Goal: Task Accomplishment & Management: Contribute content

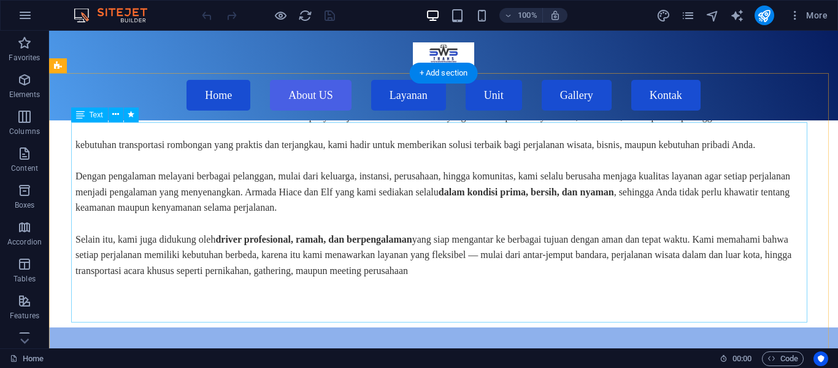
scroll to position [456, 0]
click at [267, 152] on div "SWS.TRANS adalah penyedia jasa rental Hiace [PERSON_NAME] Elf [PERSON_NAME] ber…" at bounding box center [443, 177] width 736 height 200
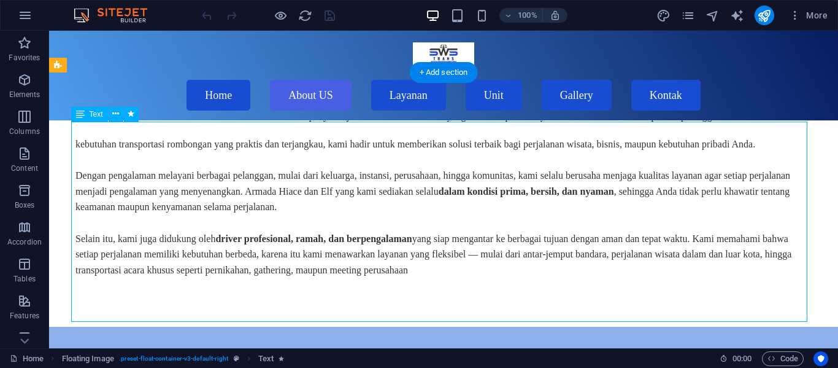
click at [267, 152] on div "SWS.TRANS adalah penyedia jasa rental Hiace [PERSON_NAME] Elf [PERSON_NAME] ber…" at bounding box center [443, 177] width 736 height 200
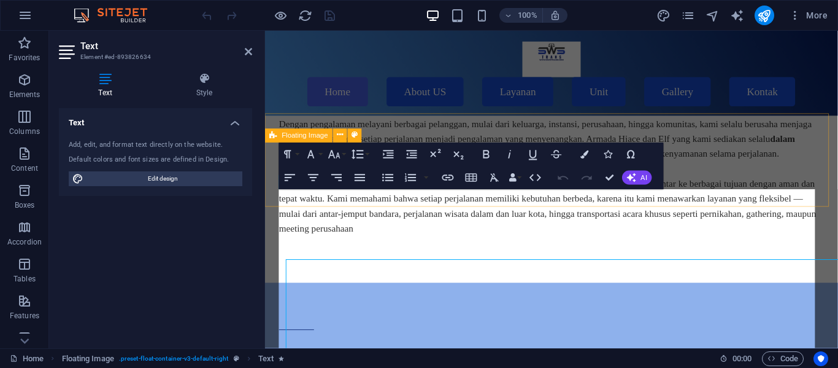
scroll to position [306, 0]
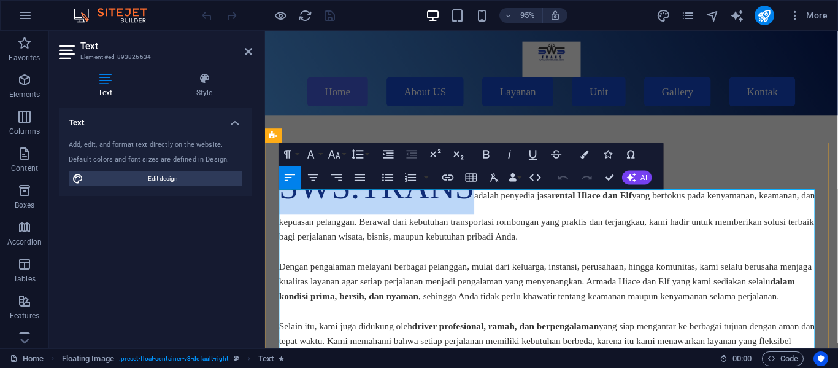
drag, startPoint x: 480, startPoint y: 235, endPoint x: 280, endPoint y: 217, distance: 200.9
click at [280, 215] on span "SWS.TRANS" at bounding box center [383, 194] width 206 height 41
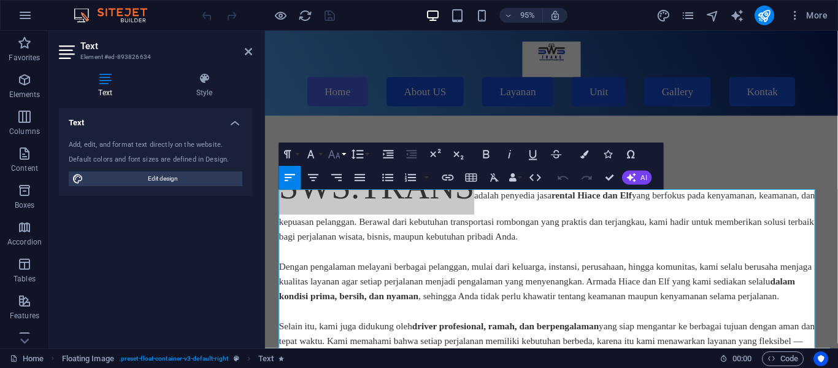
click at [345, 160] on button "Font Size" at bounding box center [337, 153] width 22 height 23
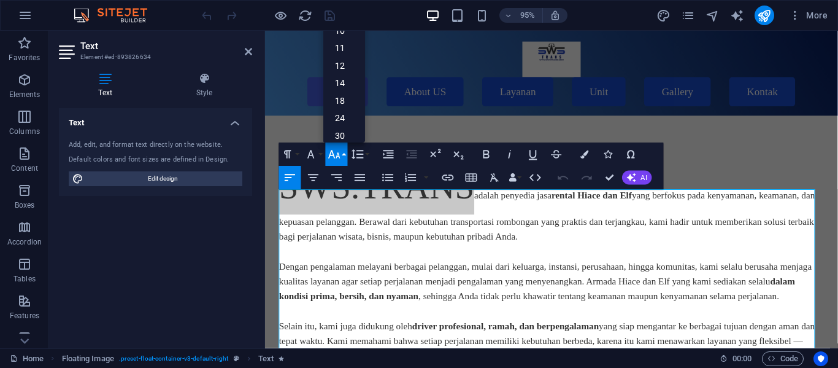
scroll to position [99, 0]
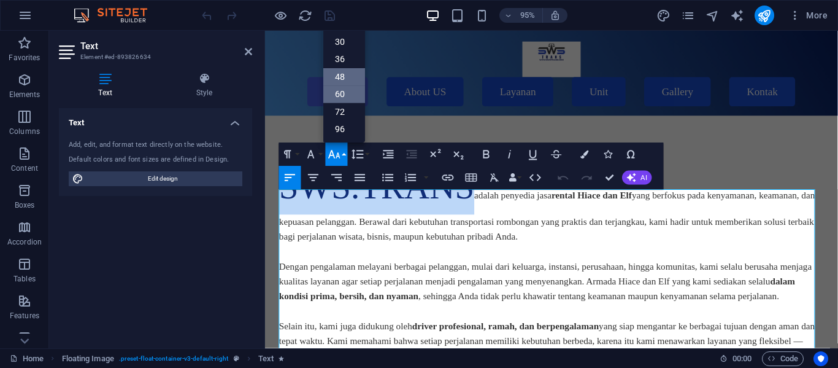
click at [342, 80] on link "48" at bounding box center [344, 77] width 42 height 18
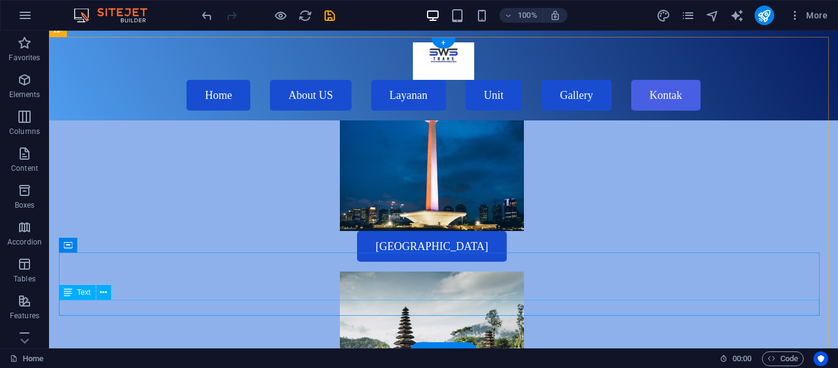
scroll to position [4072, 0]
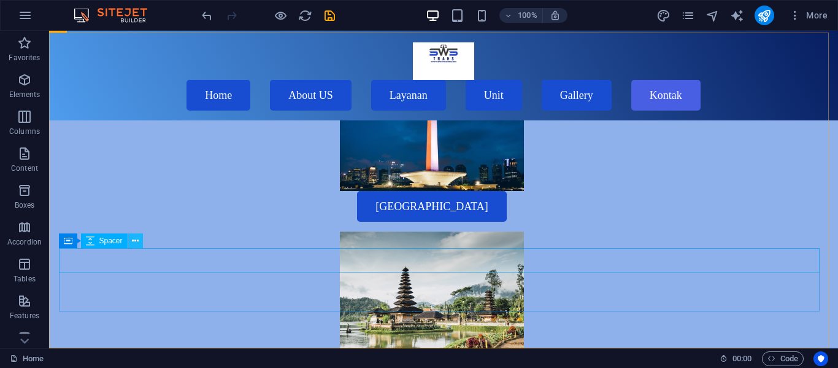
click at [131, 241] on button at bounding box center [135, 240] width 15 height 15
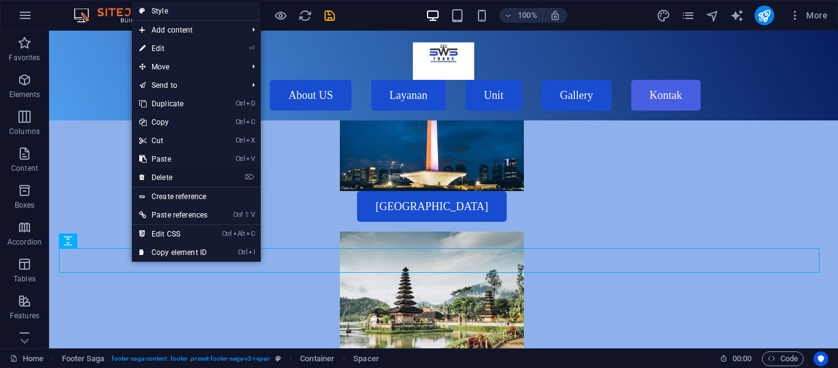
click at [186, 182] on link "⌦ Delete" at bounding box center [173, 177] width 83 height 18
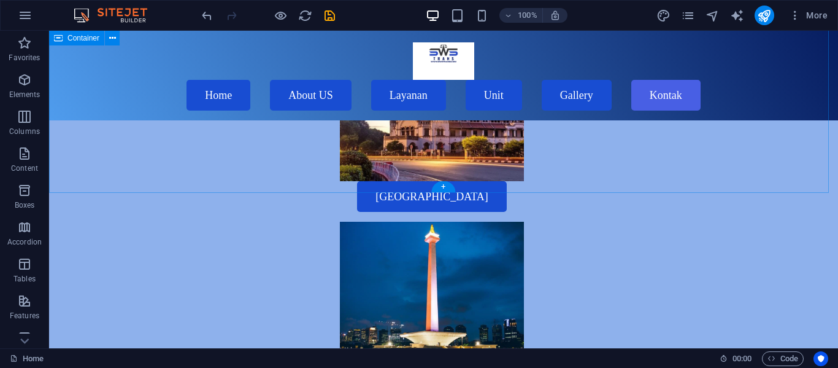
scroll to position [3936, 0]
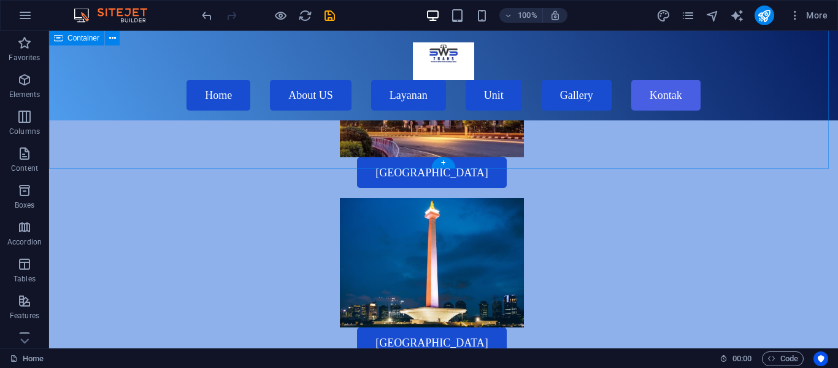
drag, startPoint x: 287, startPoint y: 180, endPoint x: 369, endPoint y: 358, distance: 196.3
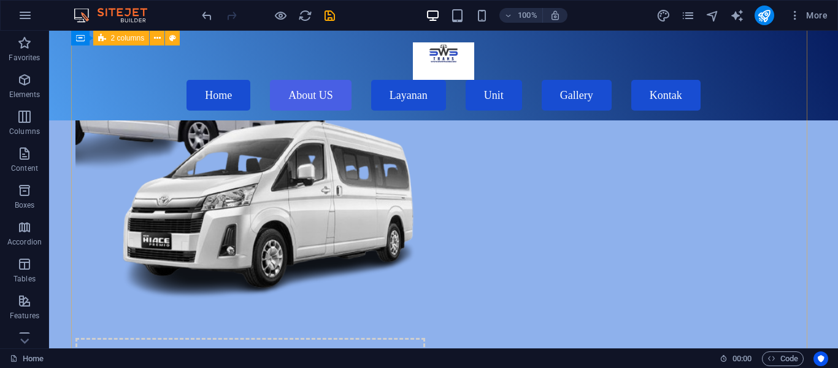
scroll to position [1098, 0]
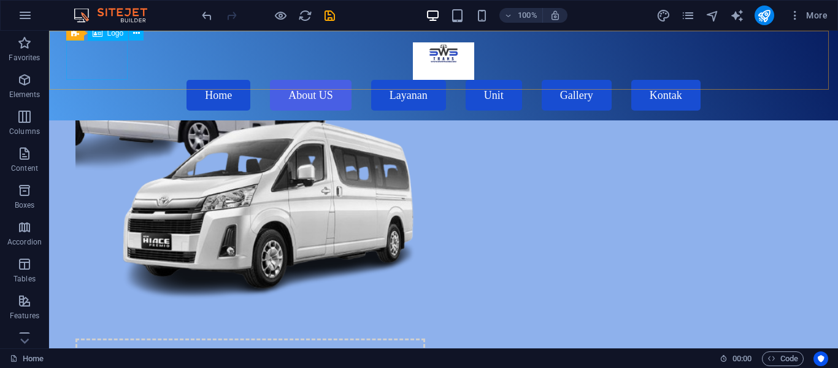
click at [107, 69] on div at bounding box center [444, 60] width 746 height 39
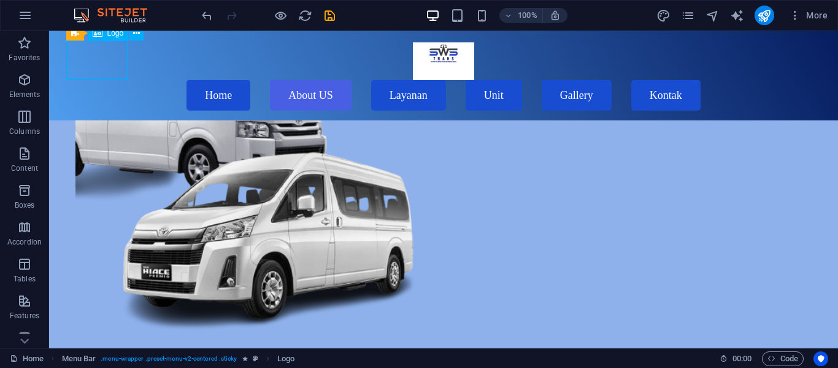
select select "px"
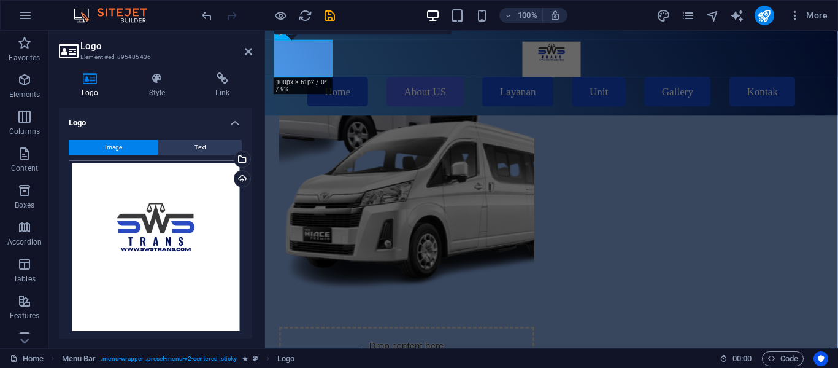
scroll to position [1129, 0]
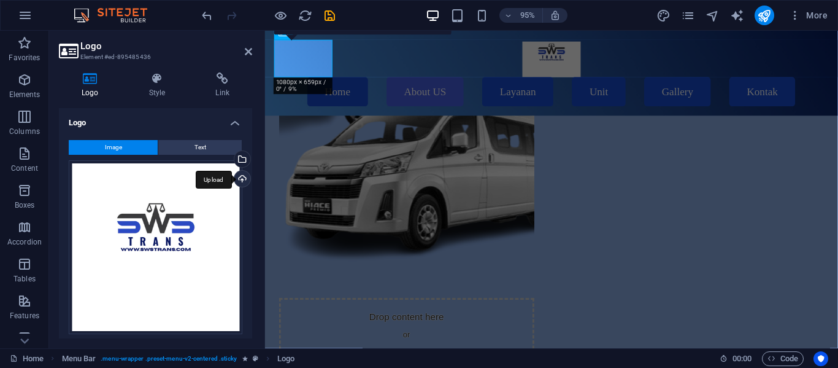
click at [243, 178] on div "Upload" at bounding box center [241, 180] width 18 height 18
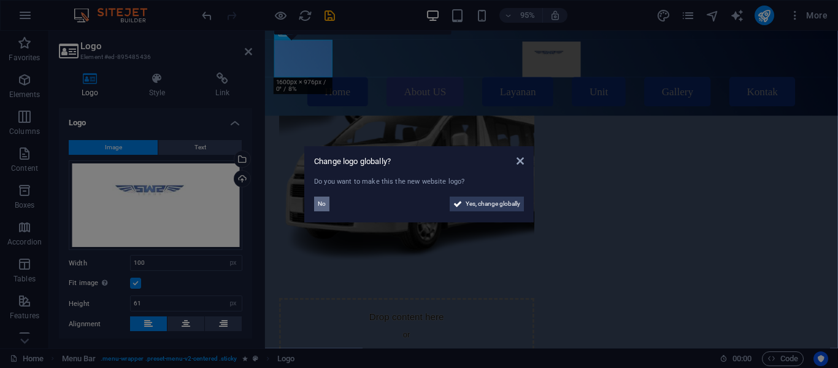
click at [327, 201] on button "No" at bounding box center [321, 203] width 15 height 15
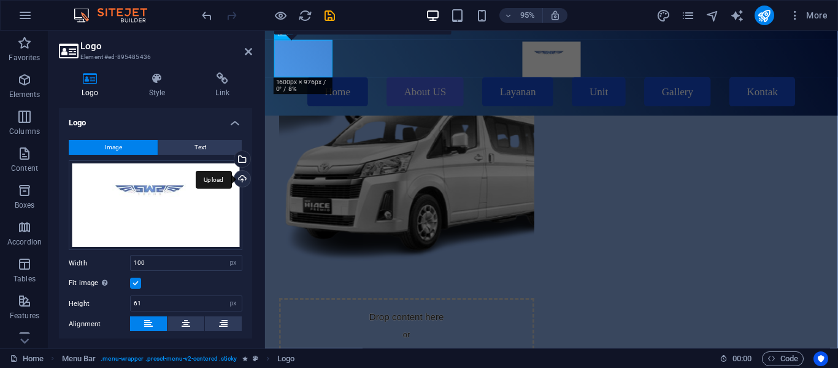
click at [240, 180] on div "Upload" at bounding box center [241, 180] width 18 height 18
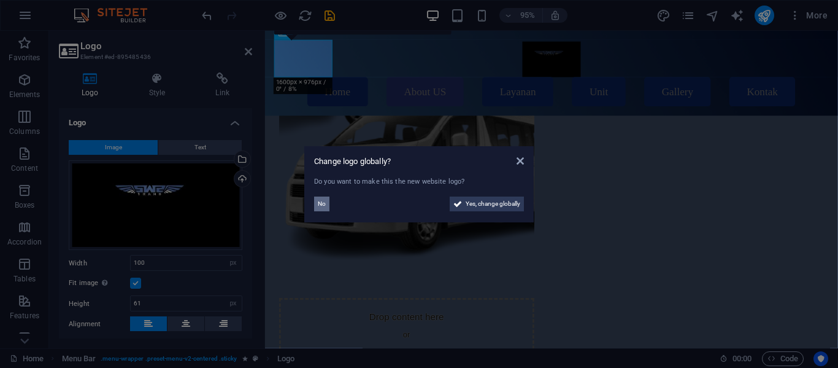
click at [322, 202] on span "No" at bounding box center [322, 203] width 8 height 15
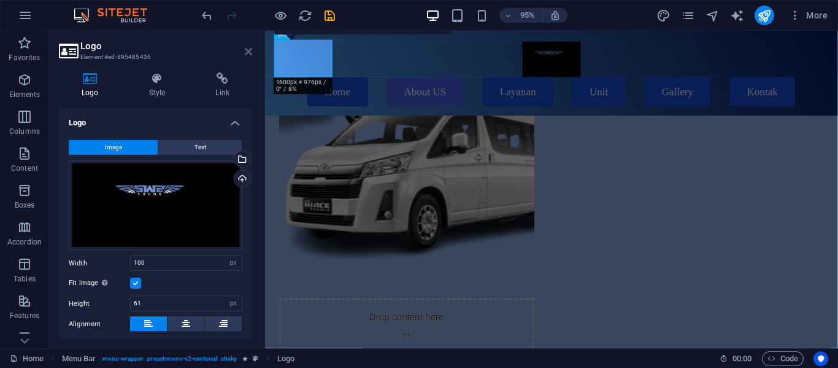
click at [252, 48] on icon at bounding box center [248, 52] width 7 height 10
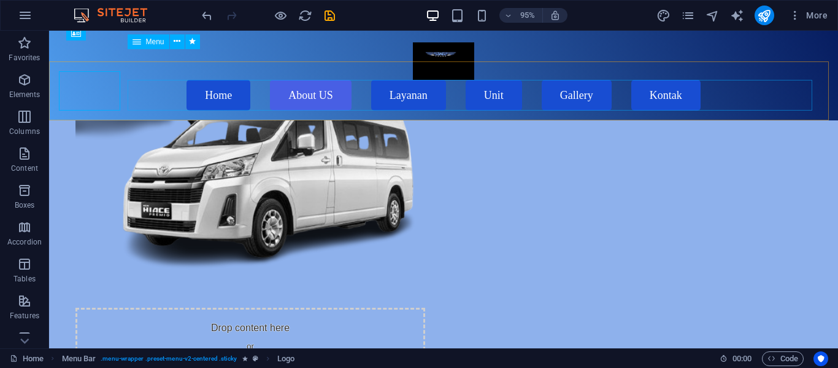
scroll to position [1098, 0]
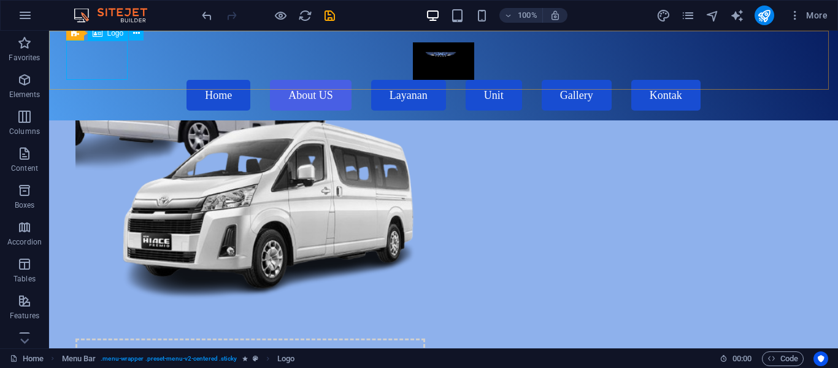
click at [75, 72] on div at bounding box center [444, 60] width 746 height 39
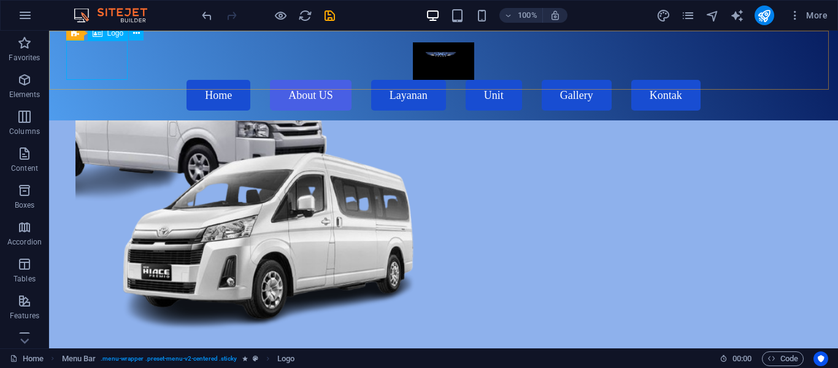
select select "px"
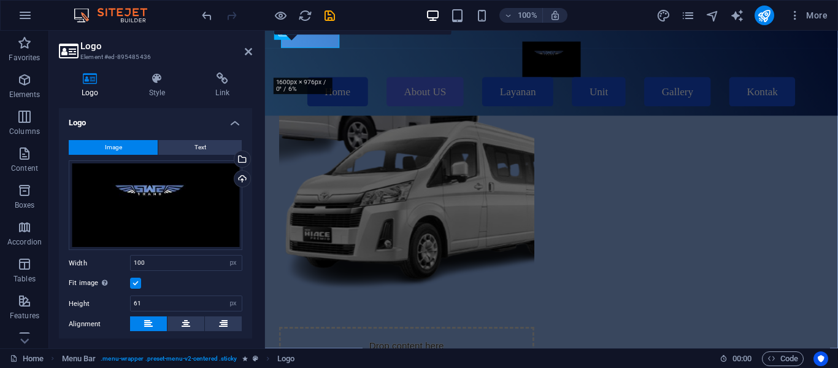
scroll to position [1129, 0]
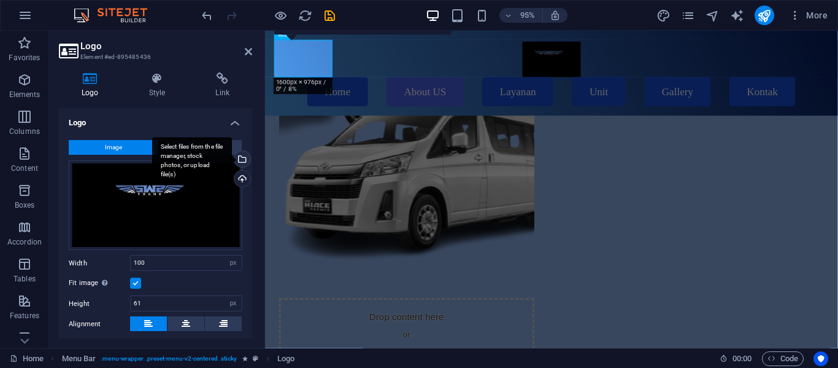
click at [245, 161] on div "Select files from the file manager, stock photos, or upload file(s)" at bounding box center [241, 160] width 18 height 18
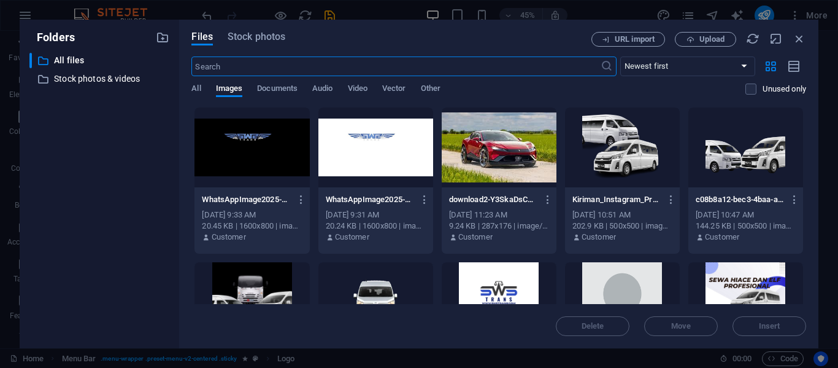
scroll to position [1098, 0]
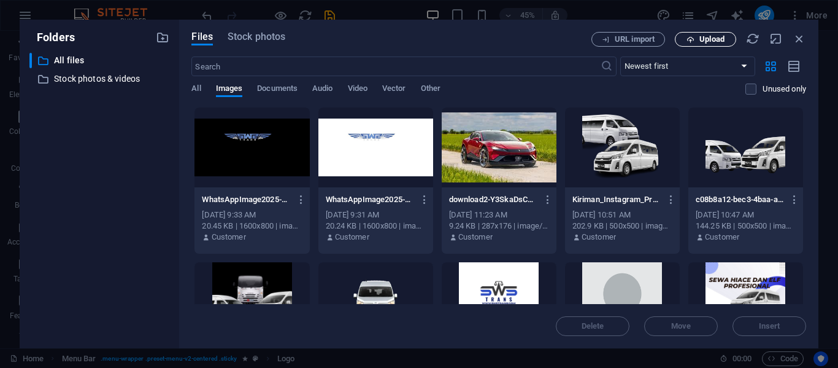
click at [724, 41] on span "Upload" at bounding box center [712, 39] width 25 height 7
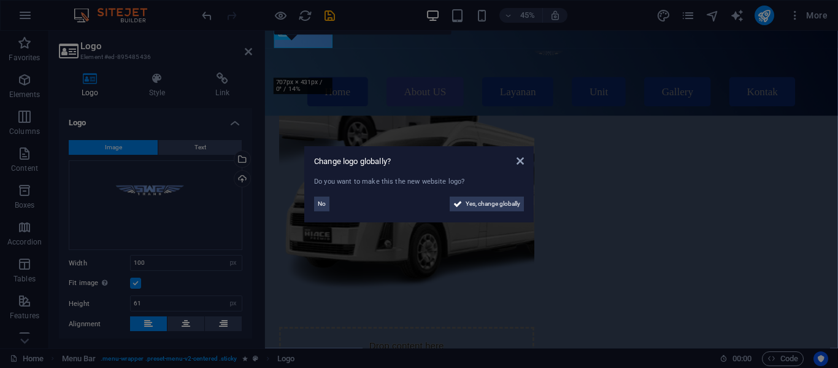
scroll to position [1129, 0]
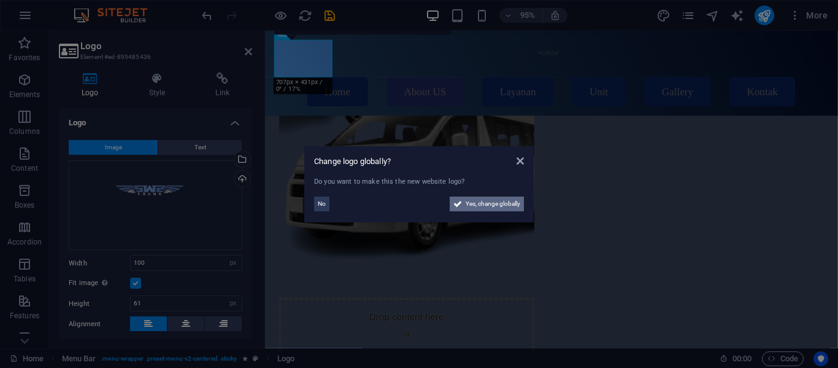
click at [482, 204] on span "Yes, change globally" at bounding box center [493, 203] width 55 height 15
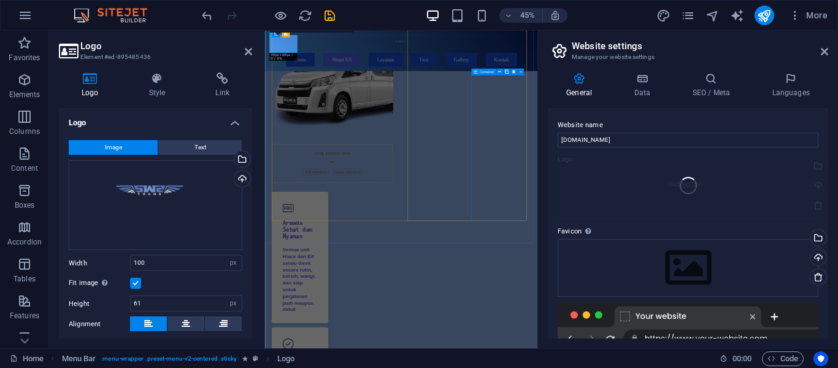
scroll to position [1098, 0]
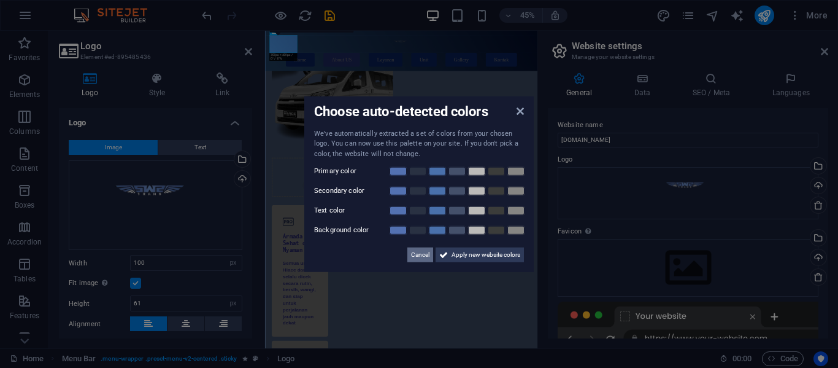
click at [419, 256] on span "Cancel" at bounding box center [420, 254] width 18 height 15
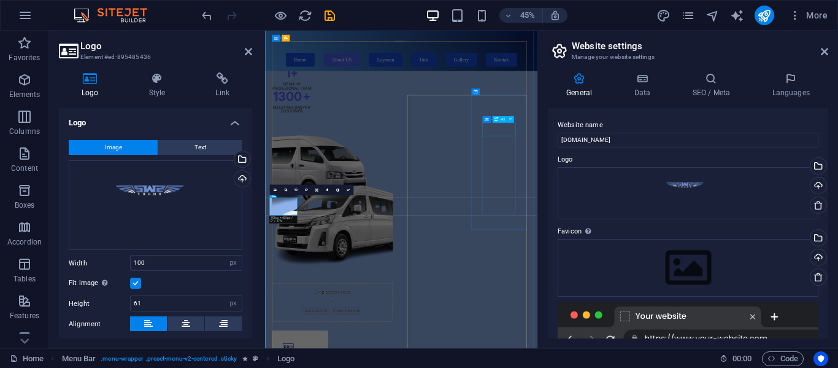
scroll to position [738, 0]
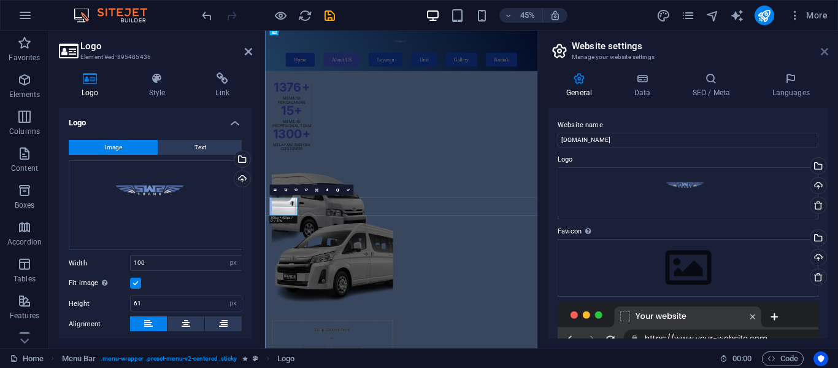
click at [822, 49] on icon at bounding box center [824, 52] width 7 height 10
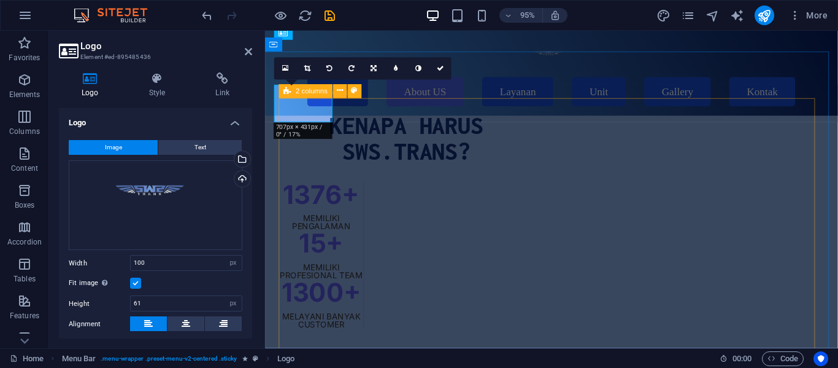
scroll to position [719, 0]
click at [177, 257] on input "100" at bounding box center [186, 262] width 111 height 15
click at [440, 66] on icon at bounding box center [440, 69] width 7 height 7
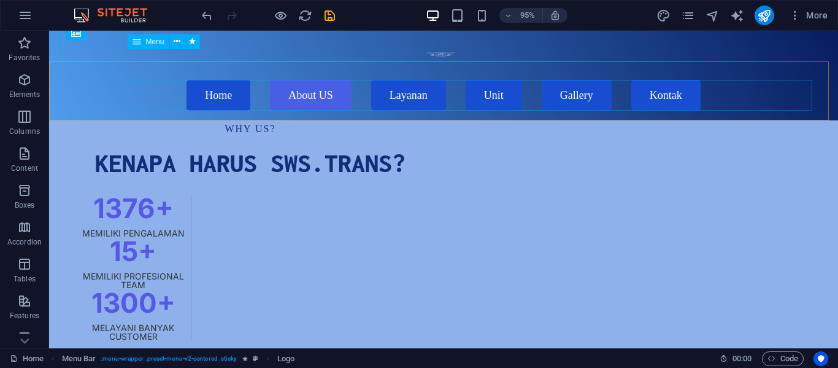
scroll to position [793, 0]
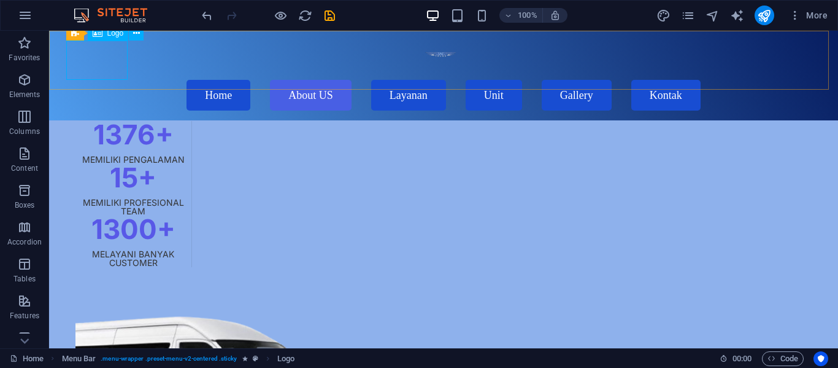
click at [106, 63] on div at bounding box center [444, 60] width 746 height 39
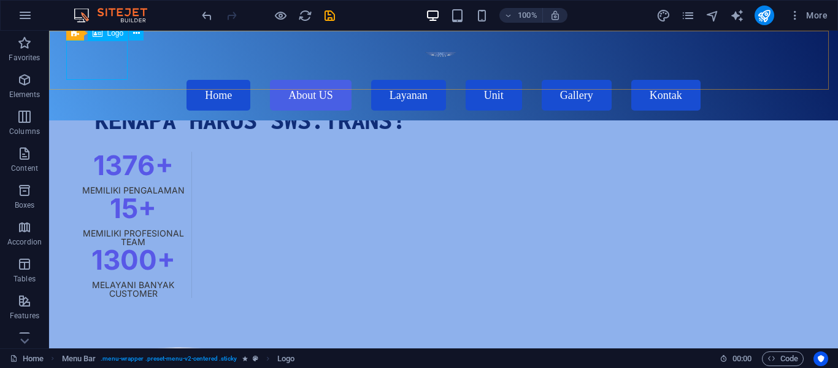
select select "px"
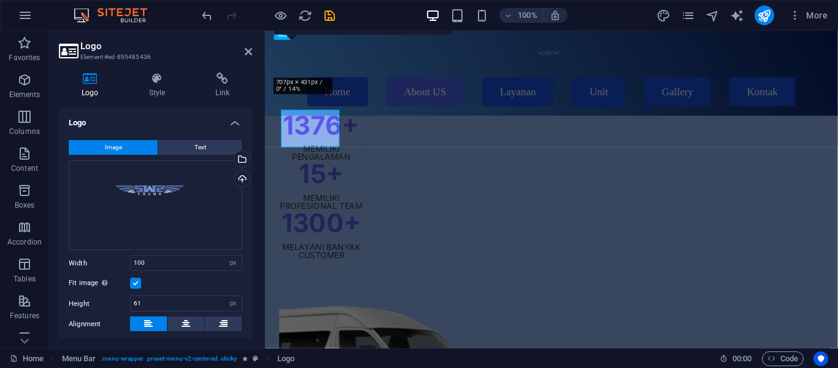
scroll to position [719, 0]
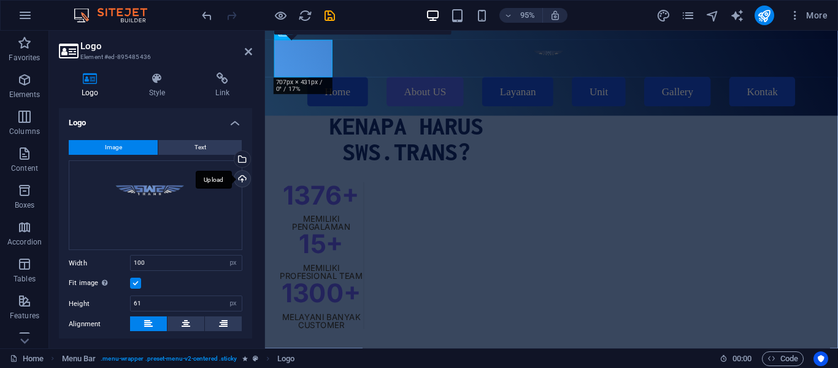
click at [240, 181] on div "Upload" at bounding box center [241, 180] width 18 height 18
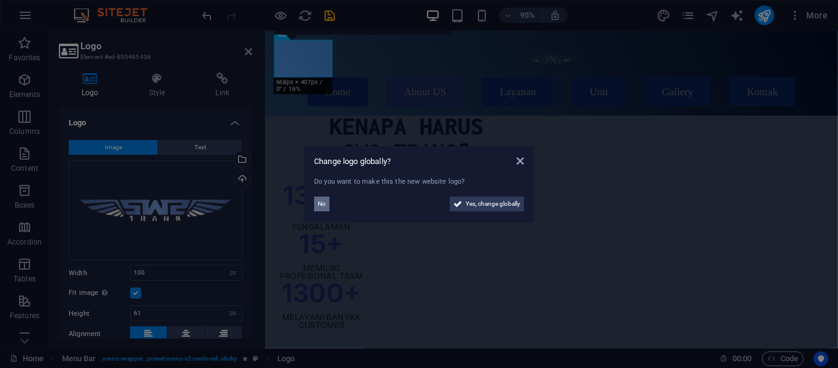
click at [318, 203] on span "No" at bounding box center [322, 203] width 8 height 15
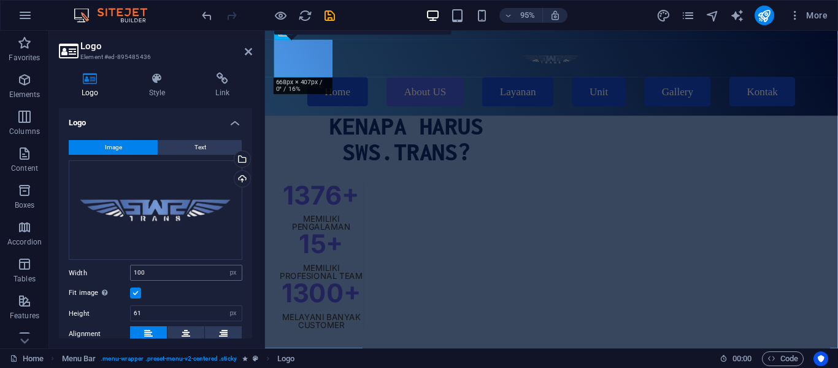
drag, startPoint x: 188, startPoint y: 262, endPoint x: 188, endPoint y: 269, distance: 6.8
click at [188, 269] on div "Image Text Drag files here, click to choose files or select files from Files or…" at bounding box center [155, 301] width 193 height 342
click at [188, 269] on input "100" at bounding box center [186, 272] width 111 height 15
type input "1"
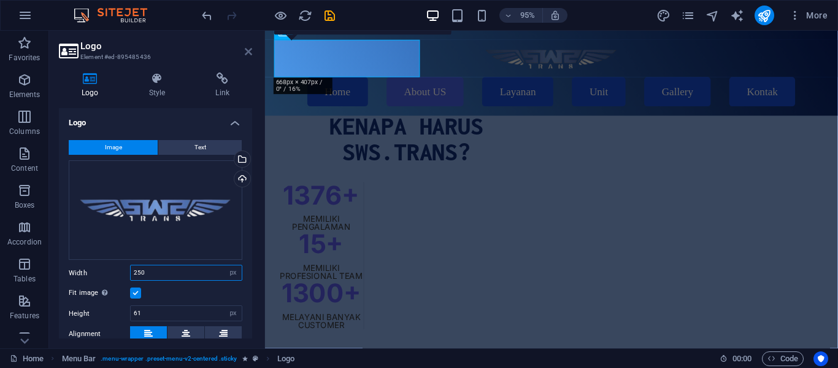
type input "250"
click at [251, 52] on icon at bounding box center [248, 52] width 7 height 10
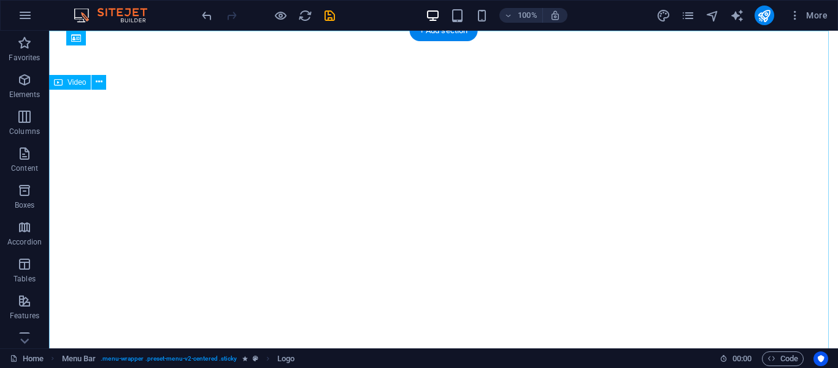
scroll to position [0, 0]
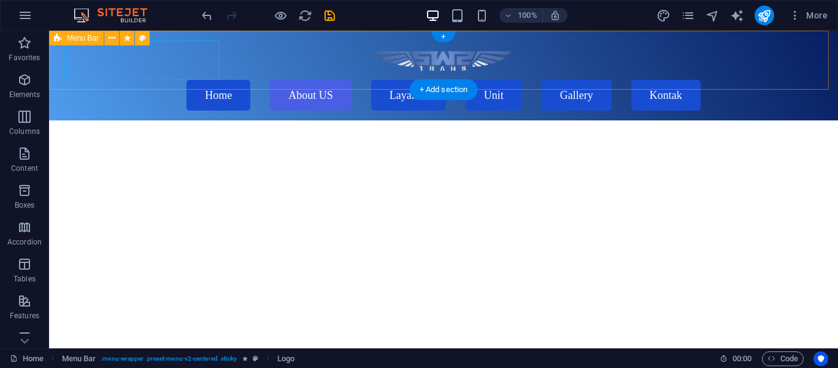
click at [253, 80] on div "Menu Home About US Layanan Unit Gallery Kontak" at bounding box center [443, 76] width 789 height 90
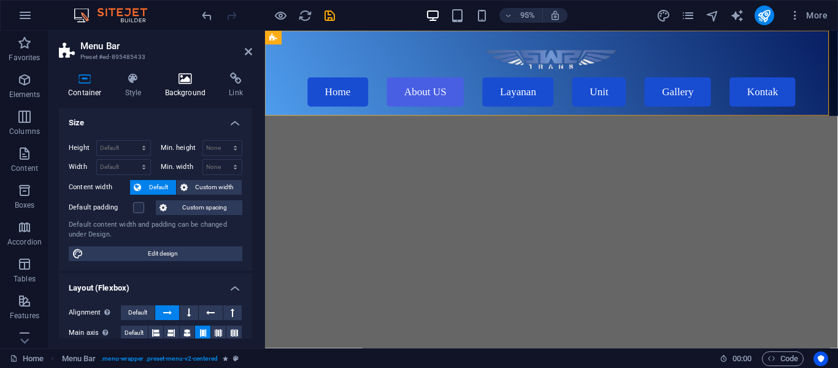
click at [183, 93] on h4 "Background" at bounding box center [188, 85] width 64 height 26
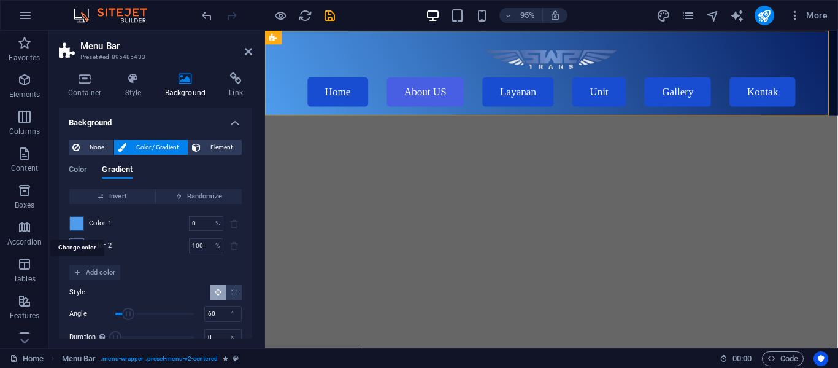
click at [75, 222] on span at bounding box center [77, 224] width 14 height 14
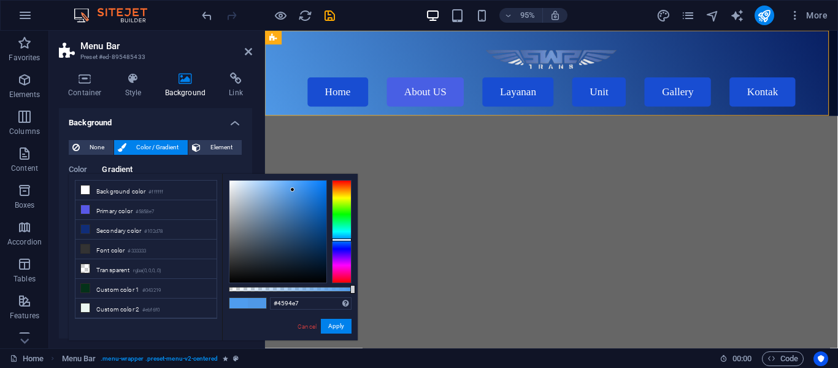
type input "#4393e7"
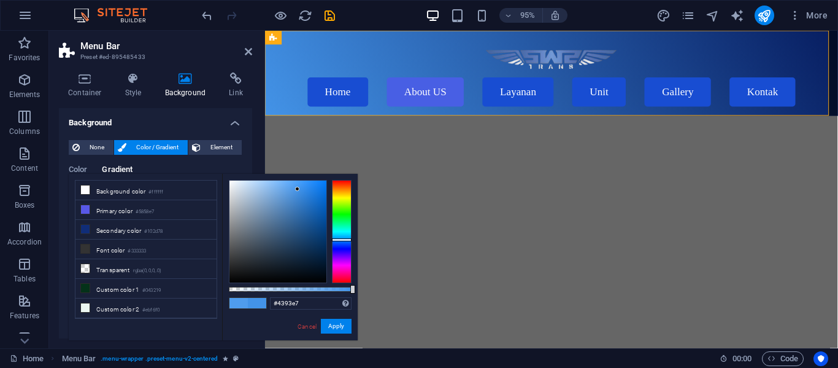
click at [298, 189] on div at bounding box center [297, 189] width 4 height 4
click at [252, 52] on aside "Menu Bar Preset #ed-895485433 Container Style Background Link Size Height Defau…" at bounding box center [157, 189] width 216 height 317
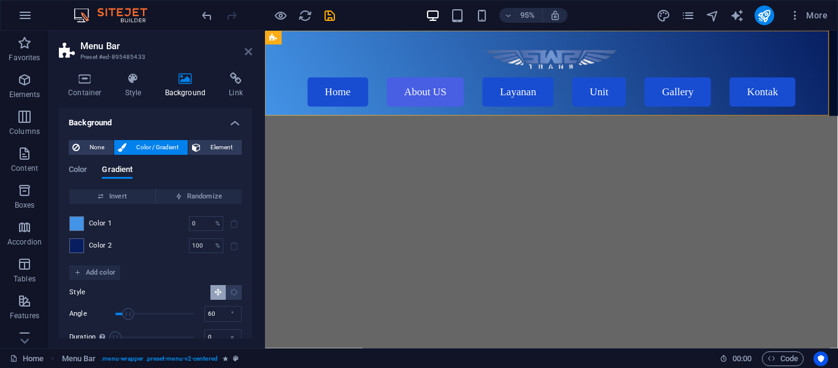
click at [249, 51] on icon at bounding box center [248, 52] width 7 height 10
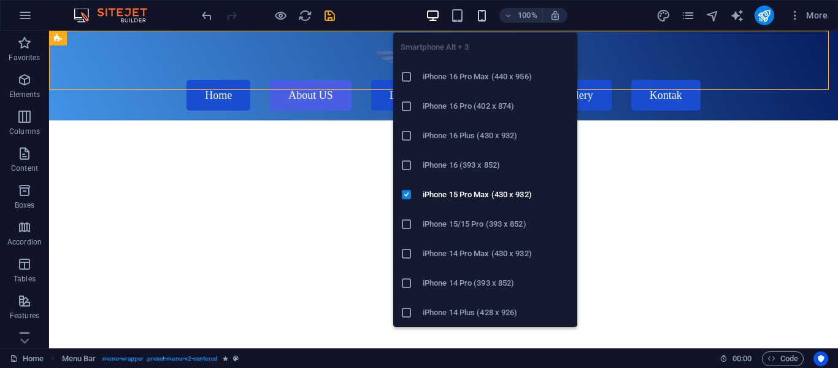
click at [486, 15] on icon "button" at bounding box center [482, 16] width 14 height 14
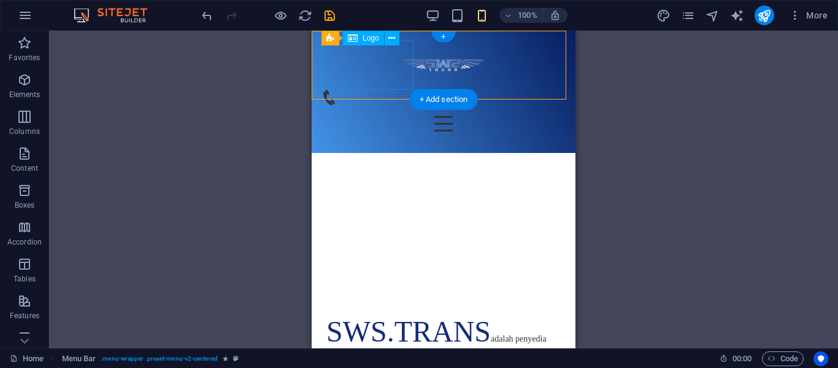
click at [374, 66] on div at bounding box center [444, 65] width 244 height 49
select select "px"
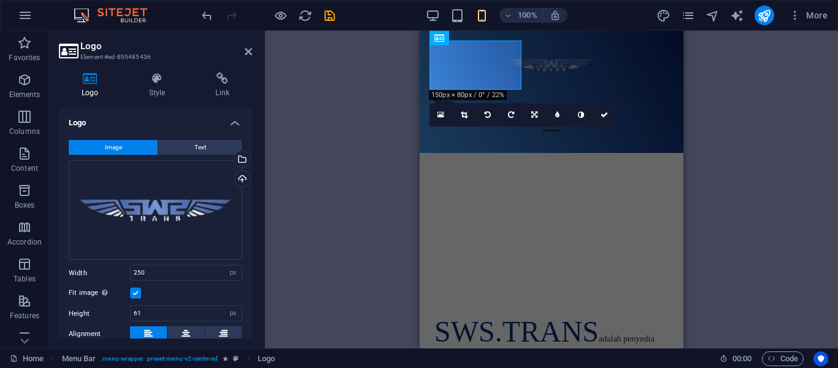
type input "150"
type input "80"
click at [198, 269] on input "150" at bounding box center [186, 272] width 111 height 15
type input "1"
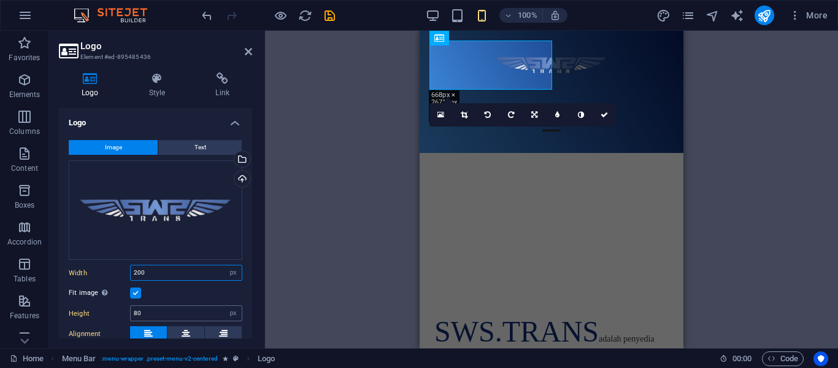
type input "200"
click at [171, 318] on input "80" at bounding box center [186, 313] width 111 height 15
type input "8"
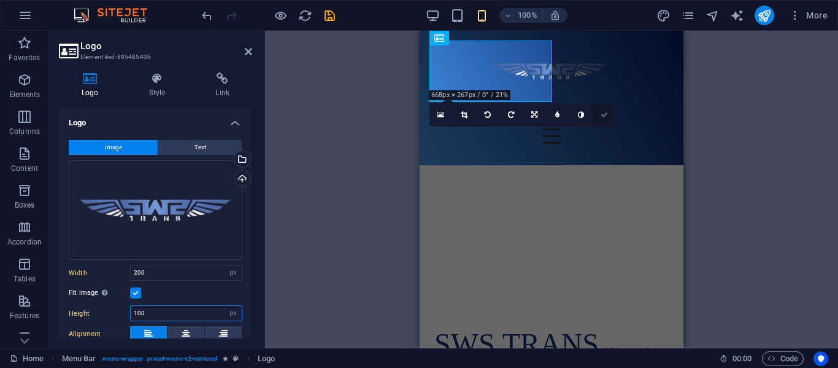
type input "100"
click at [604, 110] on link at bounding box center [604, 114] width 23 height 23
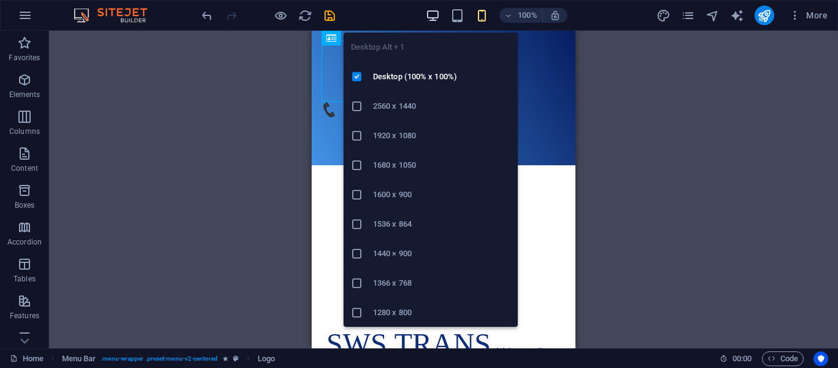
click at [430, 17] on icon "button" at bounding box center [433, 16] width 14 height 14
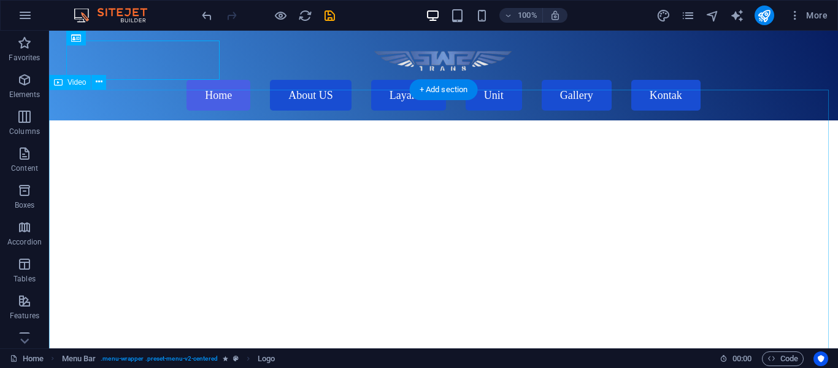
click at [454, 182] on figure at bounding box center [443, 317] width 789 height 395
select select "%"
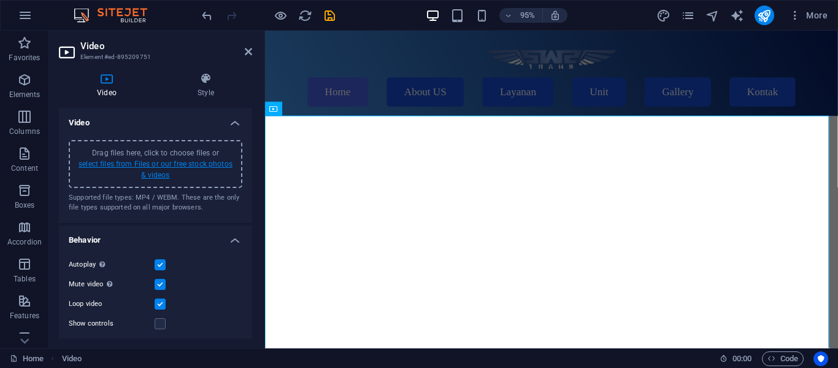
click at [207, 164] on link "select files from Files or our free stock photos & videos" at bounding box center [156, 170] width 154 height 20
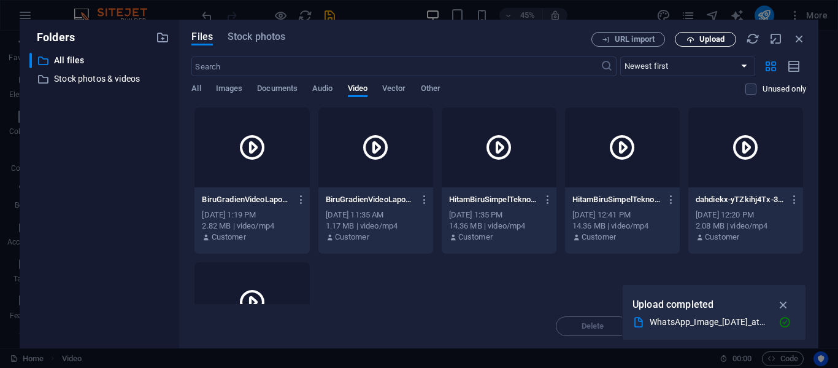
click at [698, 44] on button "Upload" at bounding box center [705, 39] width 61 height 15
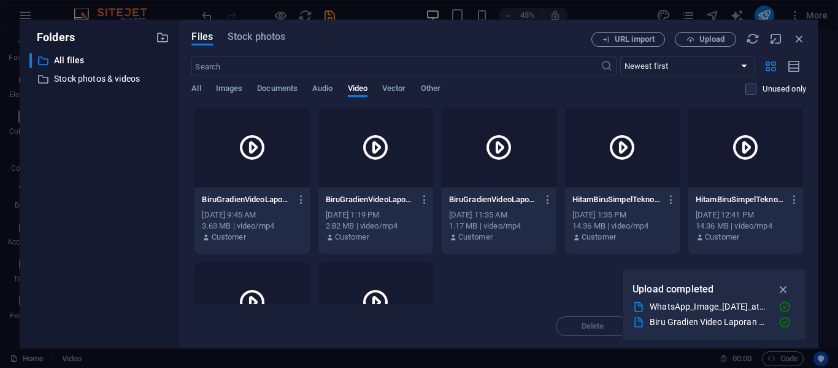
click at [285, 237] on div "Customer" at bounding box center [252, 236] width 100 height 11
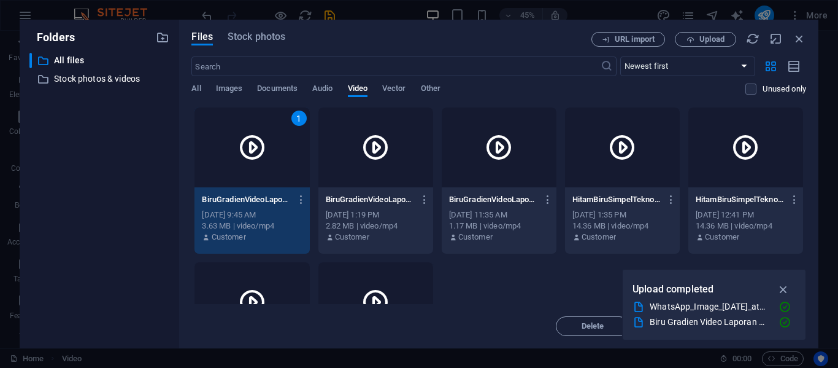
click at [285, 237] on div "Customer" at bounding box center [252, 236] width 100 height 11
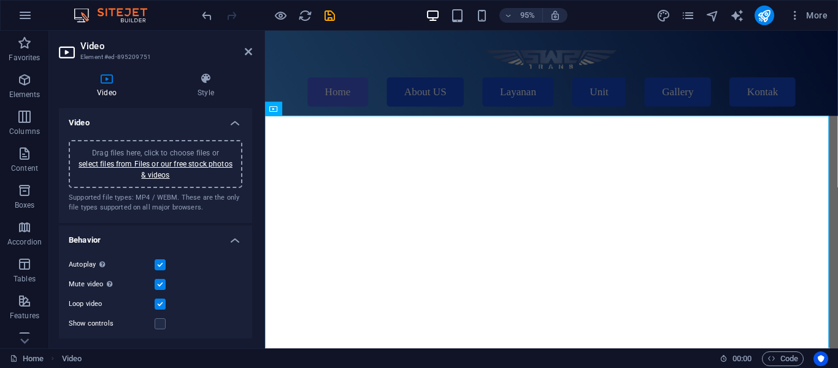
click at [252, 52] on aside "Video Element #ed-895209751 Video Style Video Drag files here, click to choose …" at bounding box center [157, 189] width 216 height 317
click at [247, 53] on icon at bounding box center [248, 52] width 7 height 10
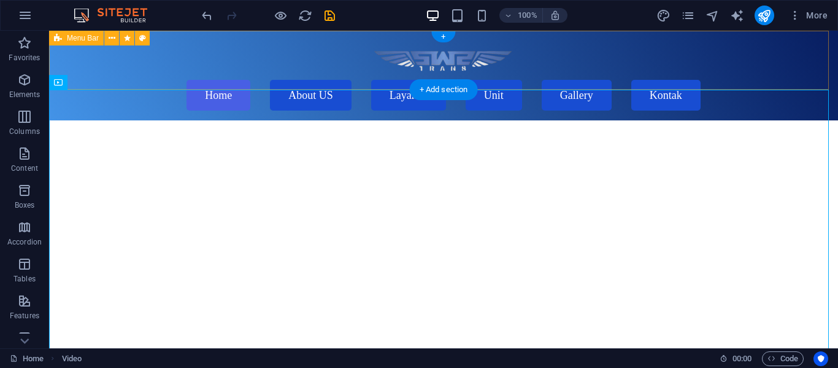
click at [808, 43] on div "Menu Home About US Layanan Unit Gallery Kontak" at bounding box center [443, 76] width 789 height 90
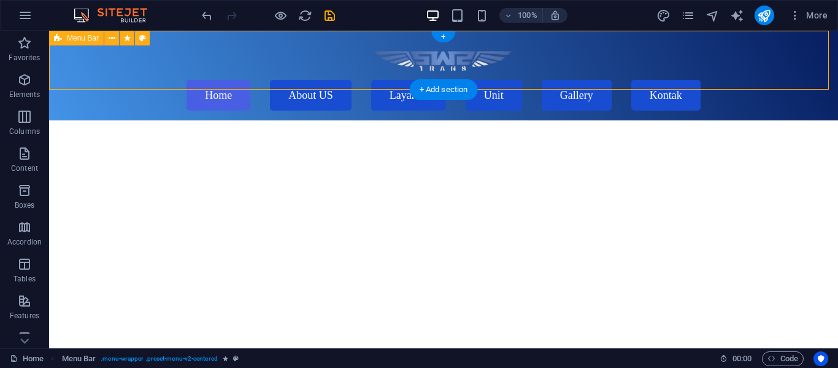
click at [808, 43] on div "Menu Home About US Layanan Unit Gallery Kontak" at bounding box center [443, 76] width 789 height 90
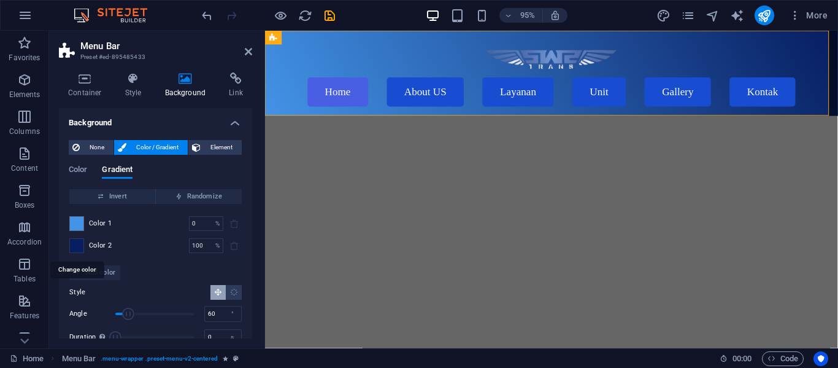
click at [82, 241] on span at bounding box center [77, 246] width 14 height 14
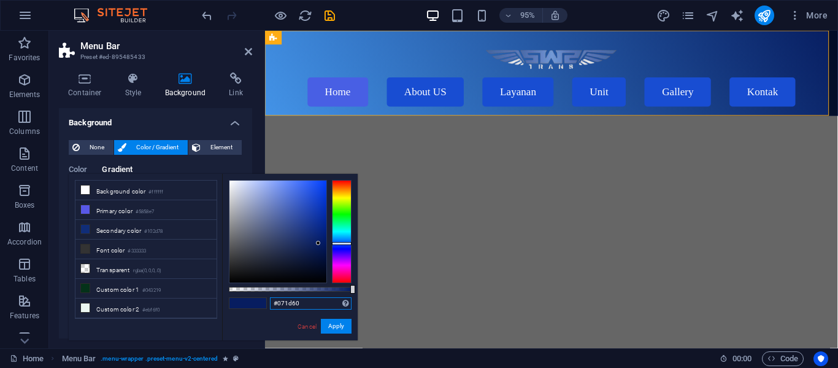
click at [304, 307] on input "#071d60" at bounding box center [311, 303] width 82 height 12
click at [341, 331] on button "Apply" at bounding box center [336, 325] width 31 height 15
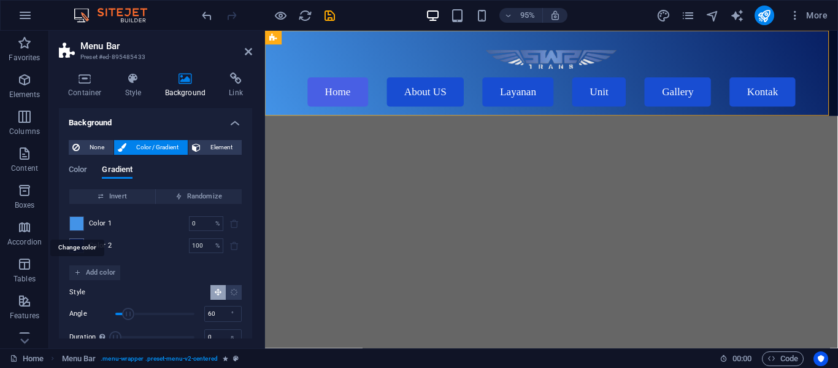
click at [80, 226] on span at bounding box center [77, 224] width 14 height 14
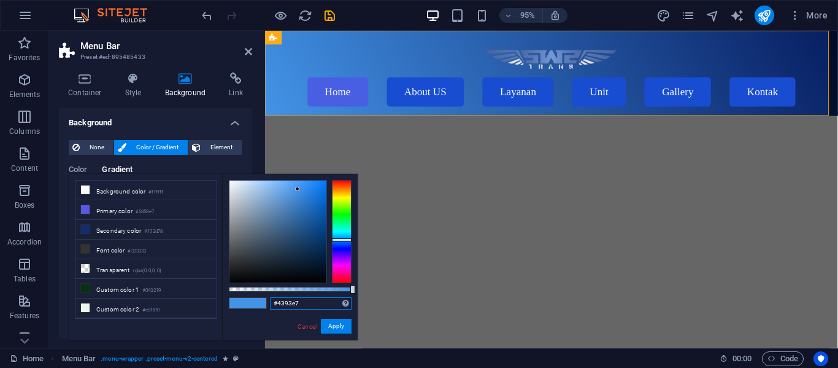
click at [312, 298] on input "#4393e7" at bounding box center [311, 303] width 82 height 12
paste input "071d60"
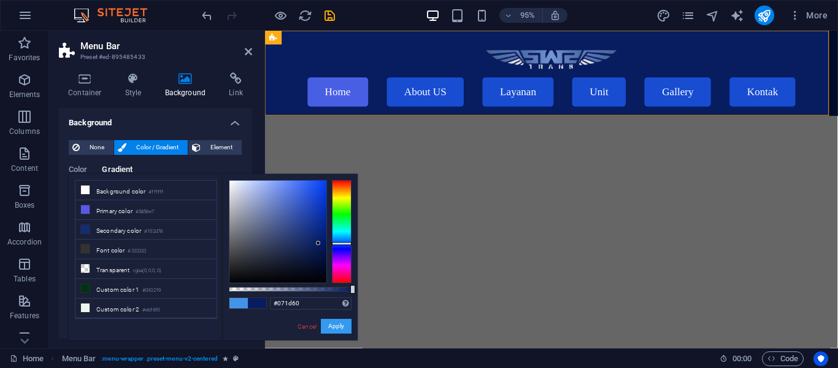
click at [334, 321] on button "Apply" at bounding box center [336, 325] width 31 height 15
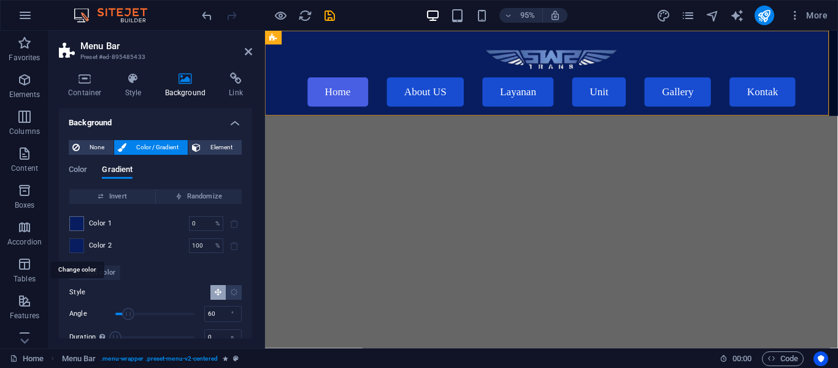
click at [81, 244] on span at bounding box center [77, 246] width 14 height 14
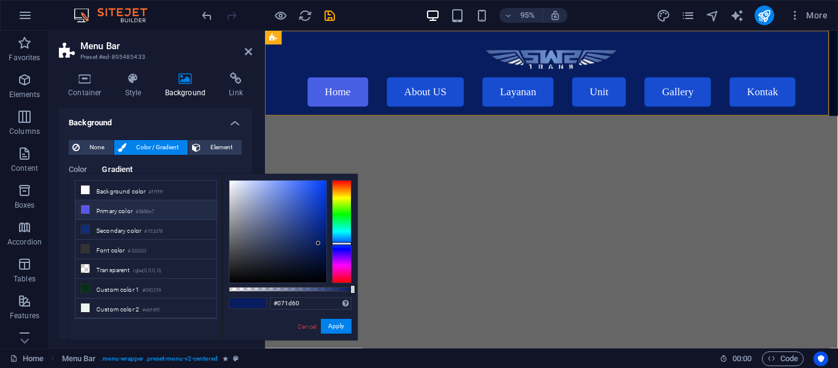
click at [154, 209] on small "#5858e7" at bounding box center [145, 211] width 18 height 9
type input "#5858e7"
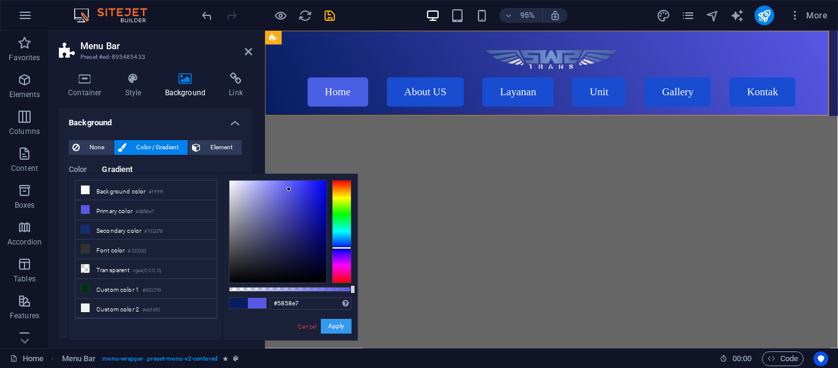
click at [338, 326] on button "Apply" at bounding box center [336, 325] width 31 height 15
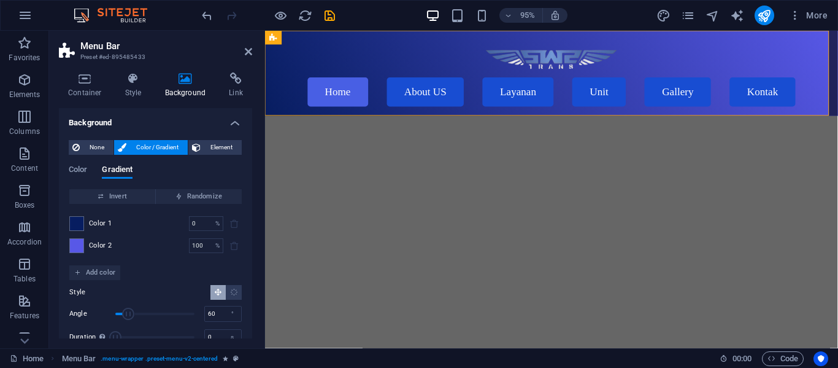
click at [252, 58] on aside "Menu Bar Preset #ed-895485433 Container Style Background Link Size Height Defau…" at bounding box center [157, 189] width 216 height 317
click at [250, 53] on icon at bounding box center [248, 52] width 7 height 10
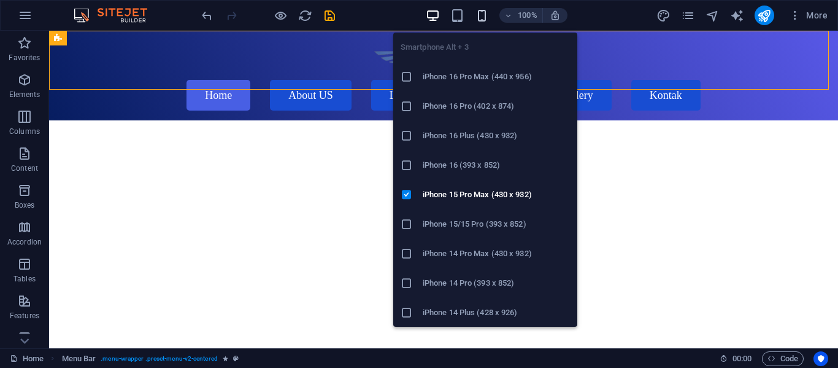
click at [485, 10] on icon "button" at bounding box center [482, 16] width 14 height 14
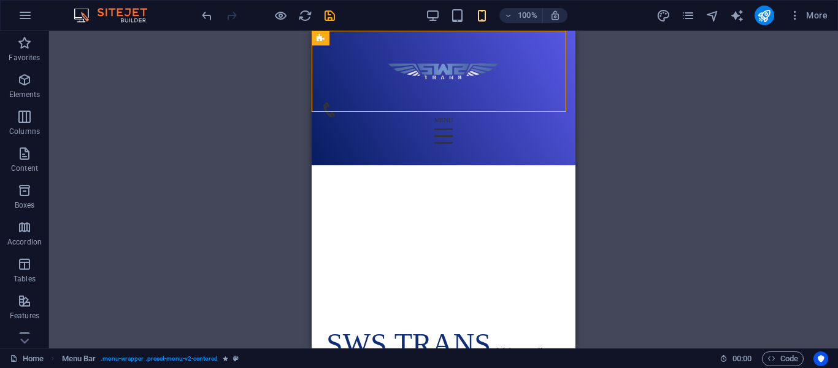
click at [231, 212] on div "Drag here to replace the existing content. Press “Ctrl” if you want to create a…" at bounding box center [443, 189] width 789 height 317
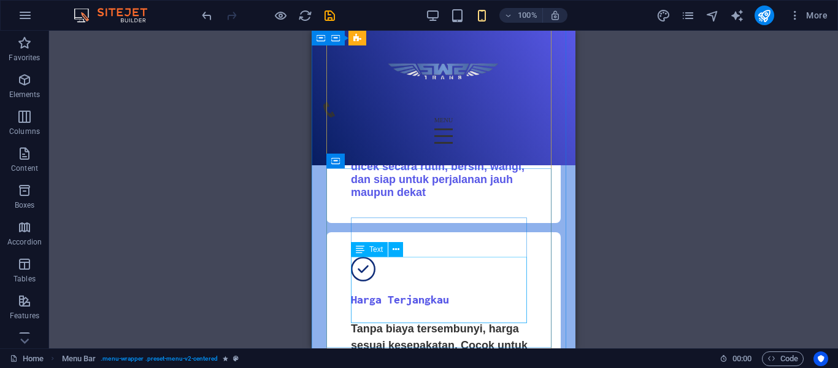
scroll to position [960, 0]
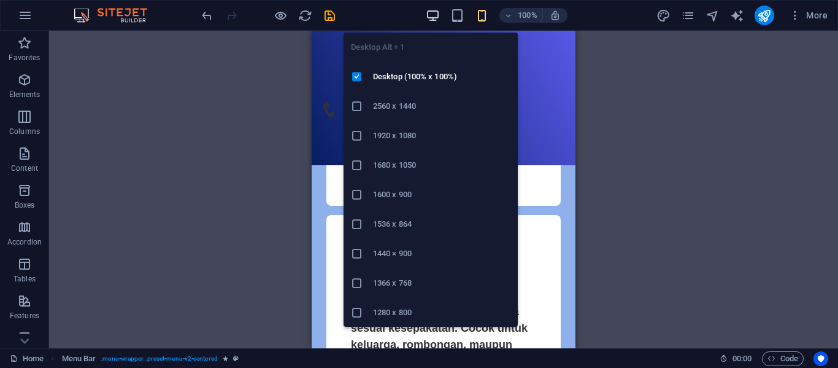
click at [435, 18] on icon "button" at bounding box center [433, 16] width 14 height 14
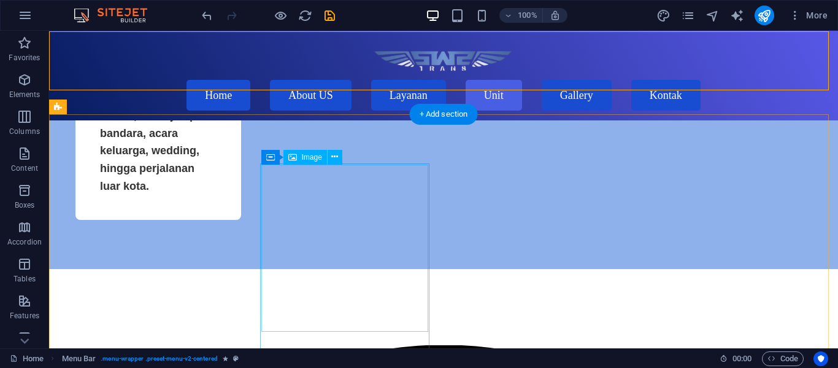
scroll to position [2294, 0]
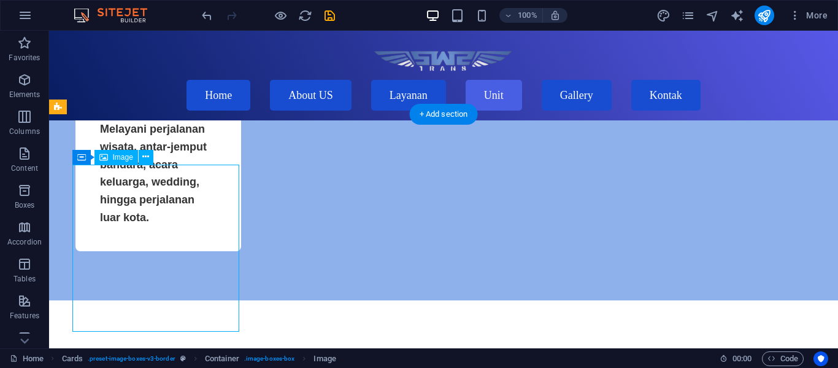
select select "%"
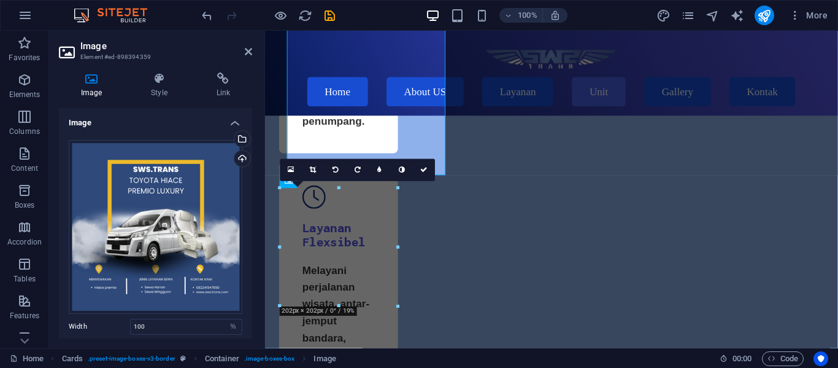
scroll to position [2442, 0]
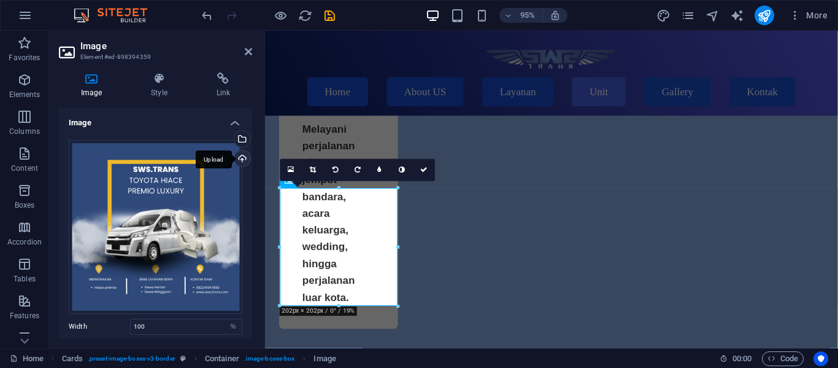
click at [240, 155] on div "Upload" at bounding box center [241, 159] width 18 height 18
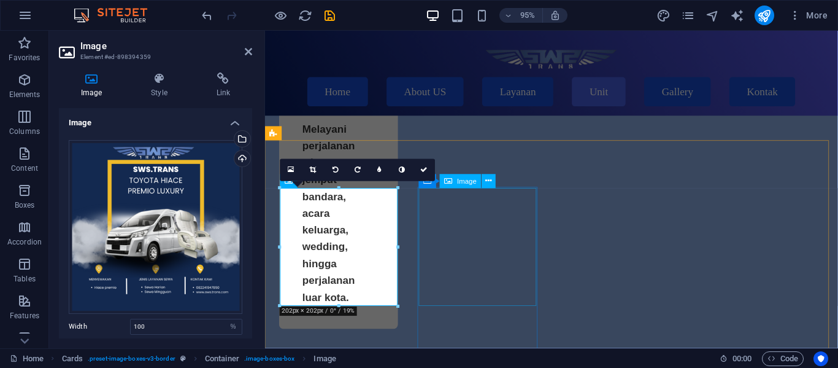
select select "%"
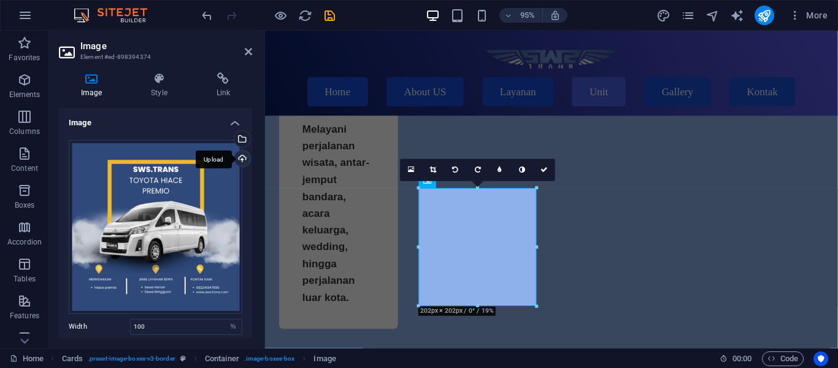
click at [240, 160] on div "Upload" at bounding box center [241, 159] width 18 height 18
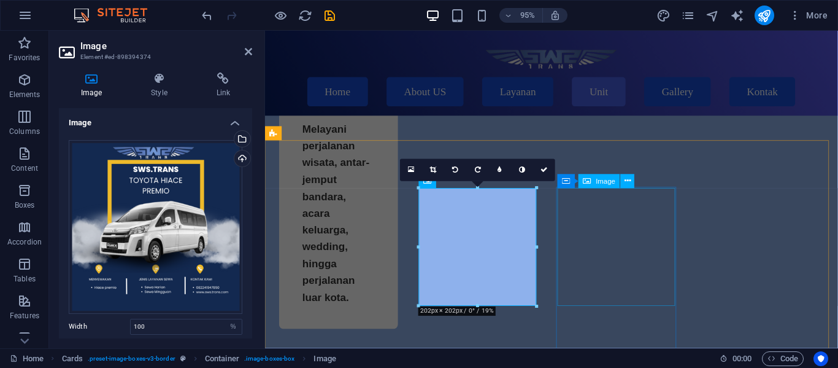
select select "%"
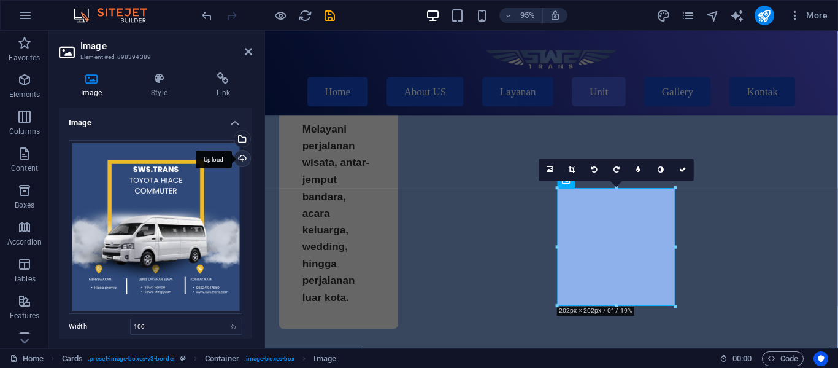
click at [238, 159] on div "Upload" at bounding box center [241, 159] width 18 height 18
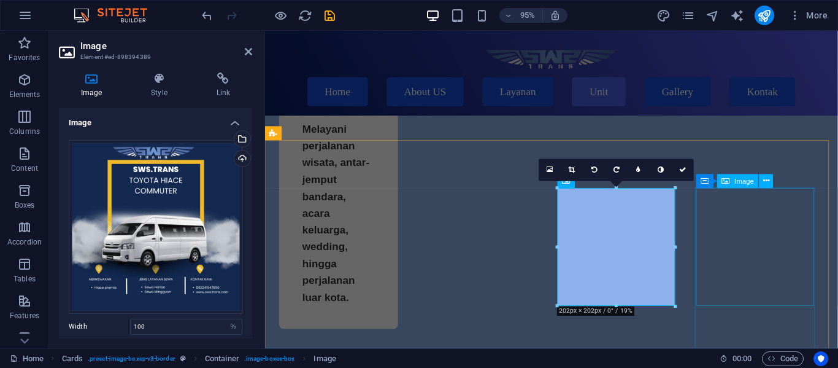
select select "%"
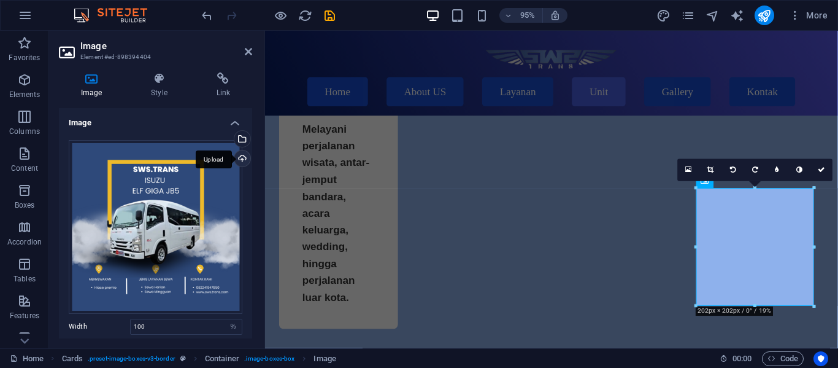
click at [244, 160] on div "Upload" at bounding box center [241, 159] width 18 height 18
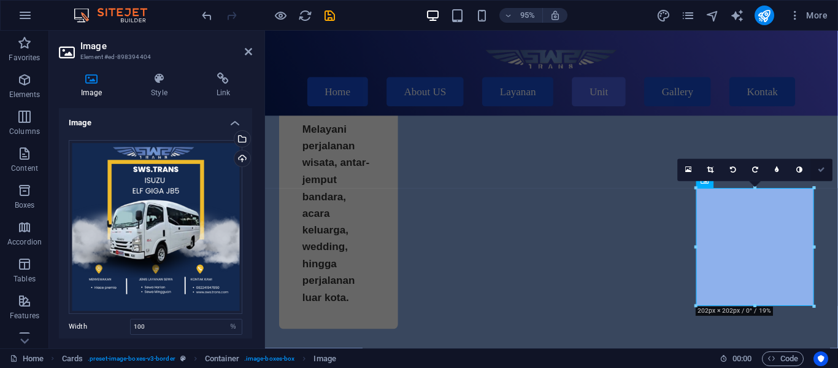
click at [815, 174] on link at bounding box center [822, 170] width 22 height 22
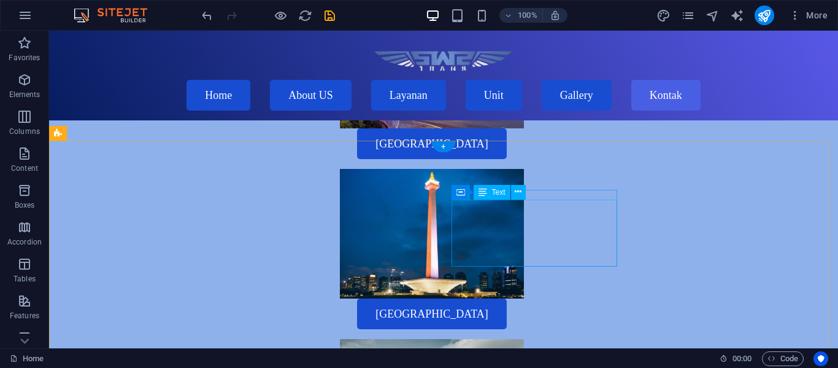
scroll to position [3964, 0]
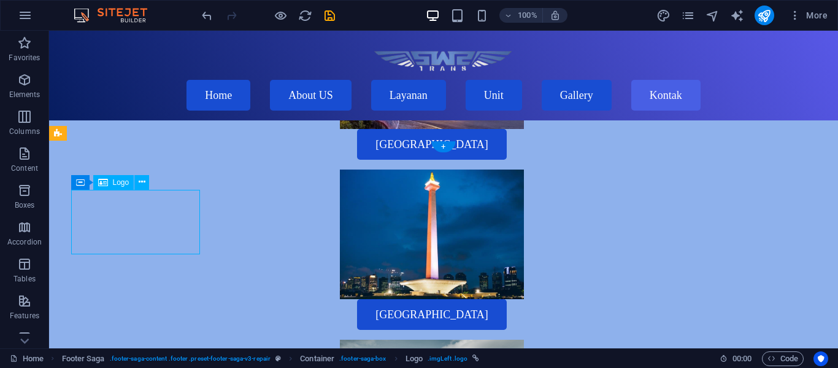
select select "px"
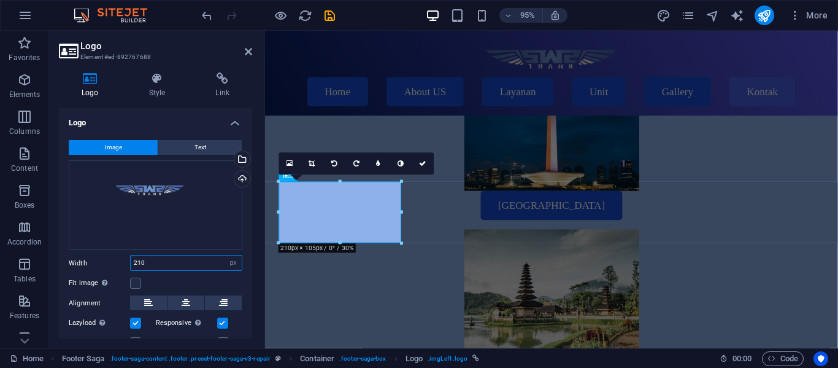
click at [179, 266] on input "210" at bounding box center [186, 262] width 111 height 15
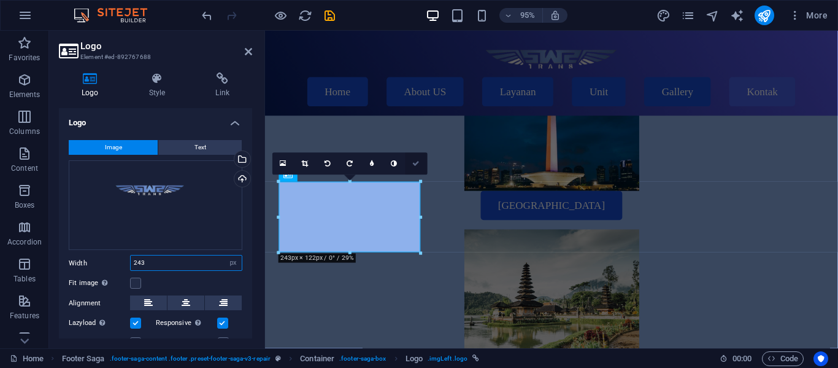
type input "243"
click at [419, 169] on link at bounding box center [416, 163] width 22 height 22
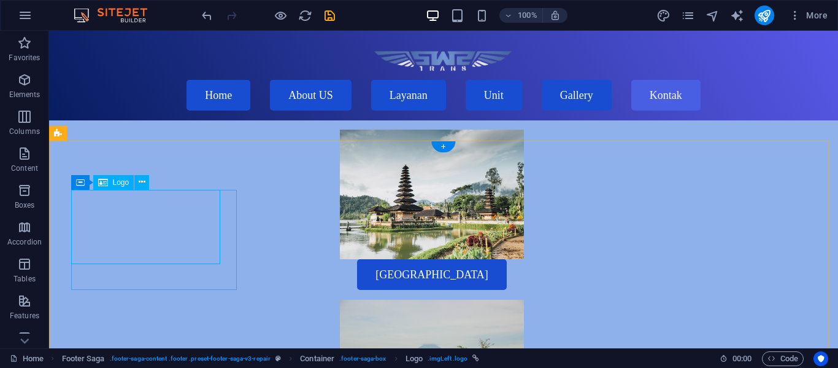
select select "px"
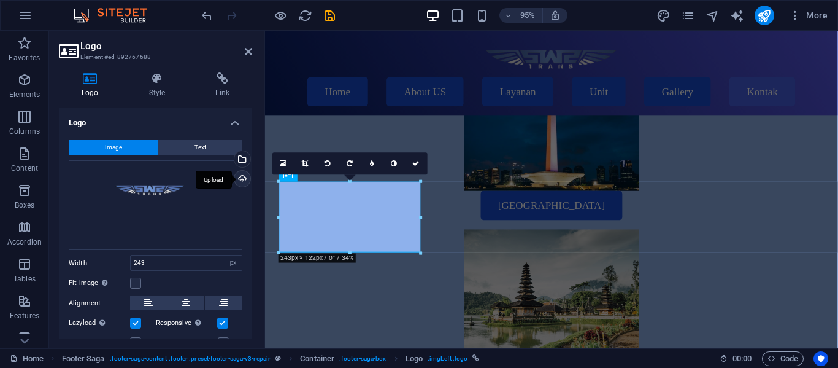
click at [239, 183] on div "Upload" at bounding box center [241, 180] width 18 height 18
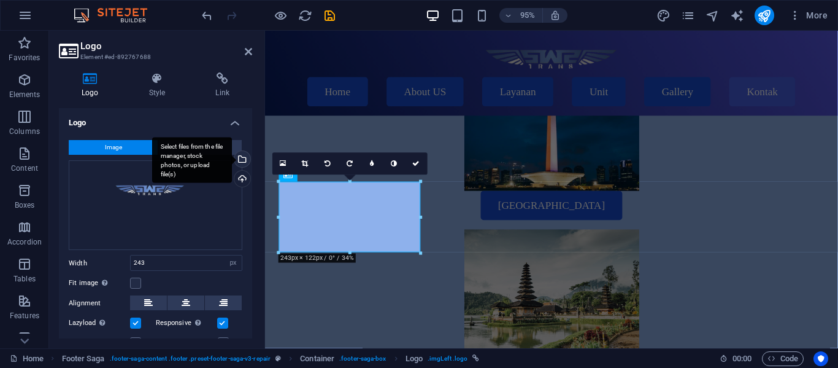
click at [240, 161] on div "Select files from the file manager, stock photos, or upload file(s)" at bounding box center [241, 160] width 18 height 18
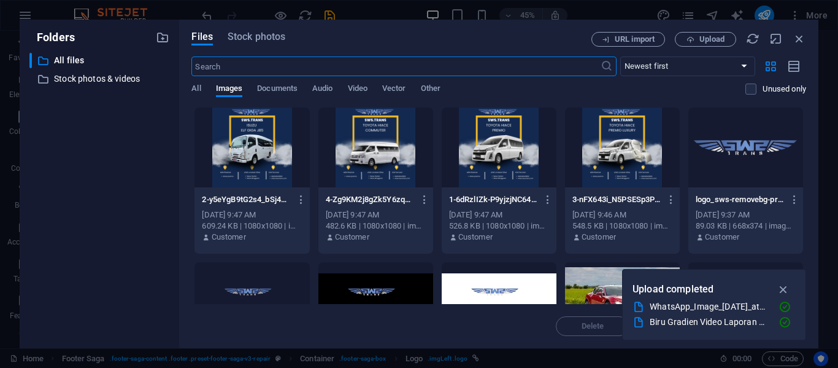
scroll to position [3866, 0]
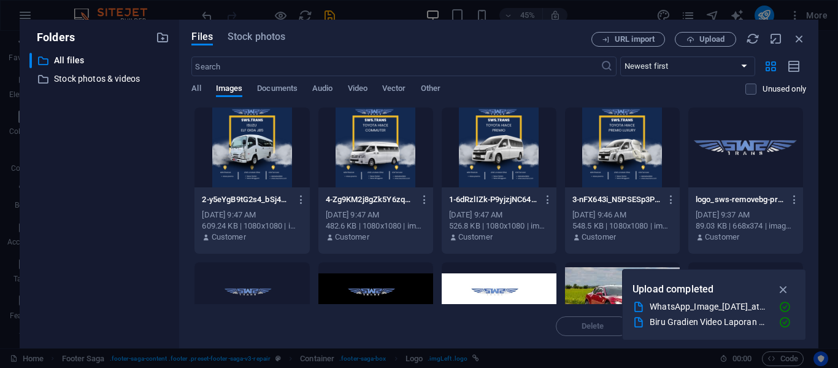
click at [735, 159] on div at bounding box center [746, 147] width 115 height 80
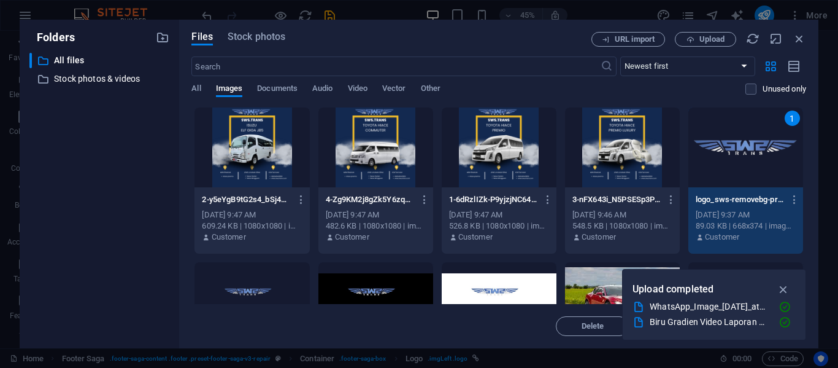
click at [735, 159] on div "1" at bounding box center [746, 147] width 115 height 80
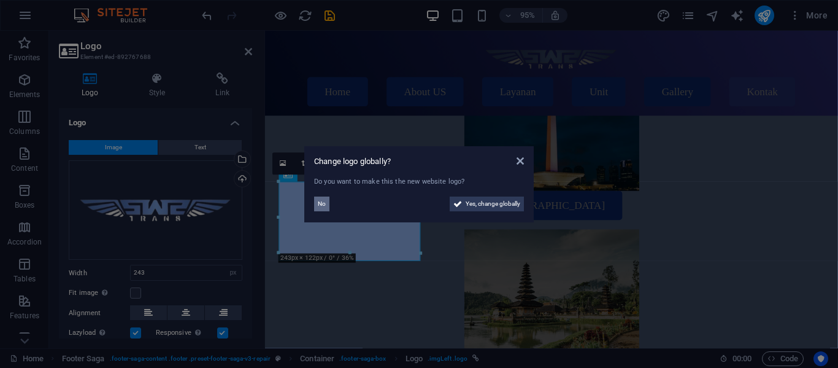
click at [328, 207] on button "No" at bounding box center [321, 203] width 15 height 15
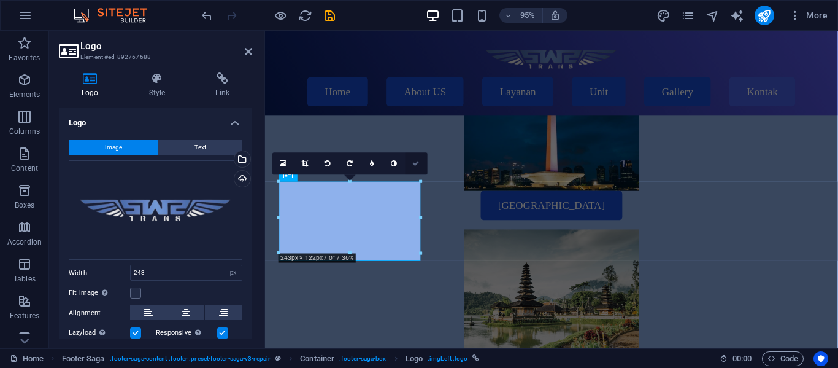
click at [419, 160] on icon at bounding box center [416, 163] width 7 height 7
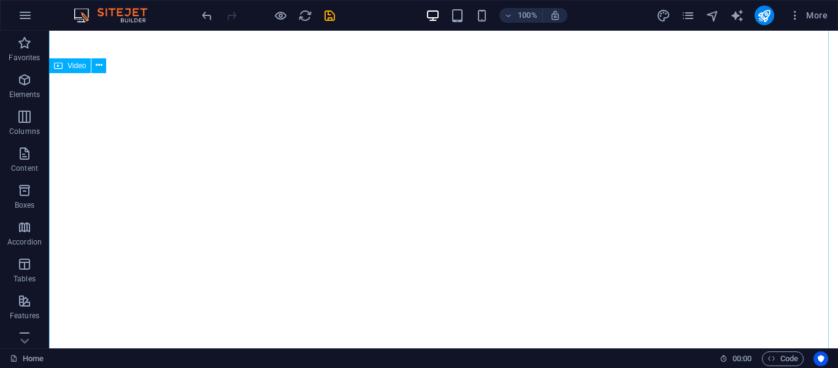
scroll to position [0, 0]
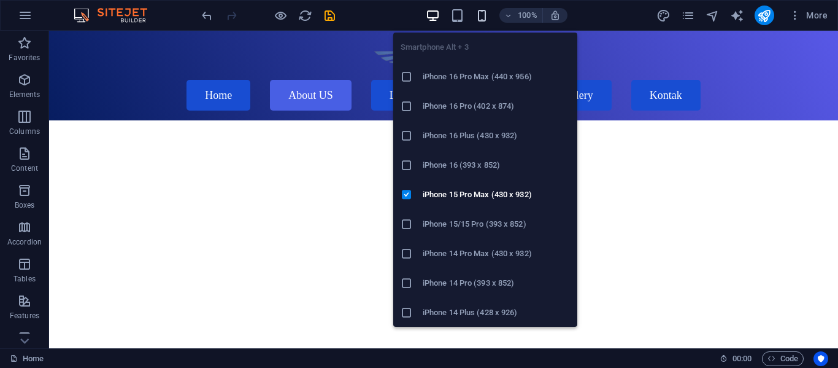
click at [482, 19] on icon "button" at bounding box center [482, 16] width 14 height 14
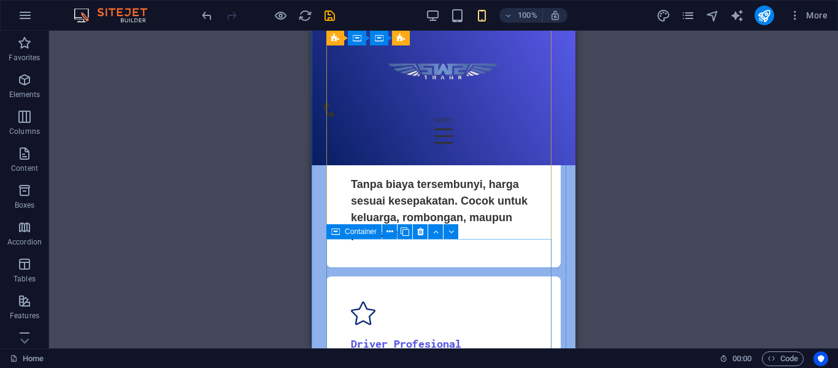
scroll to position [1087, 0]
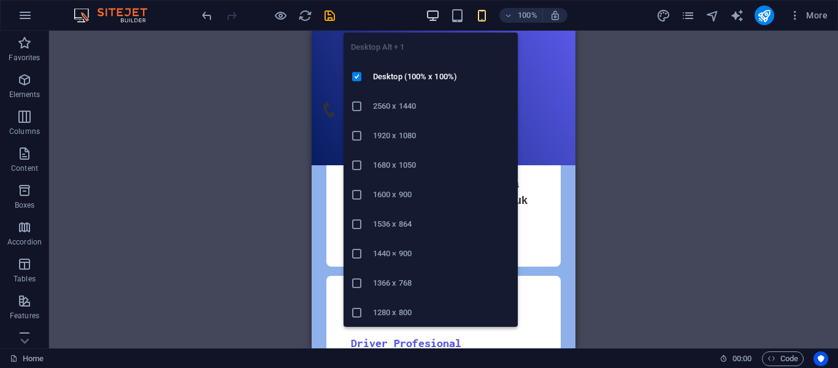
click at [439, 19] on icon "button" at bounding box center [433, 16] width 14 height 14
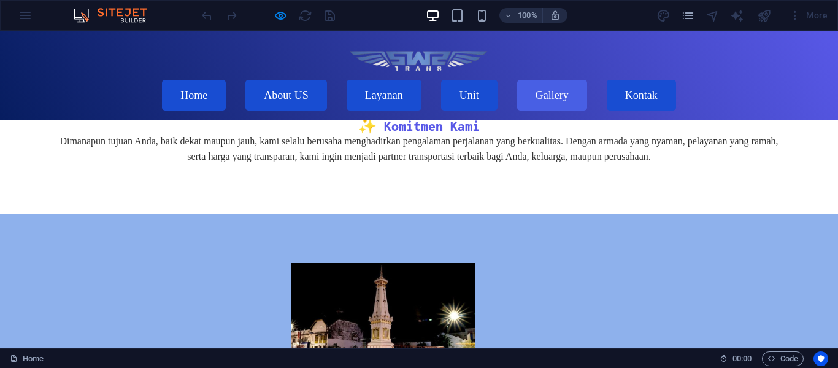
scroll to position [3299, 0]
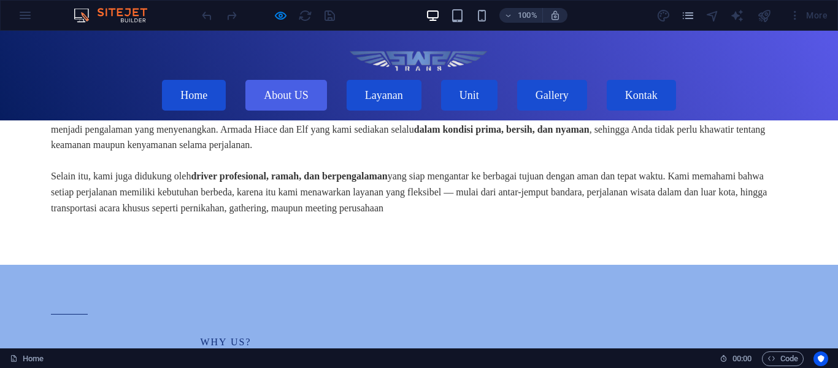
scroll to position [0, 0]
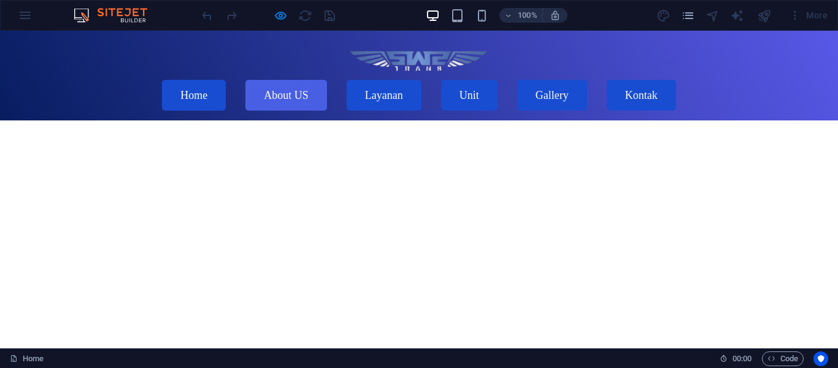
click at [503, 178] on video at bounding box center [419, 329] width 838 height 419
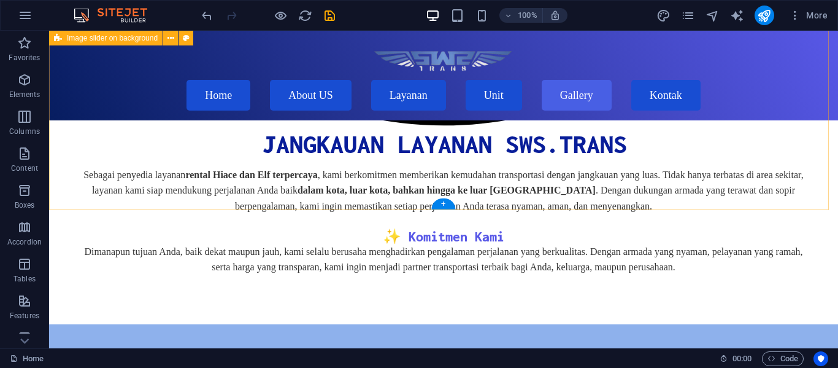
scroll to position [3305, 0]
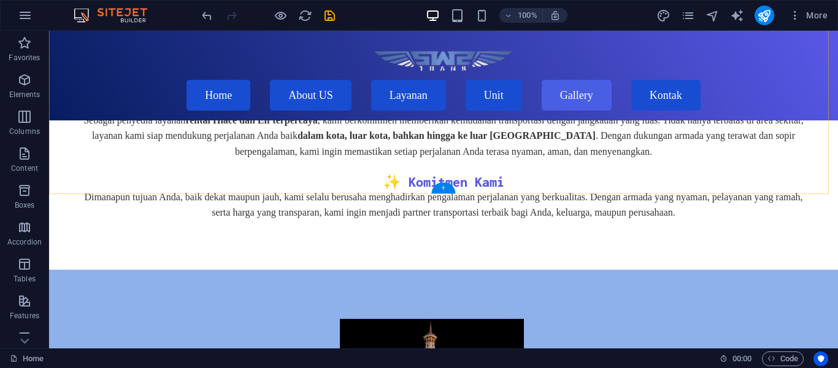
click at [444, 183] on div "+" at bounding box center [443, 187] width 24 height 11
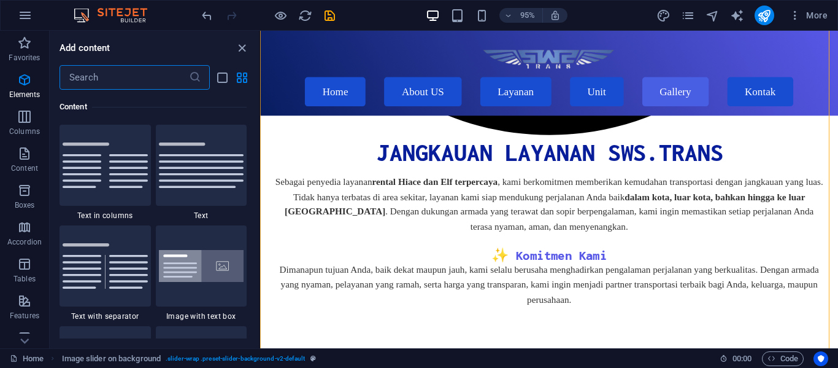
scroll to position [2147, 0]
click at [111, 76] on input "text" at bounding box center [124, 77] width 129 height 25
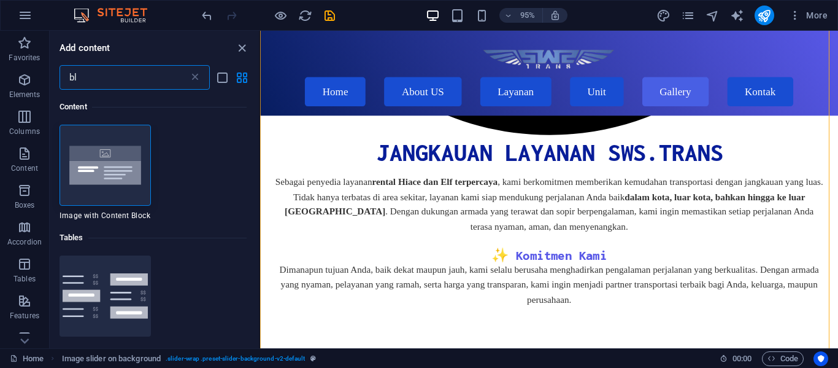
type input "b"
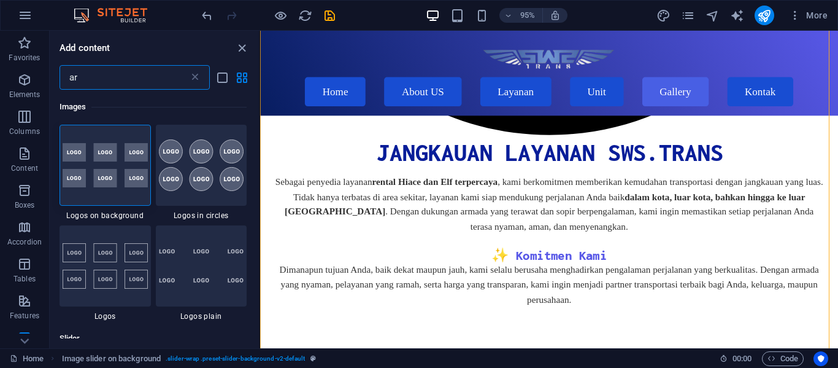
type input "a"
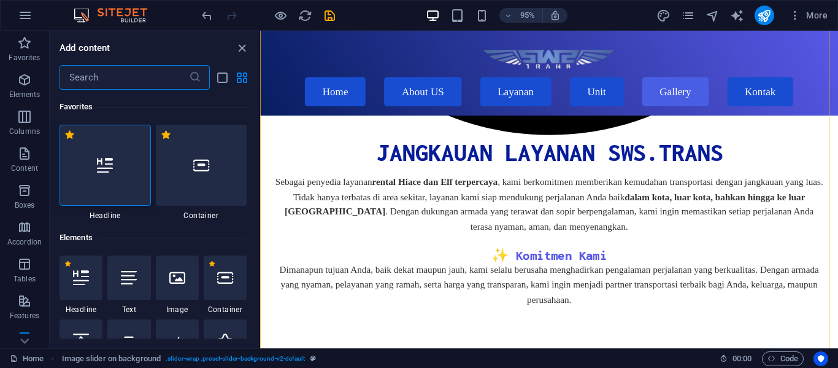
type input "n"
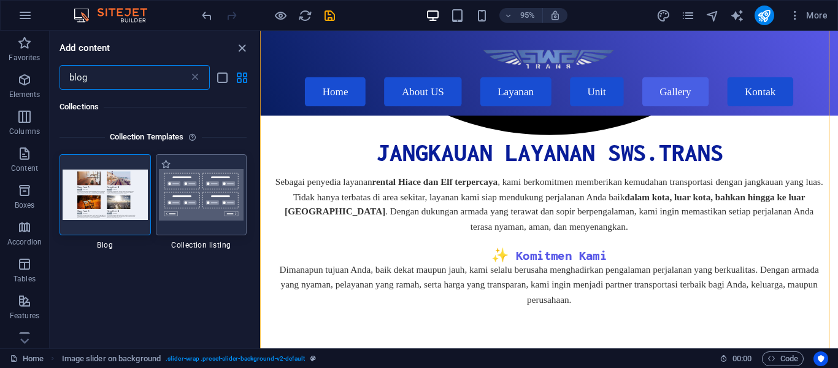
type input "blog"
click at [199, 212] on img at bounding box center [201, 195] width 85 height 52
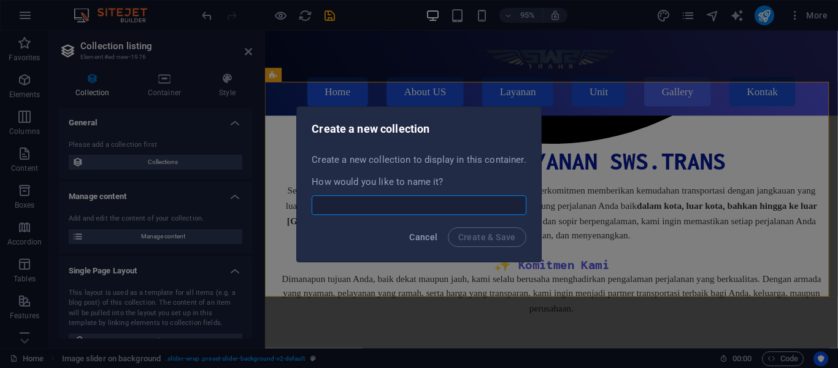
scroll to position [3654, 0]
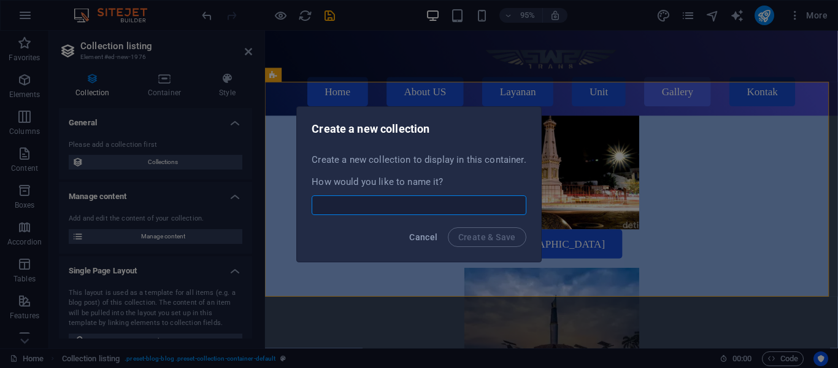
select select
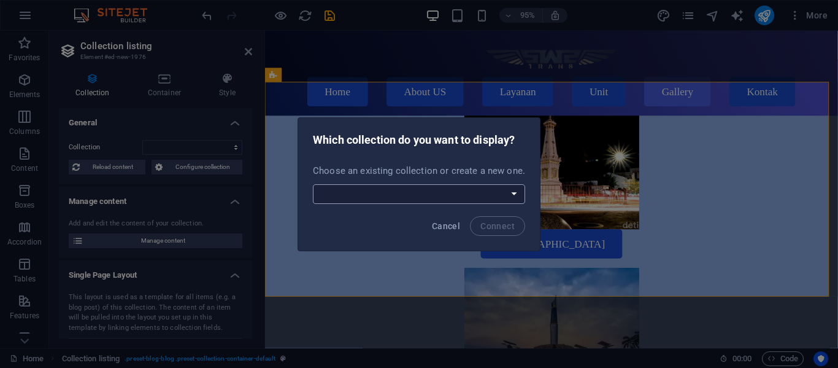
click at [498, 198] on select "ITBlog Products Create a new collection" at bounding box center [419, 194] width 212 height 20
select select "68b43e30c386a6980706503f"
click at [314, 184] on select "ITBlog Products Create a new collection" at bounding box center [419, 194] width 212 height 20
click at [474, 231] on button "Connect" at bounding box center [497, 226] width 55 height 20
select select "68b43e30c386a6980706503f"
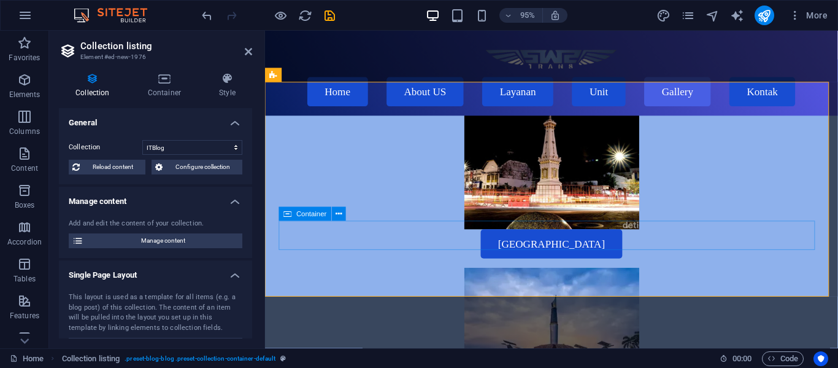
select select "createdAt_DESC"
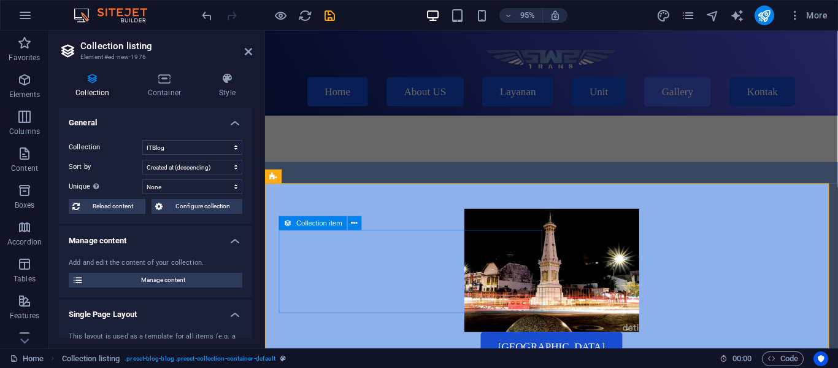
scroll to position [3547, 0]
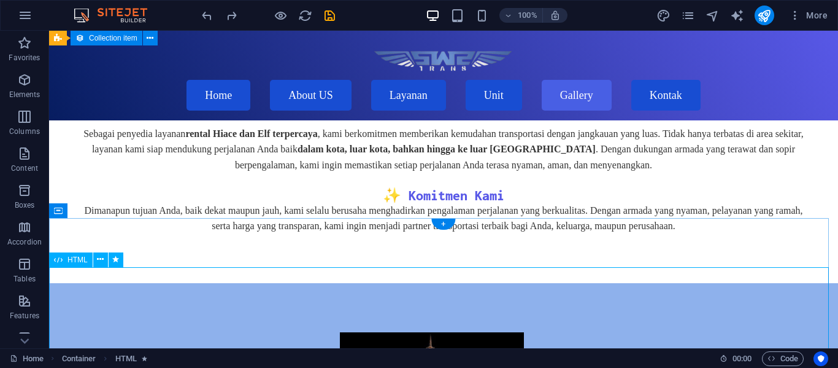
scroll to position [3289, 0]
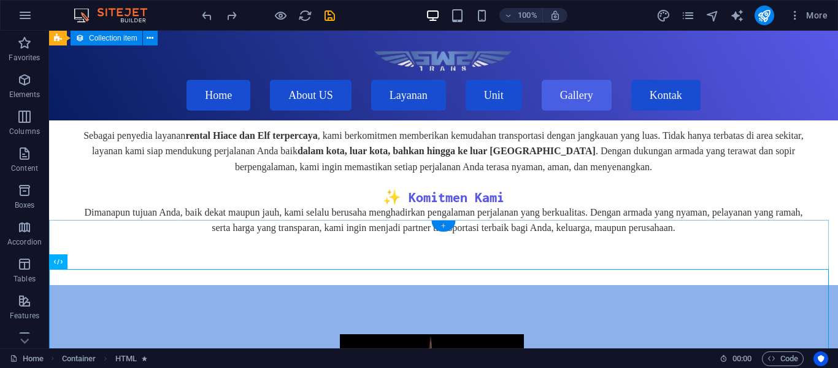
click at [438, 226] on div "+" at bounding box center [443, 225] width 24 height 11
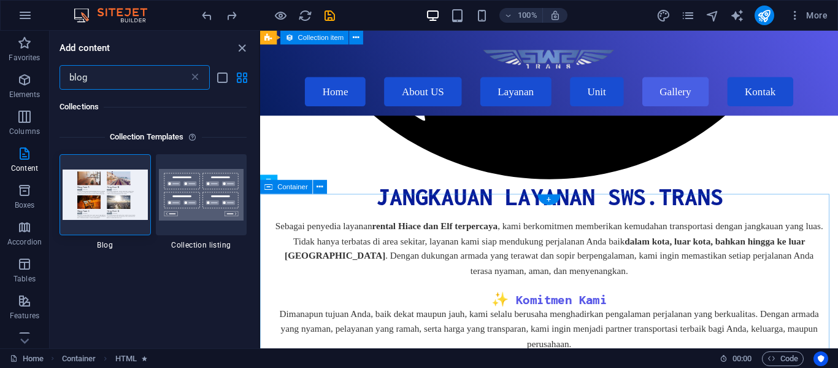
scroll to position [3535, 0]
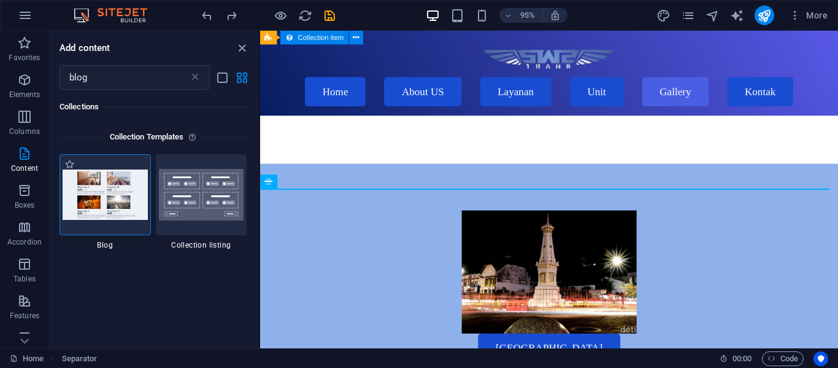
click at [105, 190] on img at bounding box center [105, 194] width 85 height 50
click at [106, 200] on img at bounding box center [105, 194] width 85 height 50
click at [126, 218] on img at bounding box center [105, 194] width 85 height 50
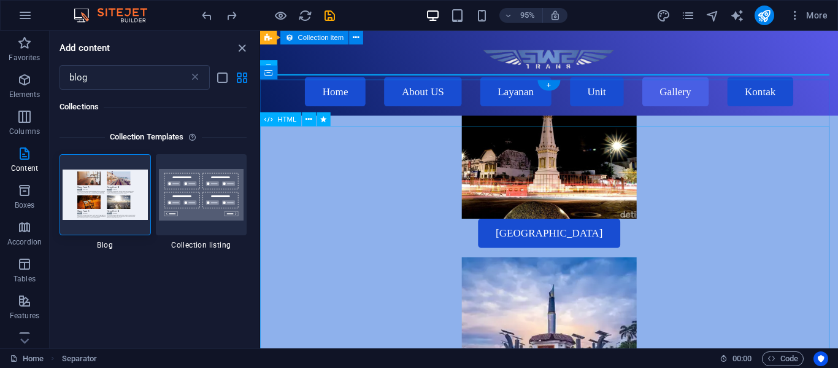
scroll to position [3536, 0]
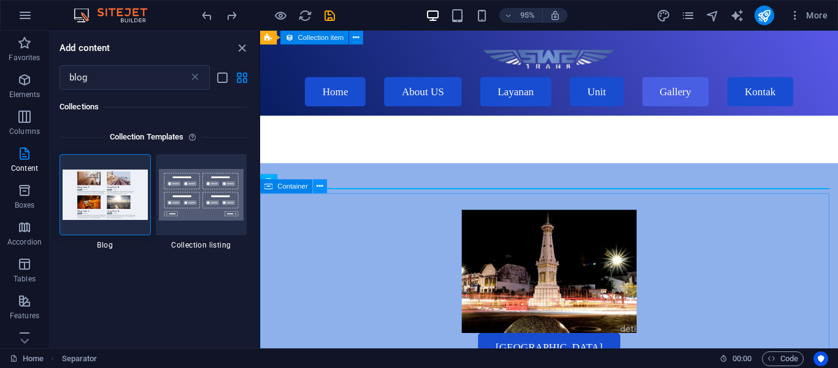
click at [324, 191] on button at bounding box center [320, 186] width 14 height 14
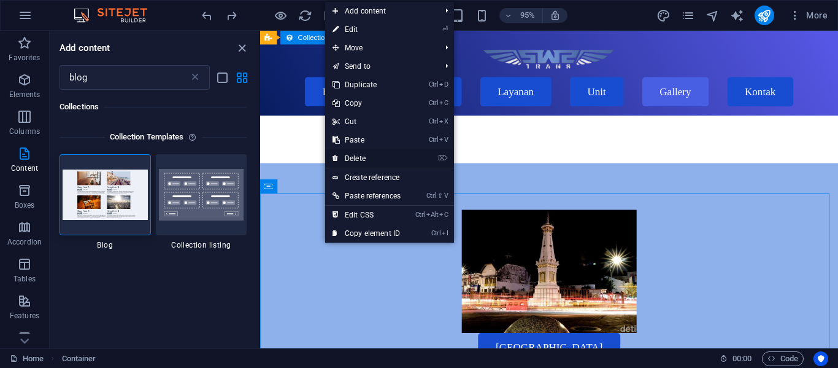
click at [364, 165] on link "⌦ Delete" at bounding box center [366, 158] width 83 height 18
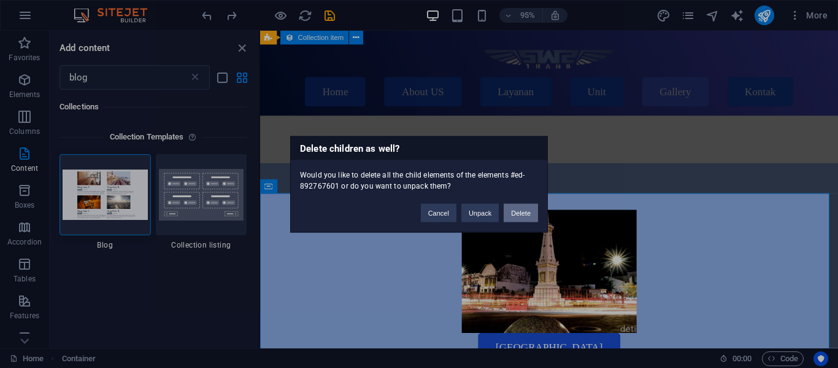
click at [526, 210] on button "Delete" at bounding box center [521, 212] width 34 height 18
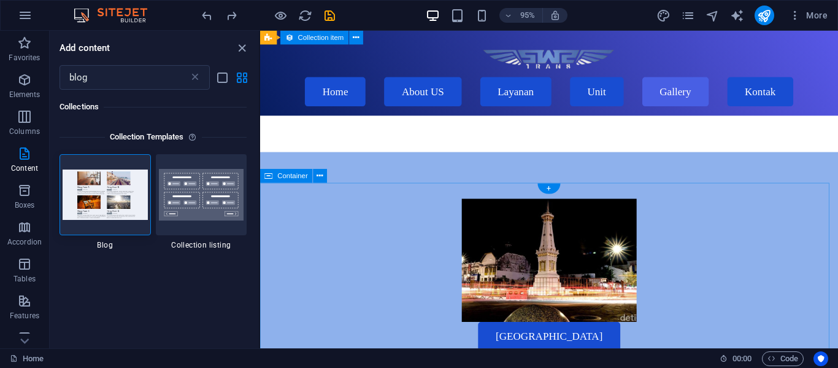
scroll to position [3547, 0]
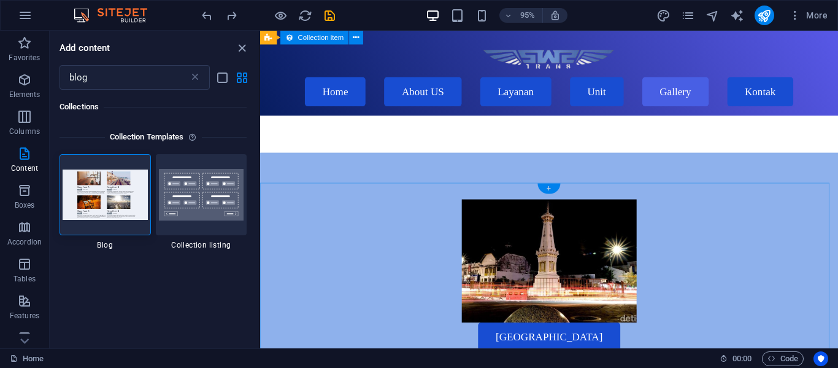
click at [544, 187] on div "+" at bounding box center [549, 188] width 23 height 10
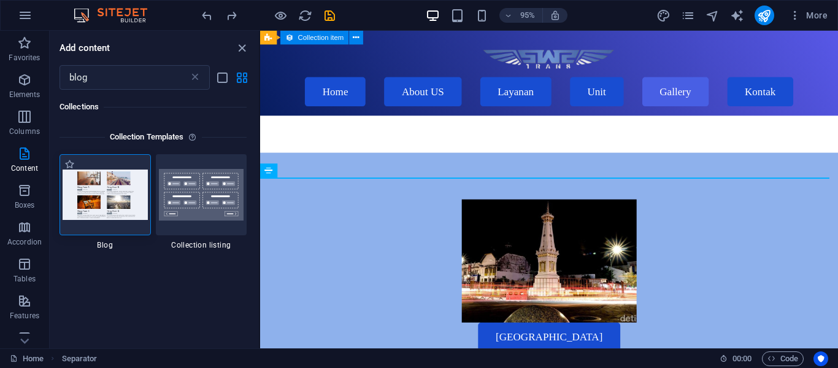
click at [80, 187] on img at bounding box center [105, 194] width 85 height 50
click at [107, 197] on img at bounding box center [105, 194] width 85 height 50
click at [223, 266] on div "Collections Collection Templates 1 Star Blog 1 Star Collection listing" at bounding box center [154, 214] width 209 height 249
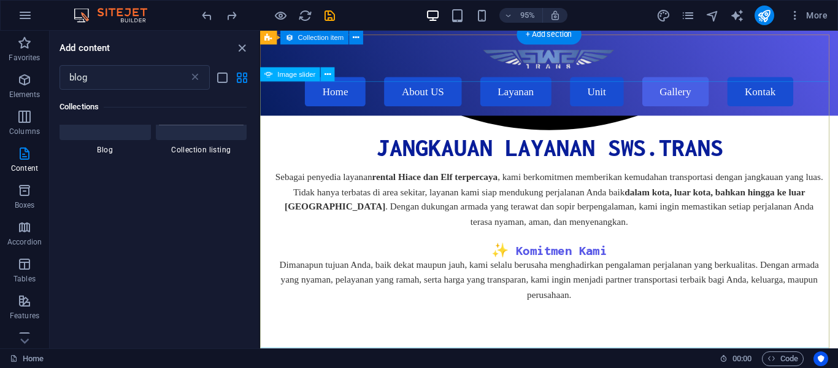
scroll to position [3340, 0]
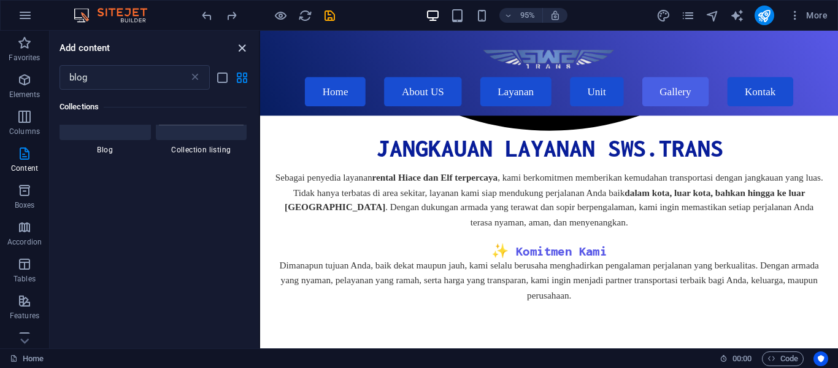
click at [243, 42] on icon "close panel" at bounding box center [242, 48] width 14 height 14
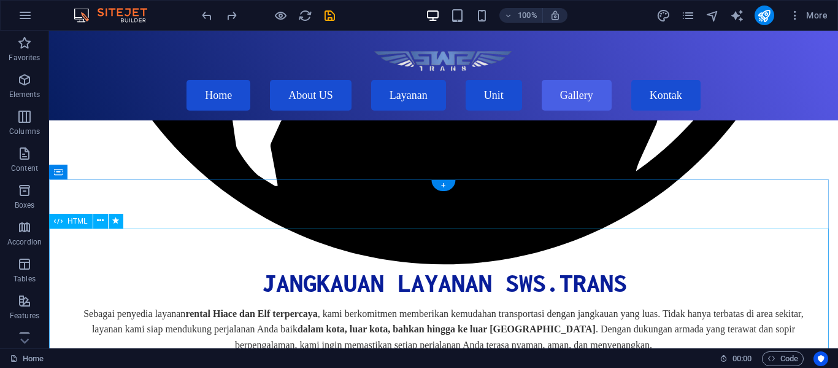
scroll to position [3346, 0]
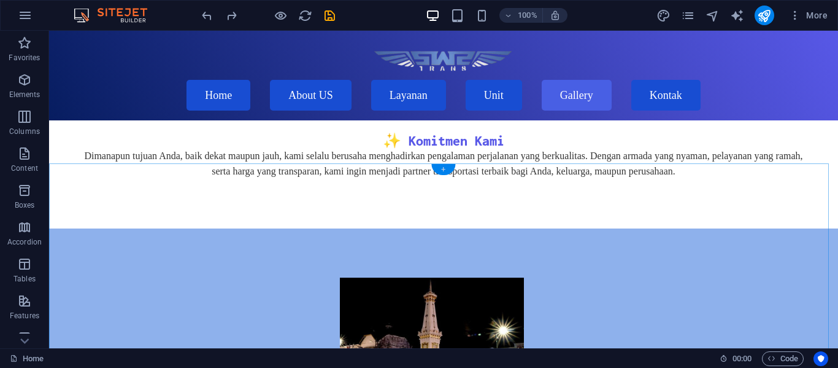
click at [441, 167] on div "+" at bounding box center [443, 169] width 24 height 11
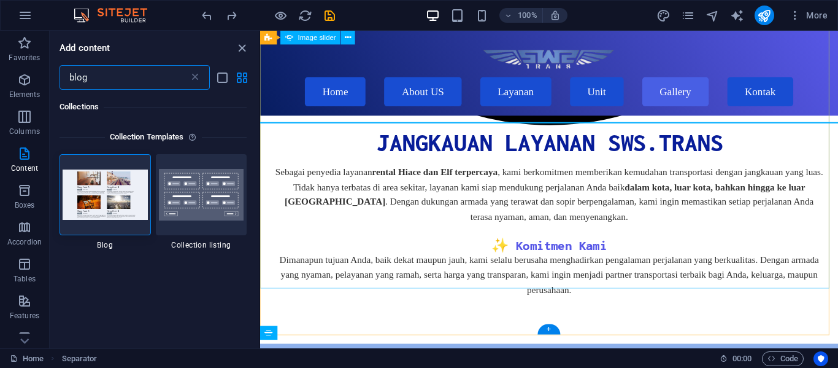
scroll to position [3376, 0]
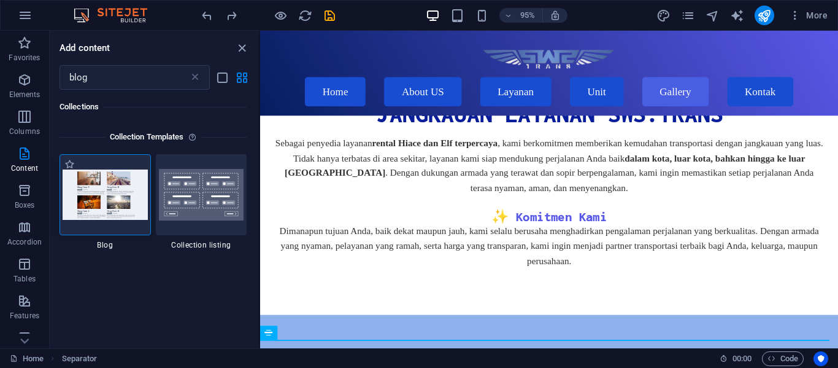
click at [104, 180] on img at bounding box center [105, 194] width 85 height 50
click at [102, 218] on img at bounding box center [105, 194] width 85 height 50
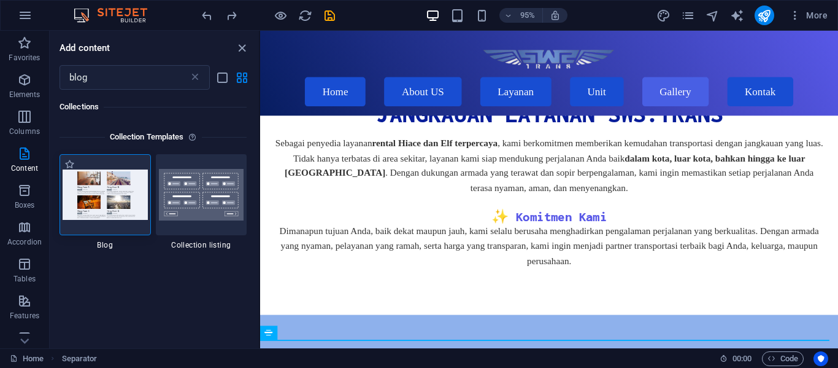
drag, startPoint x: 102, startPoint y: 218, endPoint x: 96, endPoint y: 219, distance: 6.9
click at [96, 219] on img at bounding box center [105, 194] width 85 height 50
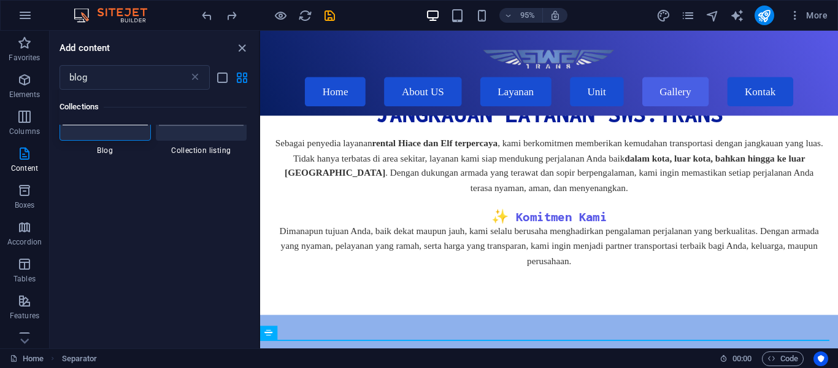
scroll to position [0, 0]
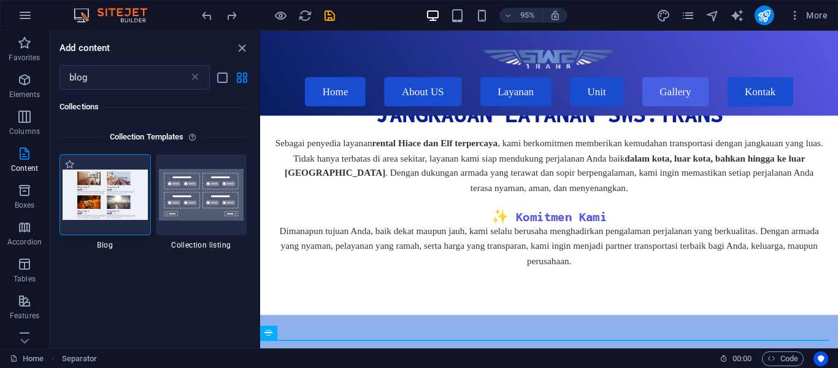
click at [96, 219] on img at bounding box center [105, 194] width 85 height 50
drag, startPoint x: 96, startPoint y: 219, endPoint x: 31, endPoint y: 271, distance: 83.0
click at [96, 219] on img at bounding box center [105, 194] width 85 height 50
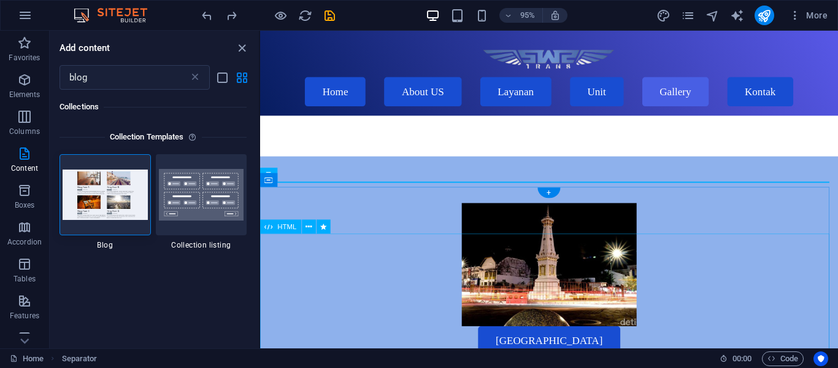
scroll to position [3542, 0]
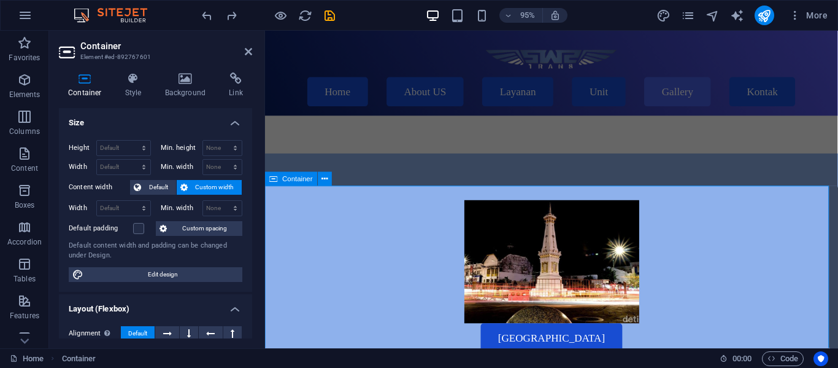
scroll to position [3554, 0]
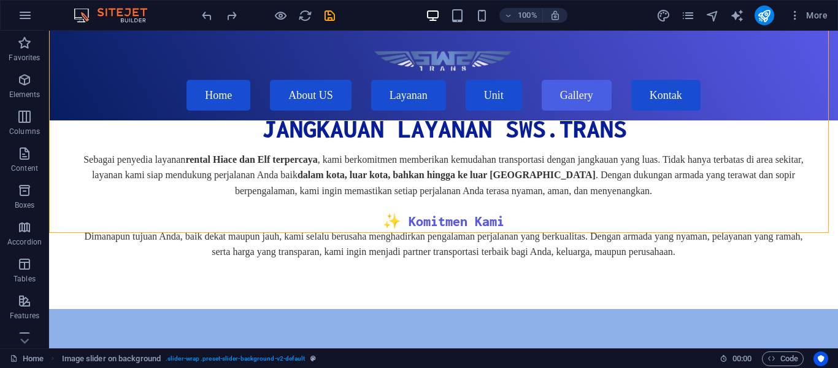
scroll to position [3266, 0]
click at [445, 228] on div "+" at bounding box center [443, 226] width 24 height 11
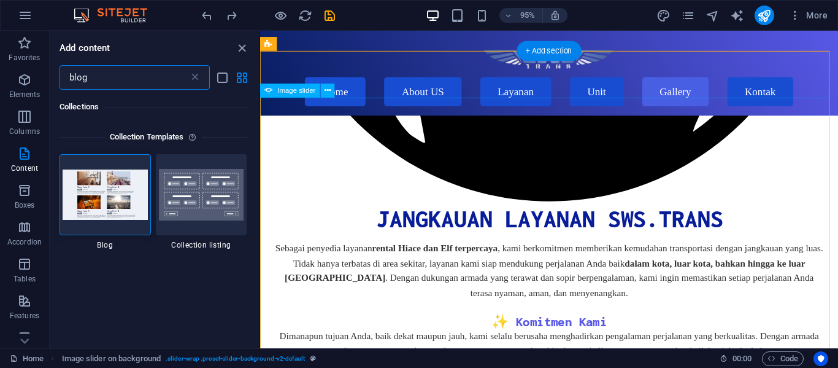
scroll to position [3297, 0]
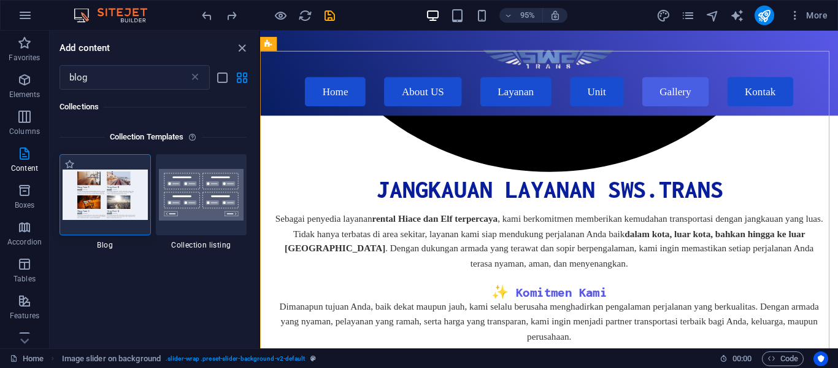
click at [85, 217] on img at bounding box center [105, 194] width 85 height 50
drag, startPoint x: 243, startPoint y: 55, endPoint x: 292, endPoint y: 199, distance: 152.9
click at [243, 55] on icon "close panel" at bounding box center [242, 48] width 14 height 14
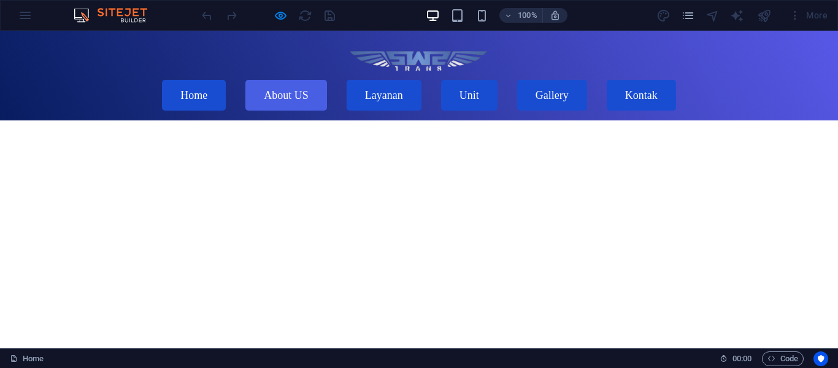
scroll to position [1, 0]
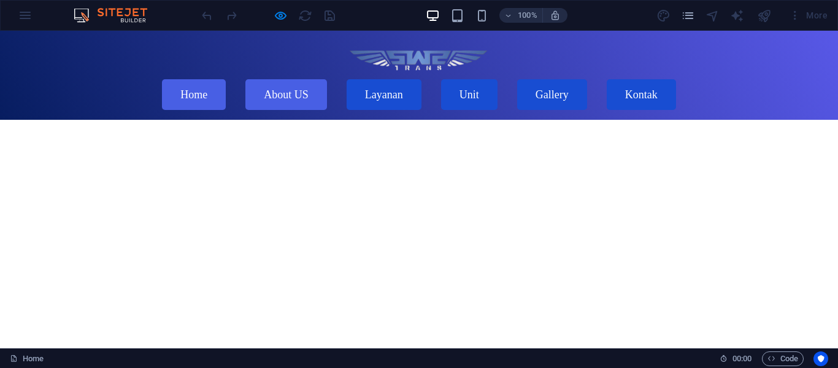
click at [226, 79] on link "Home" at bounding box center [194, 94] width 64 height 31
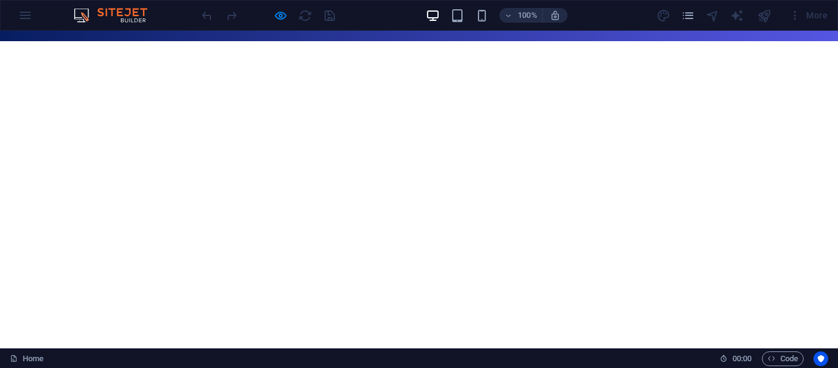
scroll to position [0, 0]
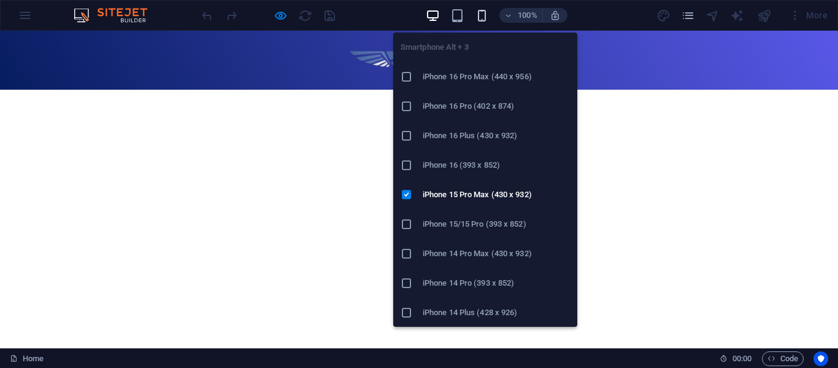
click at [482, 15] on icon "button" at bounding box center [482, 16] width 14 height 14
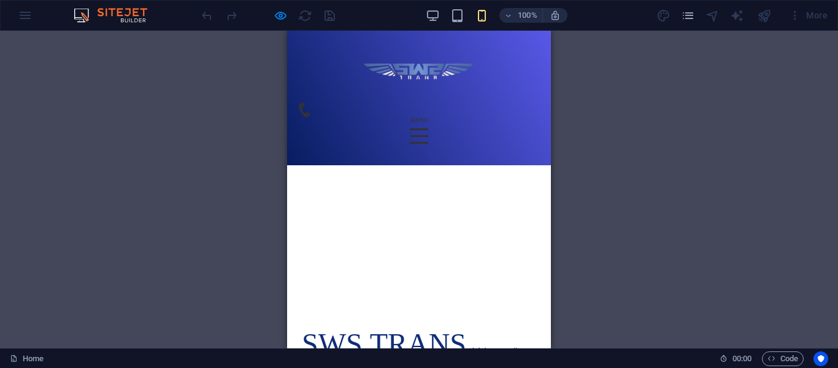
click at [428, 128] on div "Menu" at bounding box center [419, 135] width 18 height 15
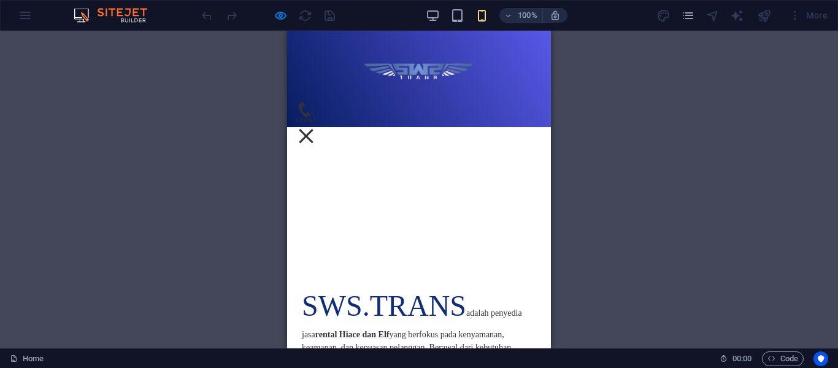
click at [315, 128] on div "Menu" at bounding box center [306, 135] width 18 height 15
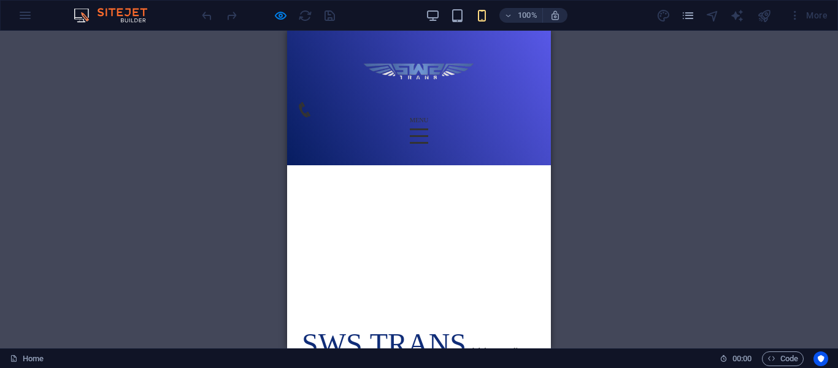
click at [428, 128] on div "Menu" at bounding box center [419, 135] width 18 height 15
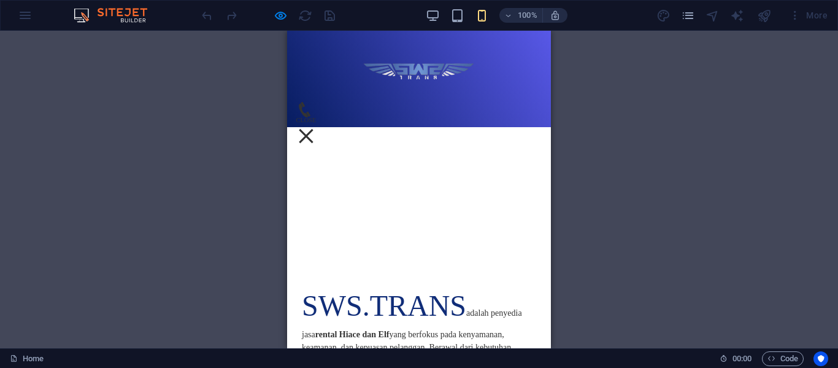
click at [315, 128] on div "Menu" at bounding box center [306, 135] width 18 height 15
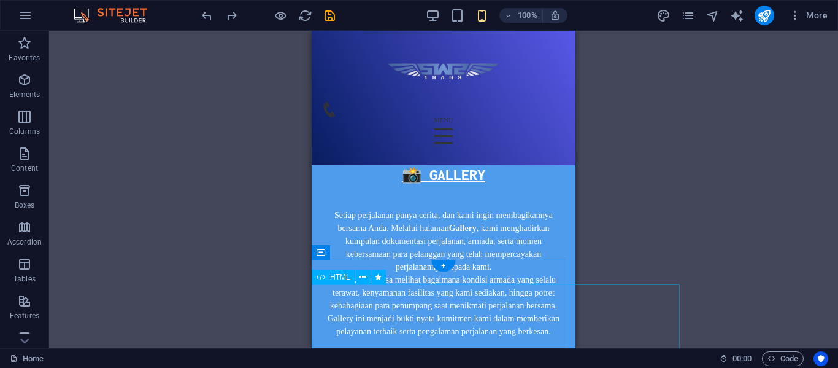
scroll to position [5646, 0]
click at [446, 268] on div "+" at bounding box center [443, 264] width 24 height 11
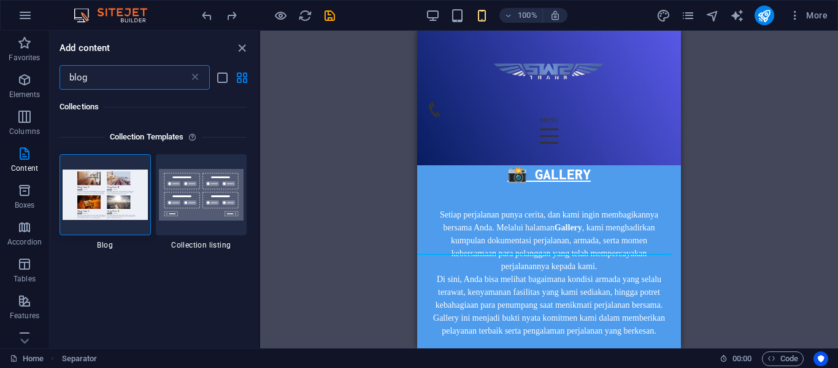
click at [141, 86] on input "blog" at bounding box center [124, 77] width 129 height 25
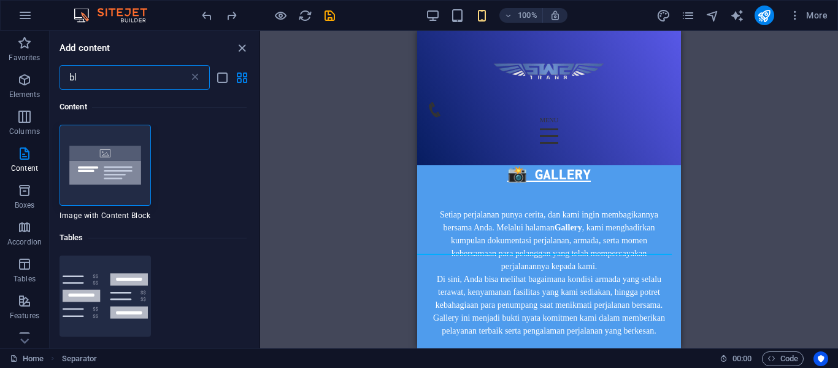
type input "b"
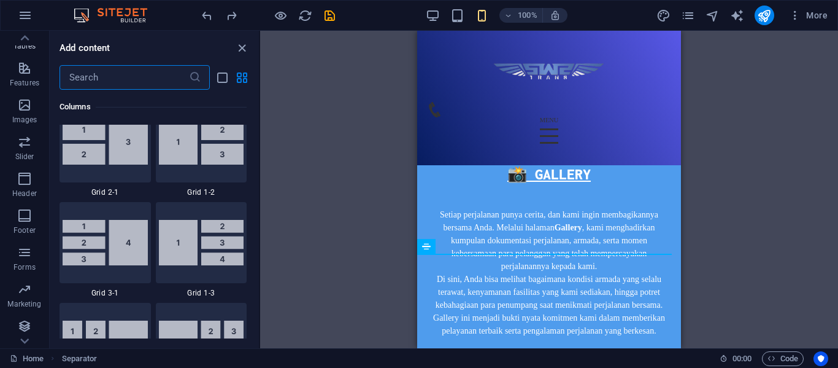
scroll to position [233, 0]
click at [30, 281] on button "Marketing" at bounding box center [24, 295] width 49 height 37
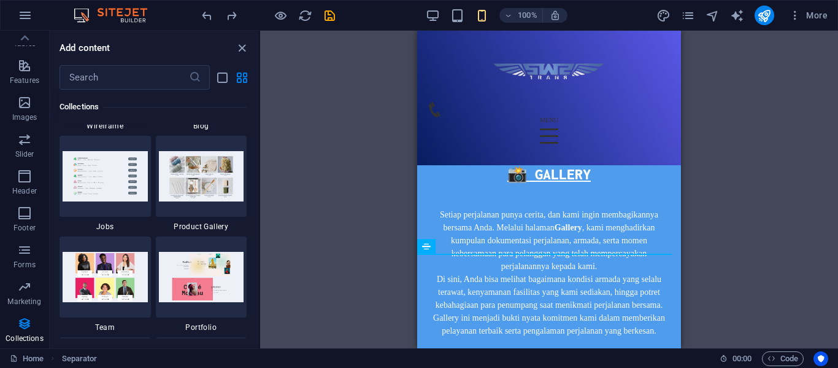
scroll to position [11238, 0]
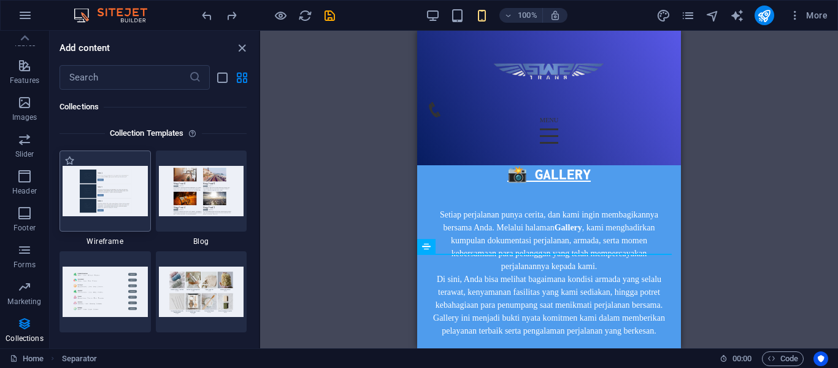
click at [118, 163] on div at bounding box center [105, 190] width 91 height 81
click at [123, 214] on img at bounding box center [105, 191] width 85 height 50
click at [131, 222] on div at bounding box center [105, 190] width 91 height 81
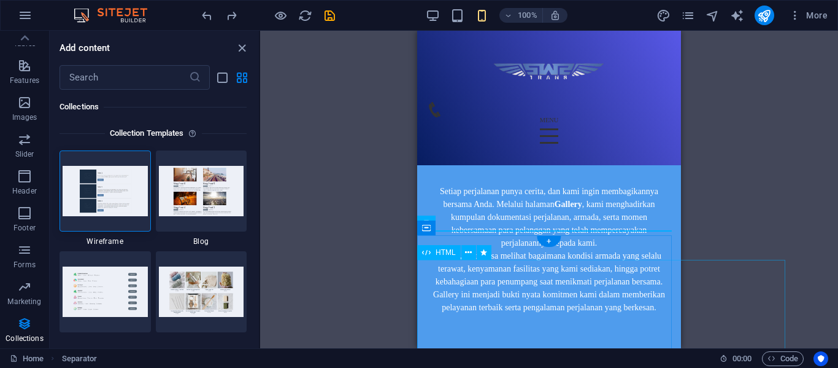
scroll to position [5670, 0]
click at [164, 163] on label "1 Star" at bounding box center [166, 160] width 10 height 10
click at [161, 167] on input "1 Star" at bounding box center [160, 167] width 1 height 1
radio input "true"
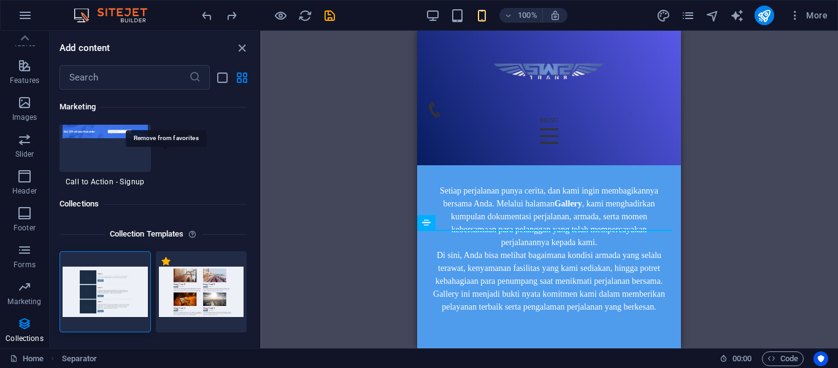
scroll to position [11338, 0]
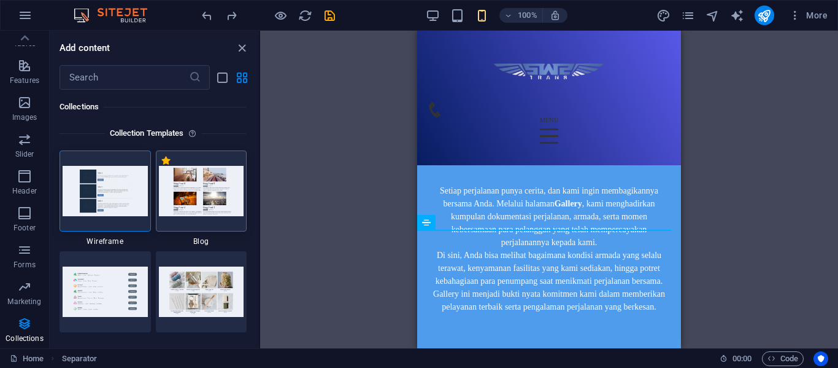
click at [183, 182] on img at bounding box center [201, 191] width 85 height 50
drag, startPoint x: 183, startPoint y: 182, endPoint x: 35, endPoint y: 210, distance: 151.3
click at [183, 182] on img at bounding box center [201, 191] width 85 height 50
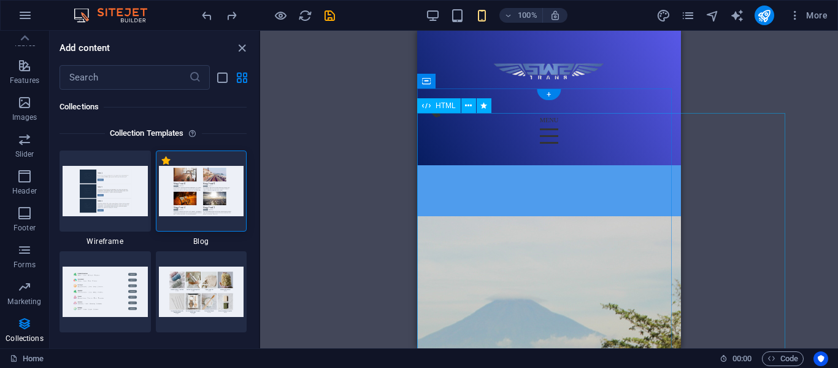
scroll to position [5748, 0]
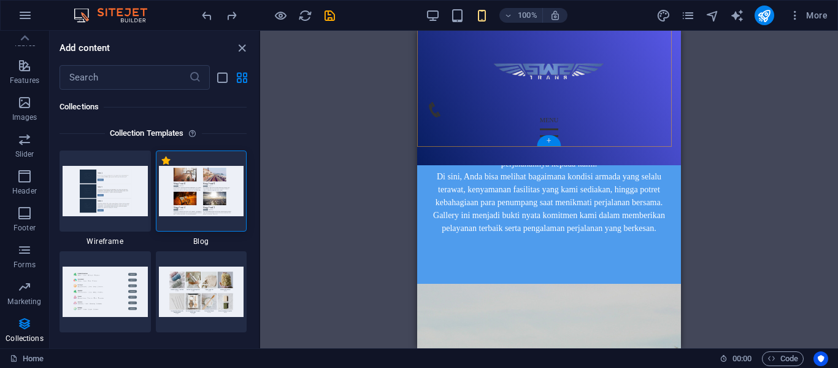
click at [548, 145] on div "+" at bounding box center [549, 140] width 24 height 11
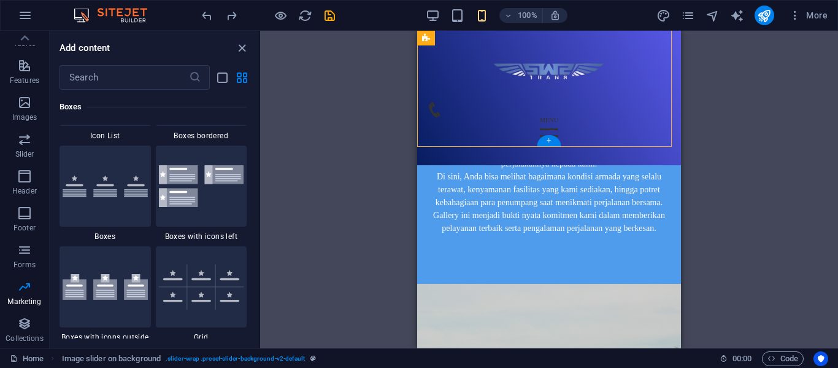
scroll to position [2248, 0]
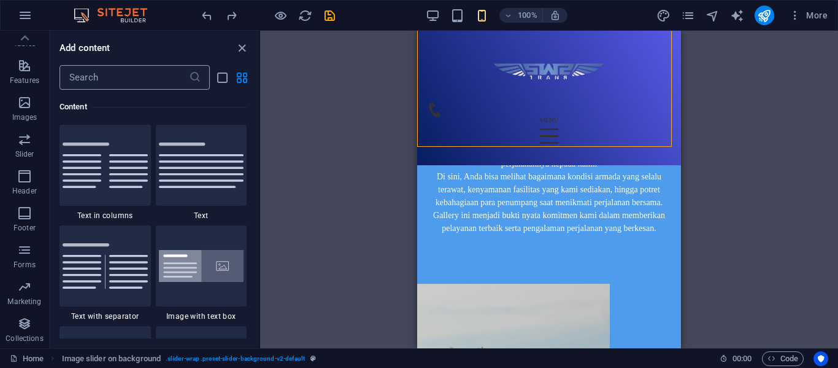
click at [190, 77] on icon at bounding box center [195, 77] width 12 height 12
click at [174, 78] on input "text" at bounding box center [124, 77] width 129 height 25
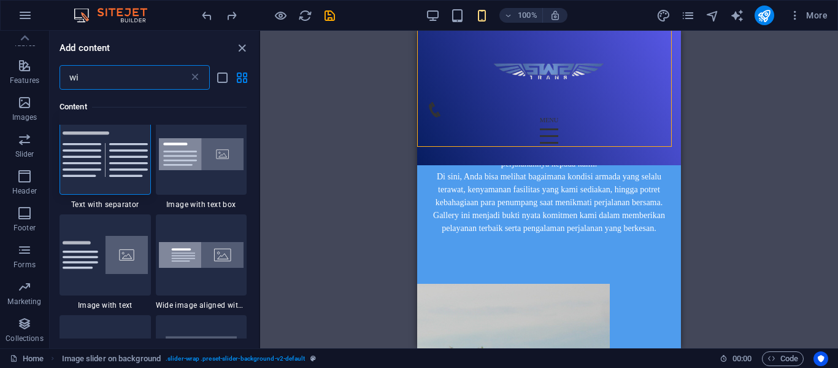
scroll to position [0, 0]
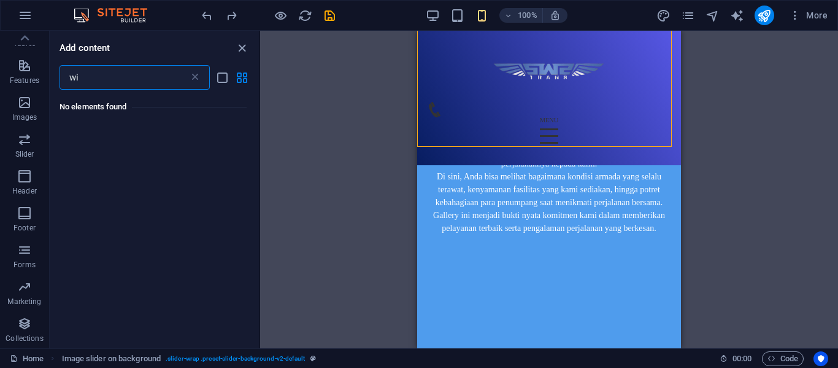
type input "w"
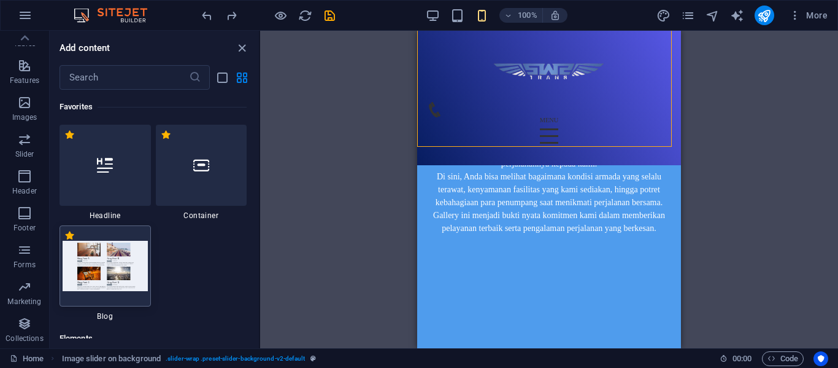
click at [122, 255] on img at bounding box center [105, 266] width 85 height 50
click at [118, 263] on img at bounding box center [105, 266] width 85 height 50
click at [244, 48] on icon "close panel" at bounding box center [242, 48] width 14 height 14
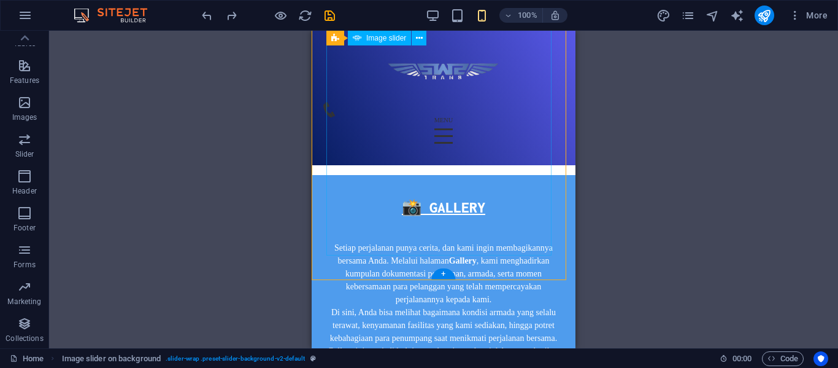
scroll to position [5615, 0]
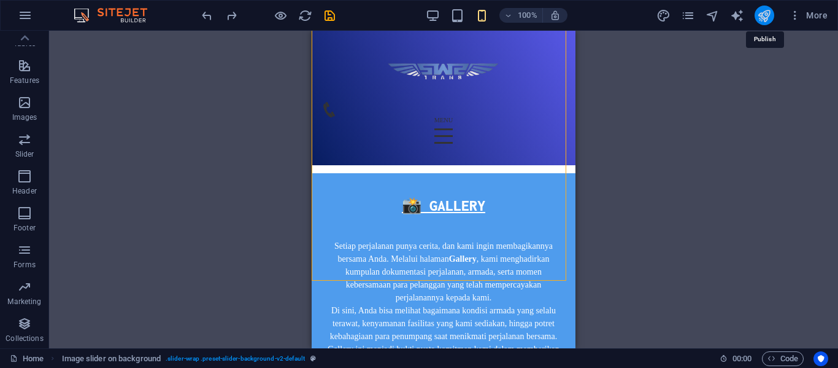
click at [770, 22] on icon "publish" at bounding box center [764, 16] width 14 height 14
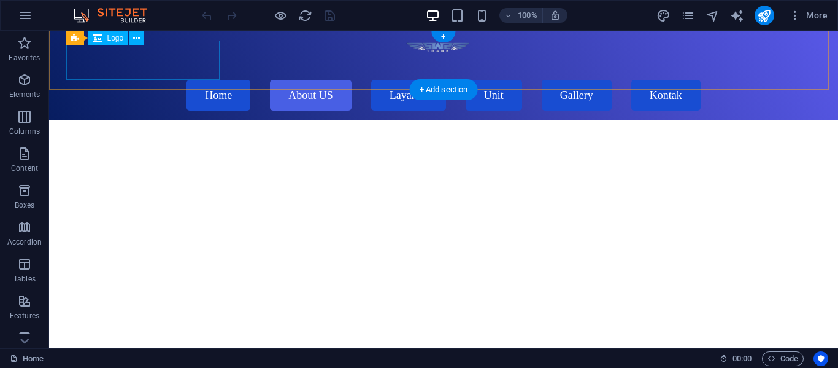
click at [142, 55] on div at bounding box center [444, 60] width 746 height 39
select select "px"
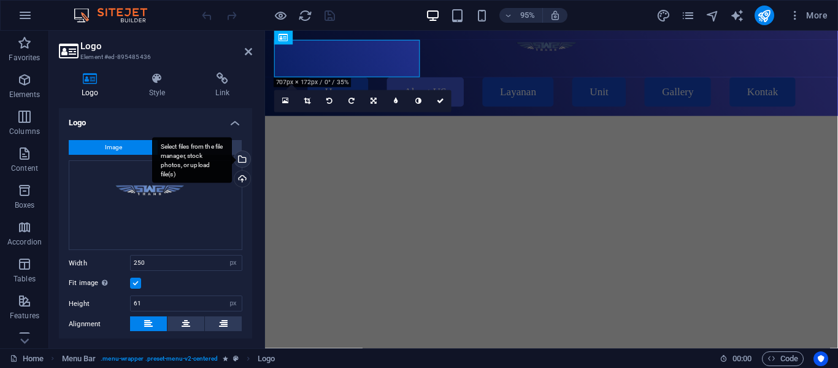
click at [239, 159] on div "Select files from the file manager, stock photos, or upload file(s)" at bounding box center [241, 160] width 18 height 18
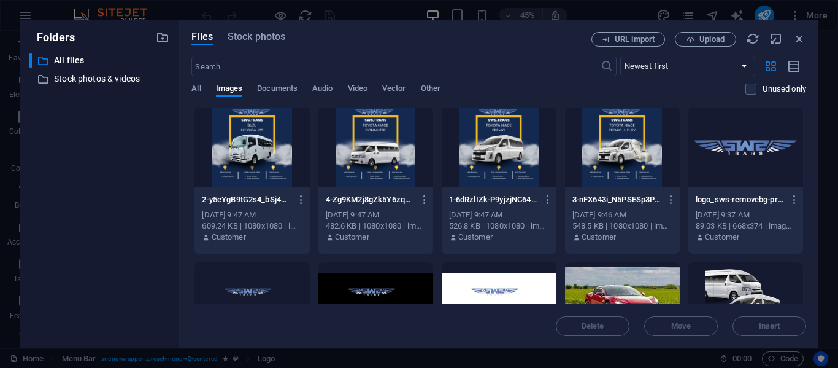
click at [730, 145] on div at bounding box center [746, 147] width 115 height 80
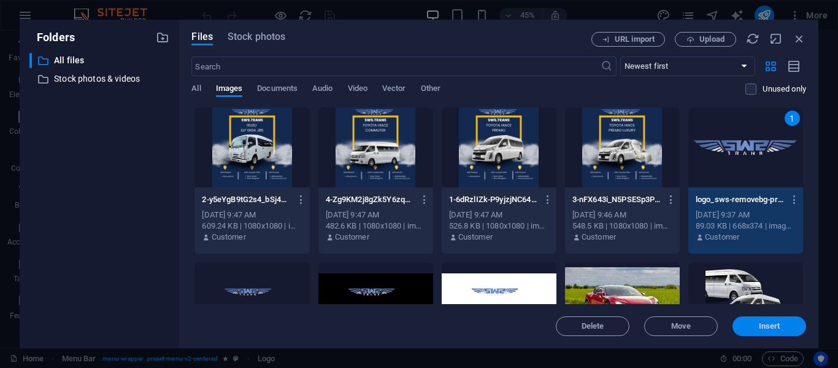
click at [769, 322] on span "Insert" at bounding box center [769, 325] width 21 height 7
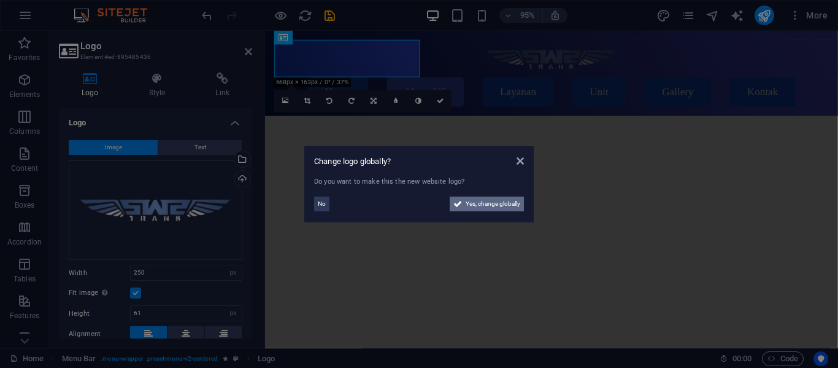
click at [479, 205] on span "Yes, change globally" at bounding box center [493, 203] width 55 height 15
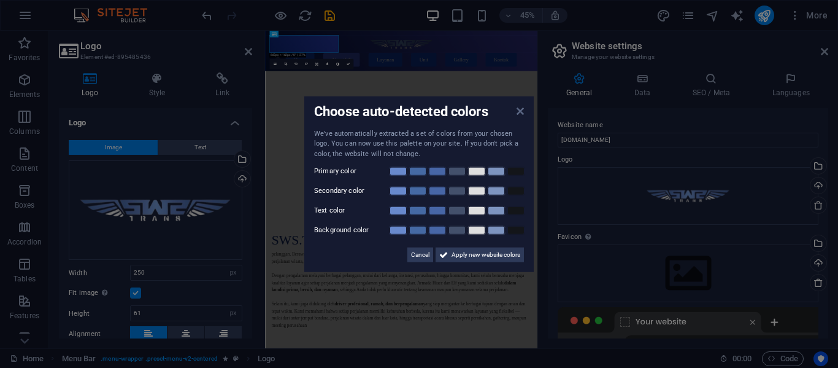
click at [519, 110] on icon at bounding box center [520, 111] width 7 height 10
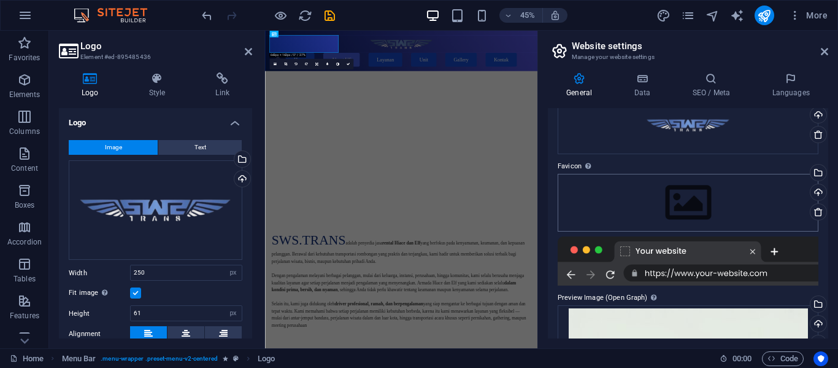
scroll to position [71, 0]
click at [819, 177] on div "Select files from the file manager, stock photos, or upload file(s)" at bounding box center [817, 173] width 18 height 18
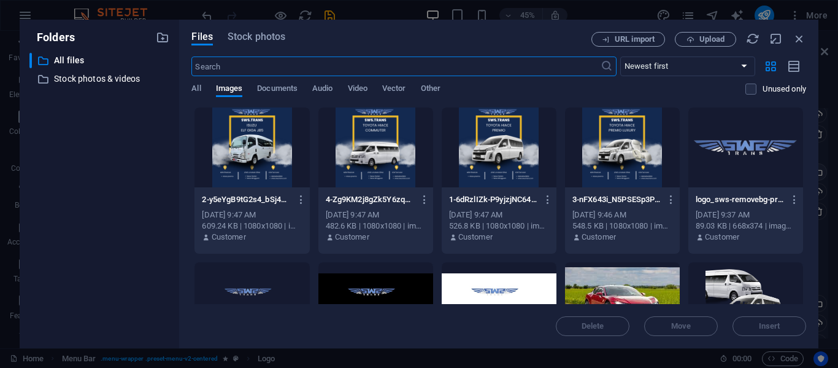
type input "200"
type input "100"
click at [755, 168] on div at bounding box center [746, 147] width 115 height 80
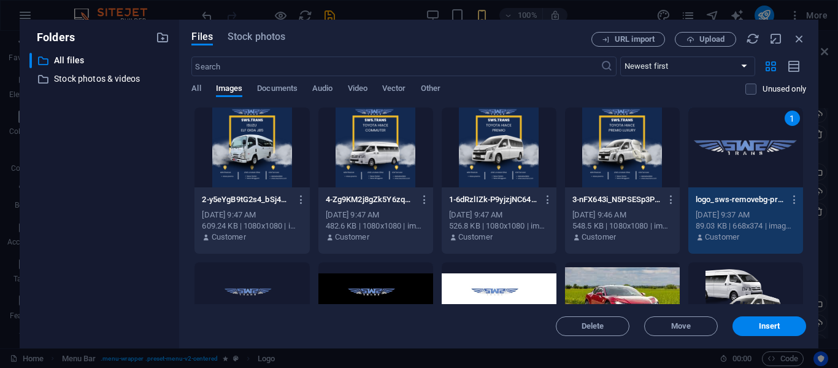
click at [755, 168] on div "1" at bounding box center [746, 147] width 115 height 80
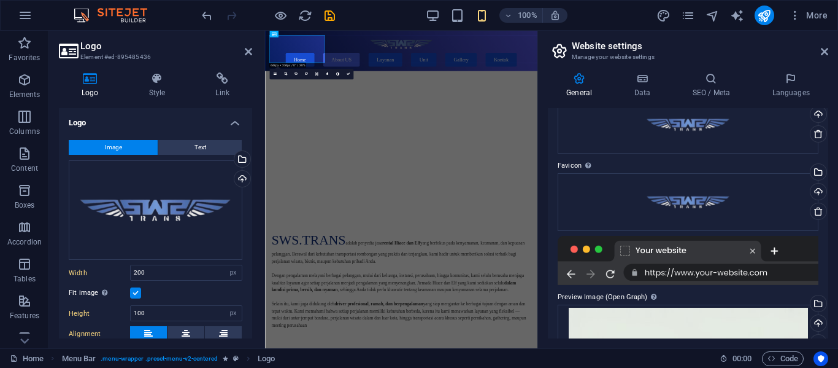
type input "250"
type input "61"
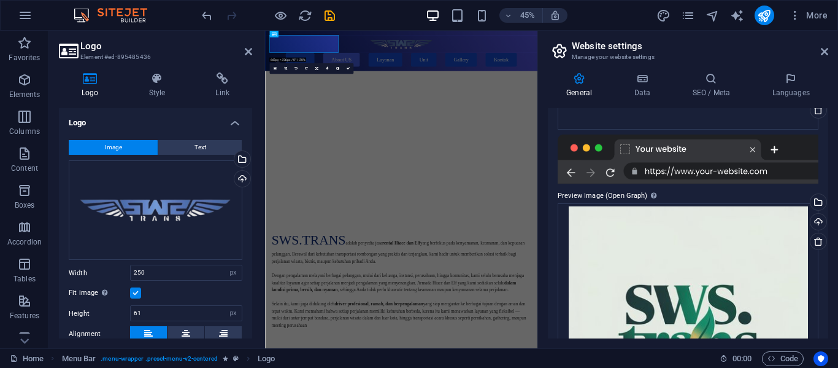
scroll to position [258, 0]
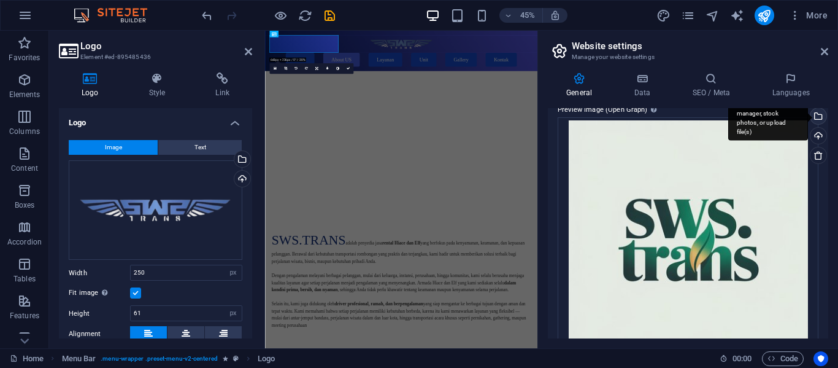
click at [817, 122] on div "Select files from the file manager, stock photos, or upload file(s)" at bounding box center [817, 117] width 18 height 18
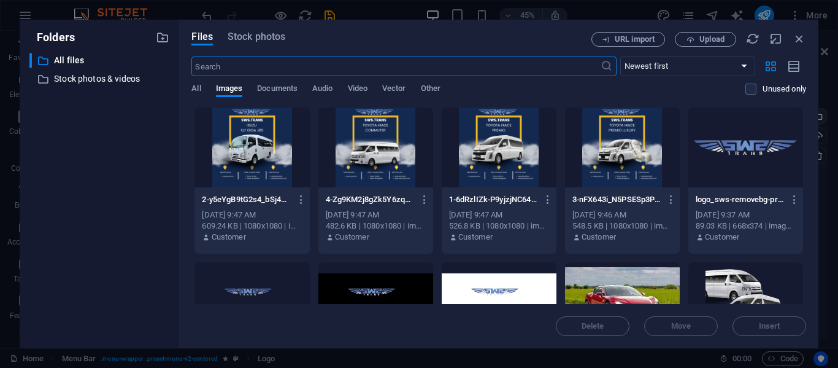
type input "200"
type input "100"
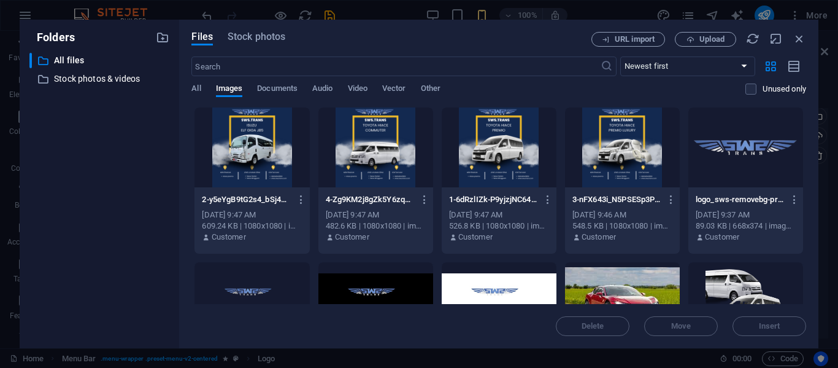
click at [748, 144] on div at bounding box center [746, 147] width 115 height 80
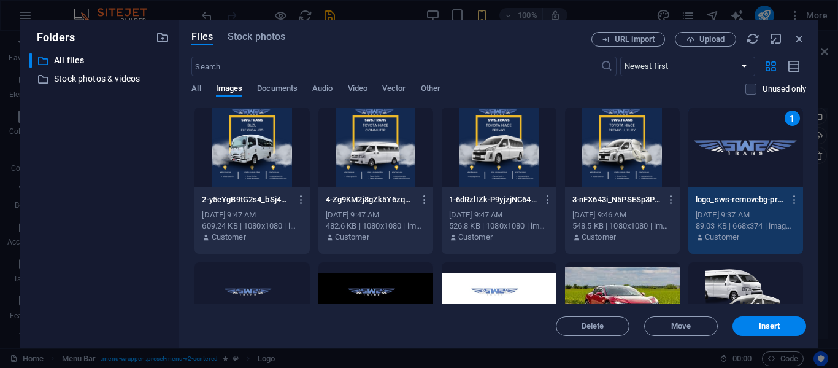
click at [748, 144] on div "1" at bounding box center [746, 147] width 115 height 80
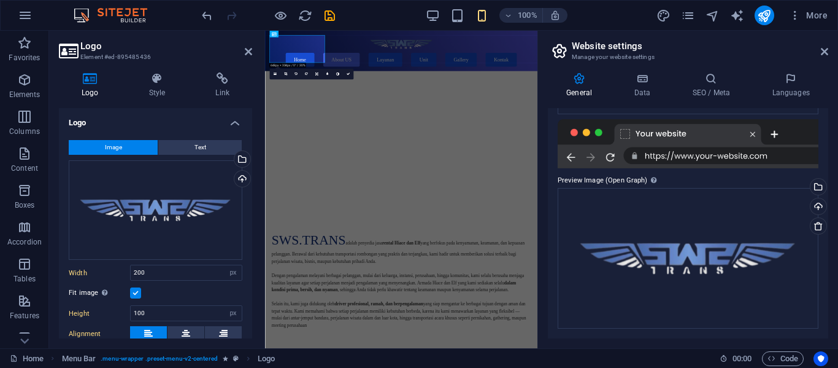
scroll to position [188, 0]
type input "250"
type input "61"
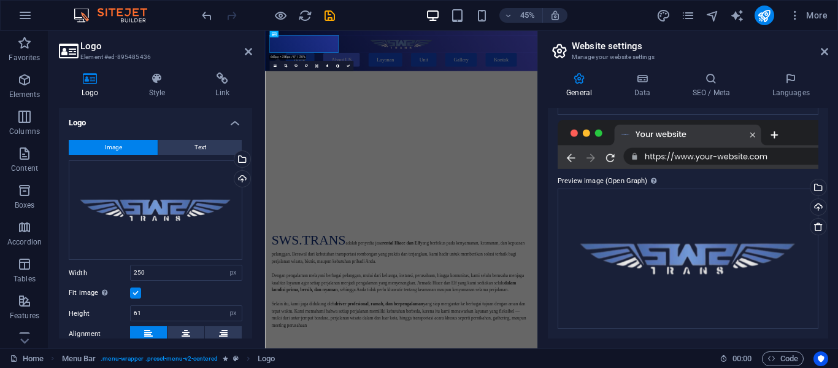
scroll to position [0, 0]
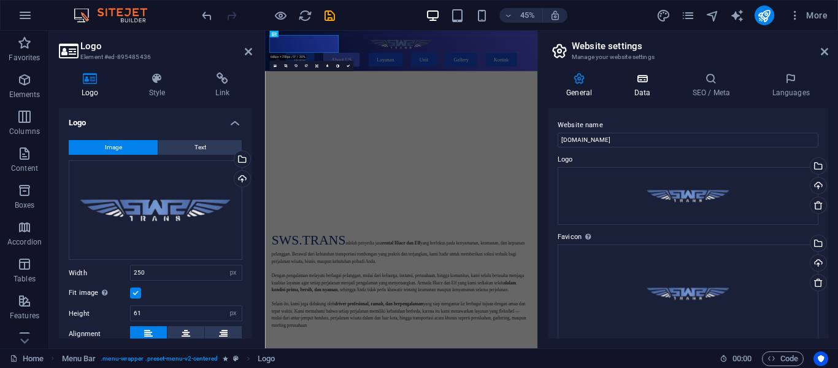
click at [642, 88] on h4 "Data" at bounding box center [645, 85] width 58 height 26
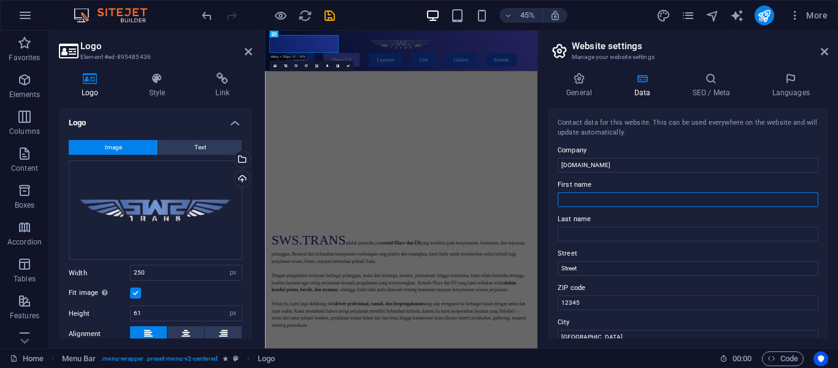
click at [596, 204] on input "First name" at bounding box center [688, 199] width 261 height 15
type input "sumber"
type input "sejati"
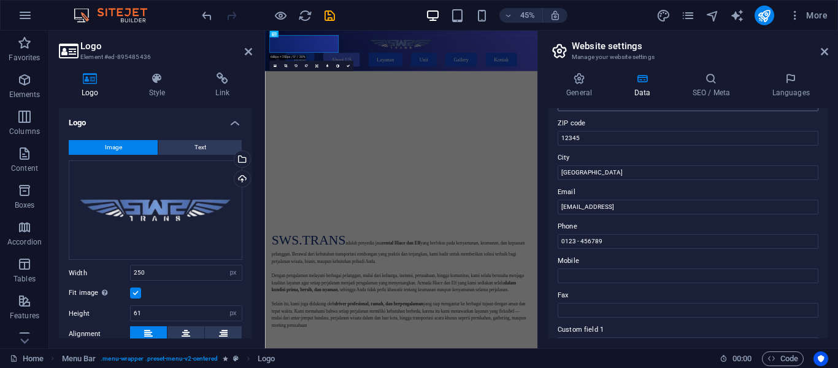
scroll to position [165, 0]
click at [603, 178] on input "[GEOGRAPHIC_DATA]" at bounding box center [688, 171] width 261 height 15
type input "B"
type input "i"
type input "semarang"
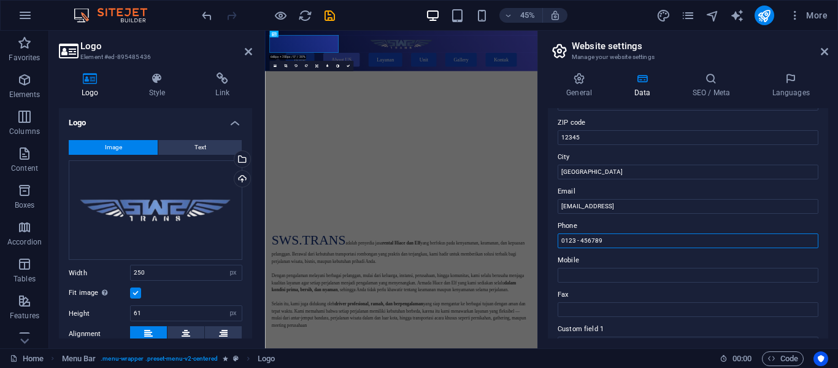
click at [607, 245] on input "0123 - 456789" at bounding box center [688, 240] width 261 height 15
type input "0"
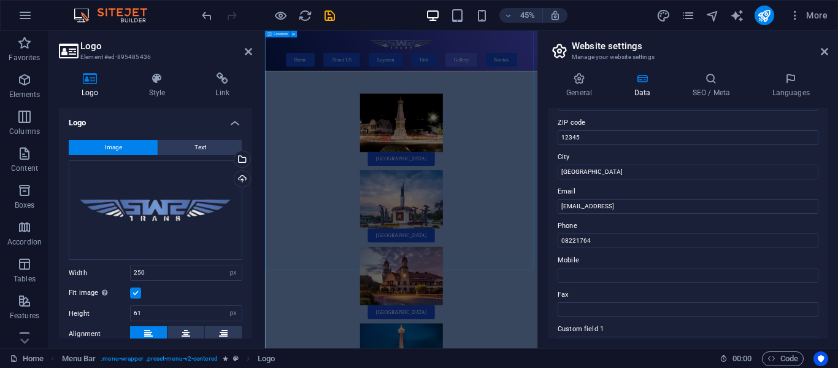
scroll to position [3889, 0]
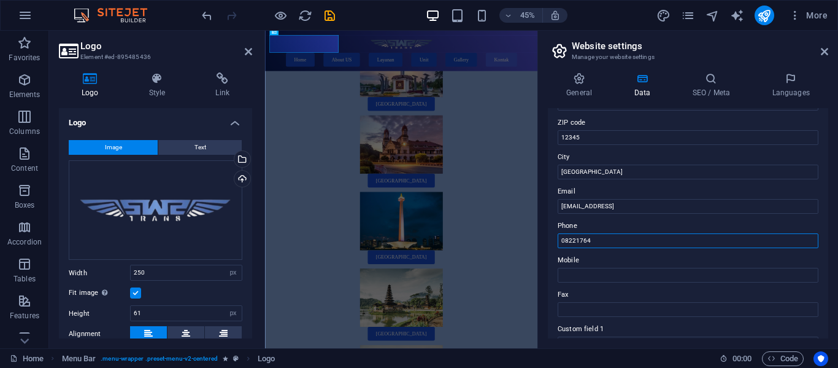
click at [611, 239] on input "08221764" at bounding box center [688, 240] width 261 height 15
type input "082241947850"
click at [597, 276] on input "Mobile" at bounding box center [688, 275] width 261 height 15
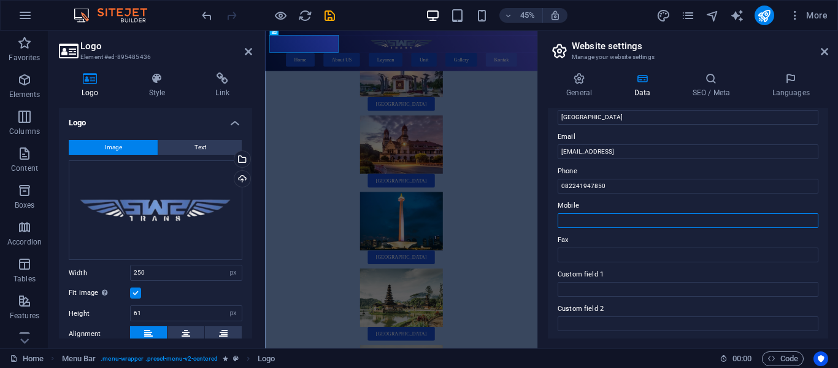
scroll to position [220, 0]
type input "o"
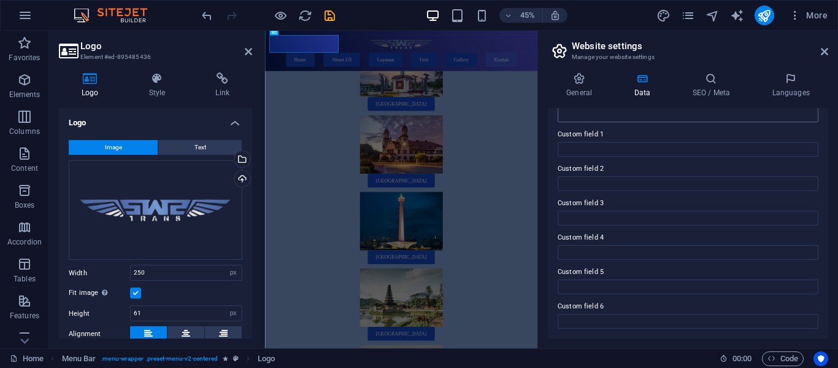
scroll to position [0, 0]
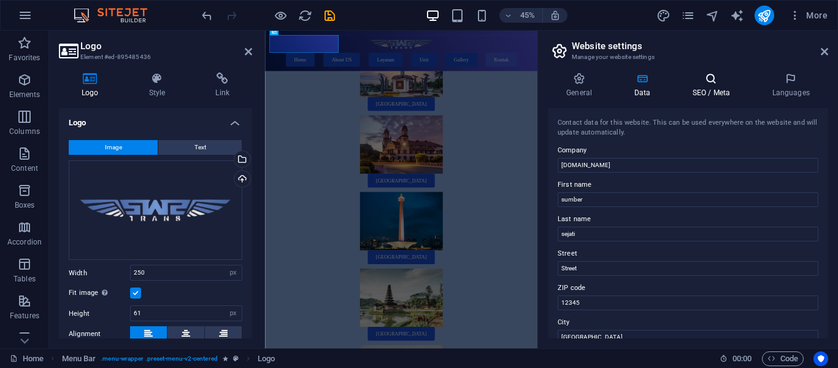
type input "085747338855"
click at [709, 92] on h4 "SEO / Meta" at bounding box center [714, 85] width 80 height 26
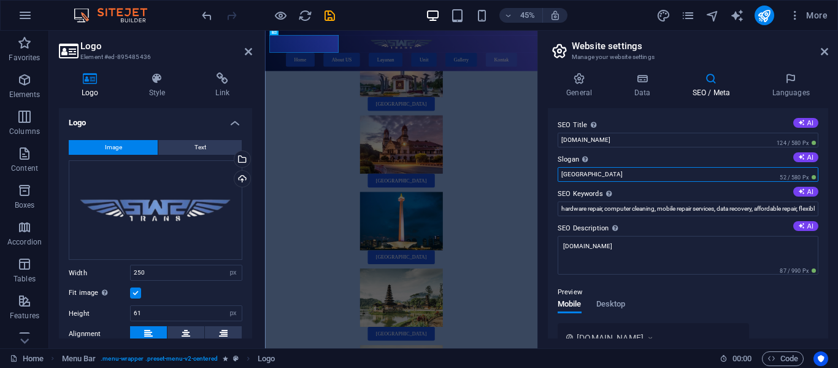
click at [637, 173] on input "[GEOGRAPHIC_DATA]" at bounding box center [688, 174] width 261 height 15
drag, startPoint x: 637, startPoint y: 173, endPoint x: 541, endPoint y: 182, distance: 96.7
click at [541, 182] on div "General Data SEO / Meta Languages Website name swstrans.com Logo Drag files her…" at bounding box center [688, 205] width 300 height 285
type input "sewa hiace"
drag, startPoint x: 613, startPoint y: 182, endPoint x: 627, endPoint y: 214, distance: 35.5
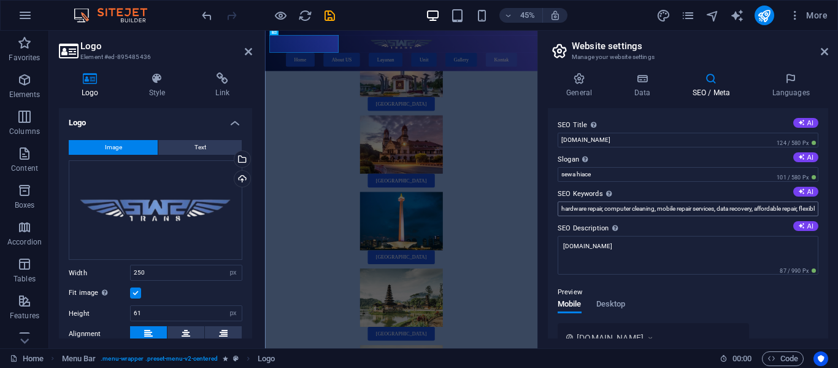
click at [627, 214] on div "SEO Title The title of your website - make it something that stands out in sear…" at bounding box center [688, 223] width 280 height 230
click at [627, 214] on input "hardware repair, computer cleaning, mobile repair services, data recovery, affo…" at bounding box center [688, 208] width 261 height 15
click at [800, 188] on icon at bounding box center [801, 191] width 7 height 7
type input "Hiace rental, Elf rental, comfortable transportation, professional driver servi…"
click at [761, 237] on textarea "[DOMAIN_NAME]" at bounding box center [688, 260] width 261 height 48
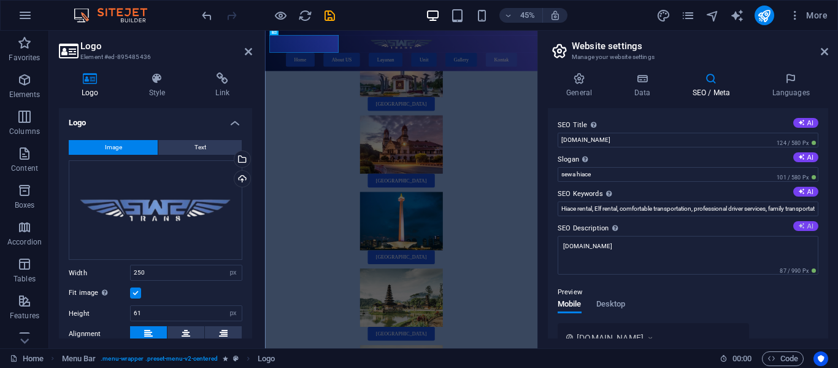
click at [803, 226] on button "AI" at bounding box center [805, 226] width 25 height 10
type textarea "Discover SWS.TRANS for reliable Hiace and Elf rentals in Semarang. Enjoy comfor…"
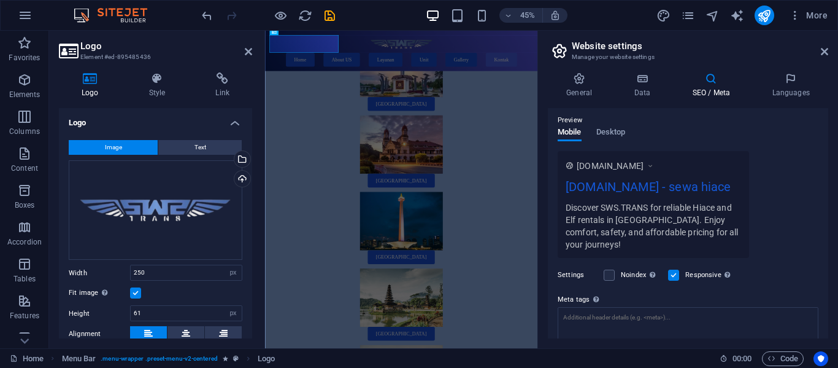
scroll to position [258, 0]
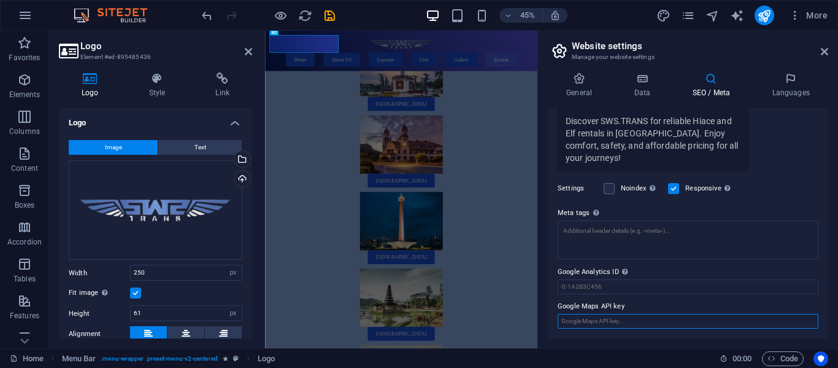
click at [725, 315] on input "Google Maps API key" at bounding box center [688, 321] width 261 height 15
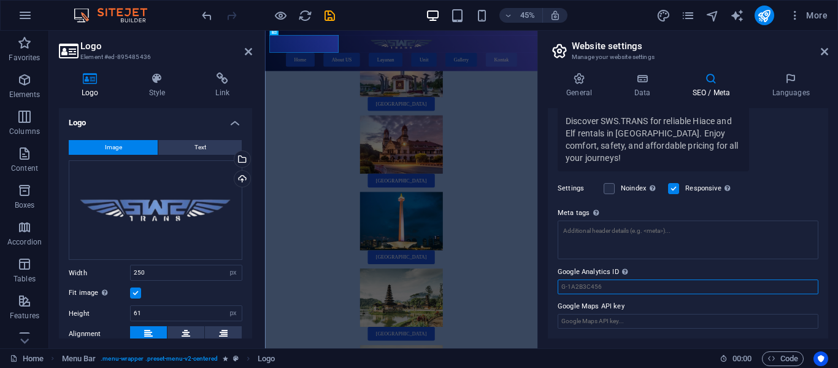
click at [739, 282] on input "Google Analytics ID Please only add the Google Analytics ID. We automatically i…" at bounding box center [688, 286] width 261 height 15
click at [789, 88] on h4 "Languages" at bounding box center [791, 85] width 75 height 26
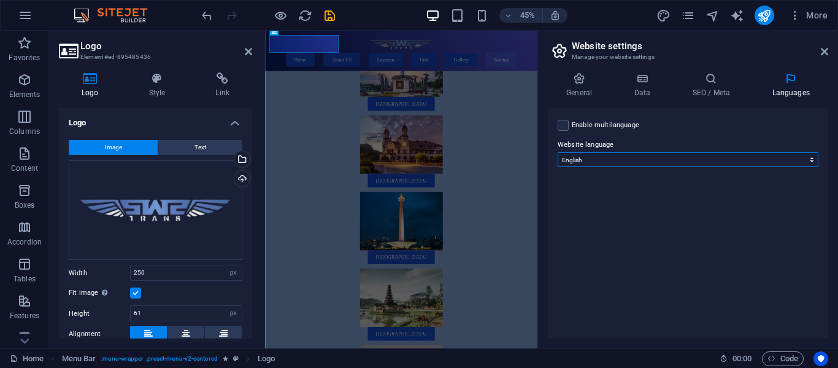
click at [757, 156] on select "Abkhazian Afar Afrikaans Akan Albanian Amharic Arabic Aragonese Armenian Assame…" at bounding box center [688, 159] width 261 height 15
click at [558, 152] on select "Abkhazian Afar Afrikaans Akan Albanian Amharic Arabic Aragonese Armenian Assame…" at bounding box center [688, 159] width 261 height 15
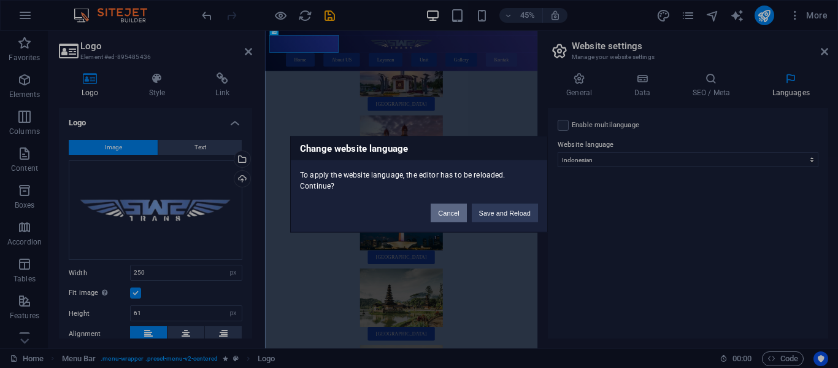
click at [458, 212] on button "Cancel" at bounding box center [449, 212] width 36 height 18
select select "41"
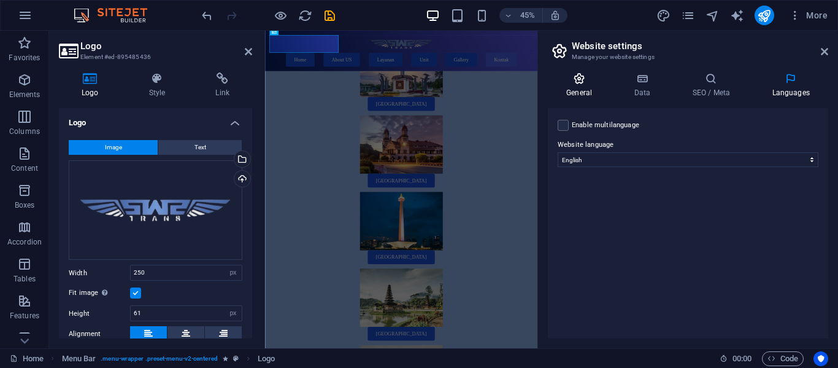
click at [588, 95] on h4 "General" at bounding box center [582, 85] width 68 height 26
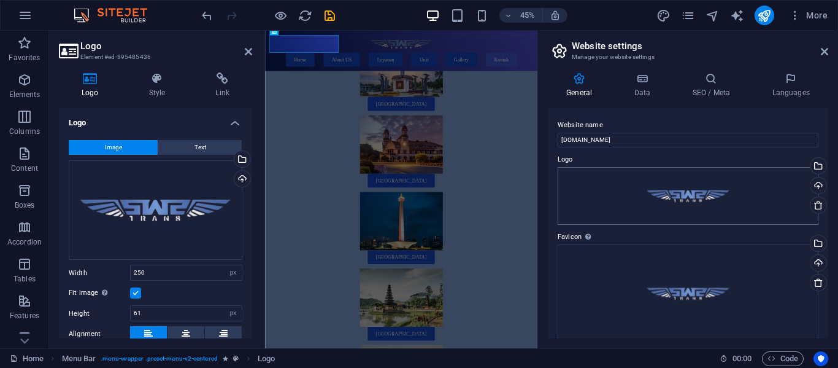
scroll to position [228, 0]
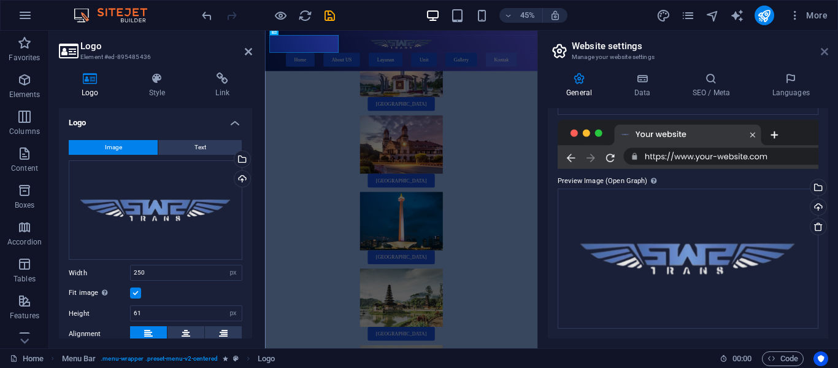
click at [825, 49] on icon at bounding box center [824, 52] width 7 height 10
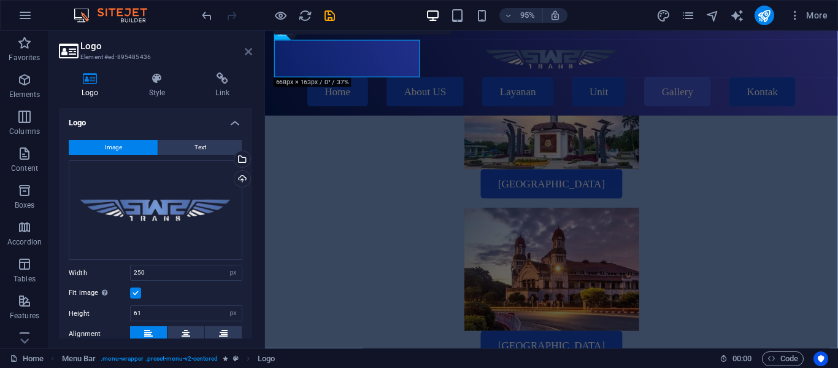
click at [245, 48] on icon at bounding box center [248, 52] width 7 height 10
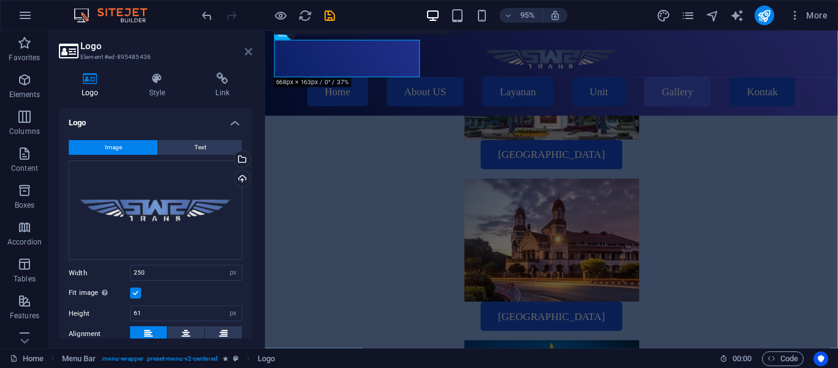
scroll to position [3647, 0]
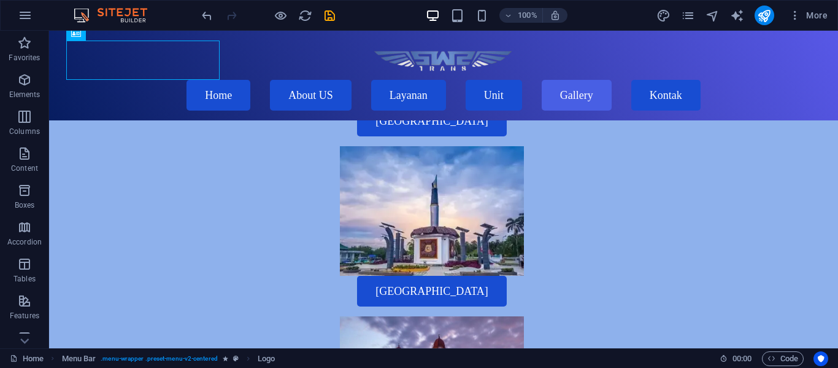
click at [490, 17] on div "100%" at bounding box center [497, 16] width 142 height 20
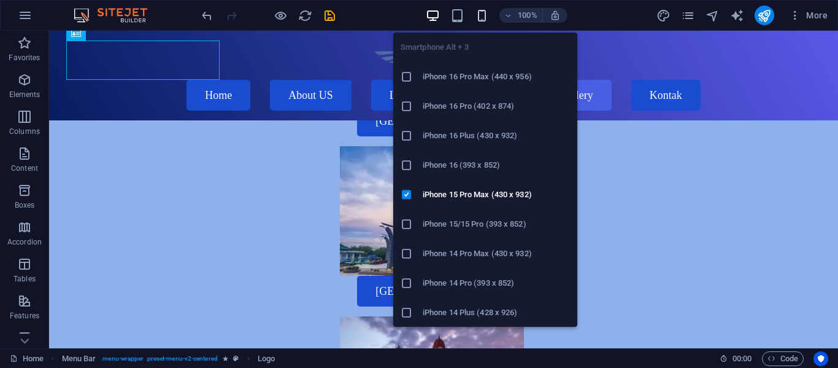
click at [485, 17] on icon "button" at bounding box center [482, 16] width 14 height 14
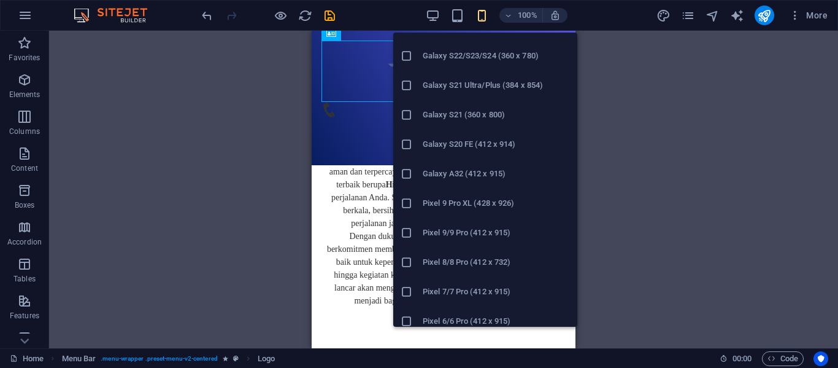
scroll to position [678, 0]
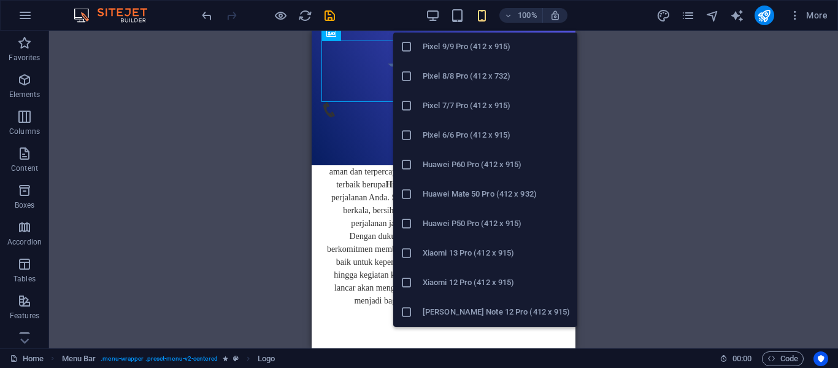
click at [447, 284] on h6 "Xiaomi 12 Pro (412 x 915)" at bounding box center [496, 282] width 147 height 15
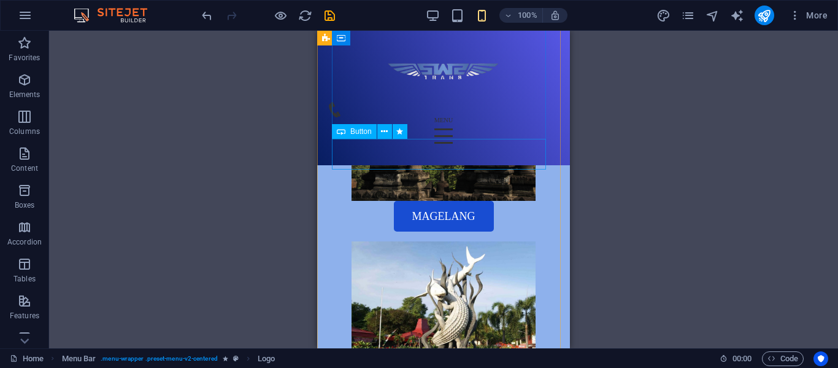
scroll to position [2955, 0]
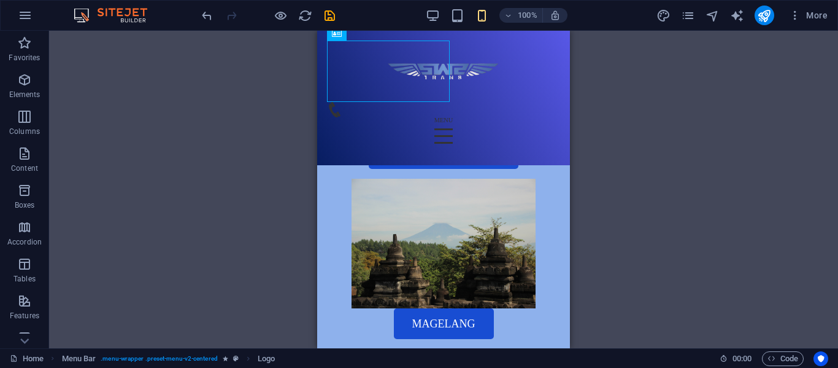
click at [482, 7] on div "100%" at bounding box center [497, 16] width 142 height 20
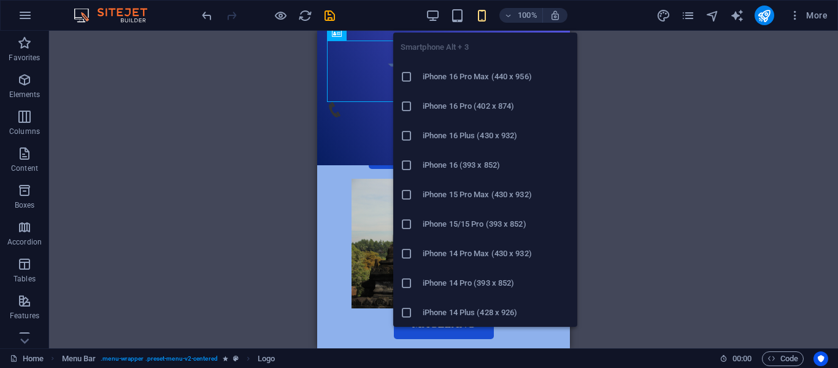
click at [481, 12] on icon "button" at bounding box center [482, 16] width 14 height 14
click at [455, 284] on h6 "iPhone 14 Pro (393 x 852)" at bounding box center [496, 283] width 147 height 15
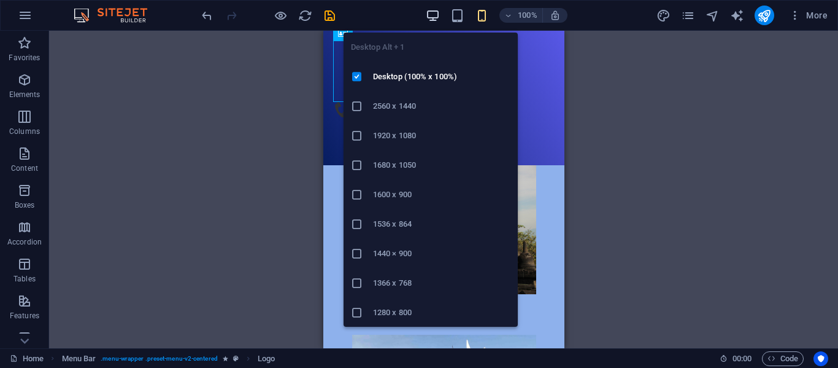
click at [438, 9] on icon "button" at bounding box center [433, 16] width 14 height 14
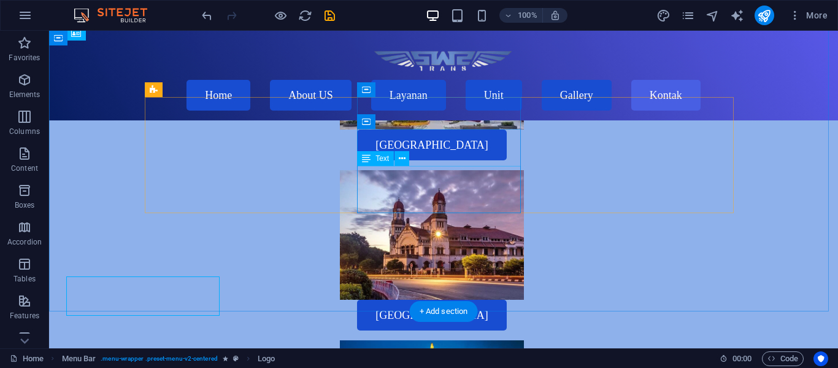
scroll to position [3793, 0]
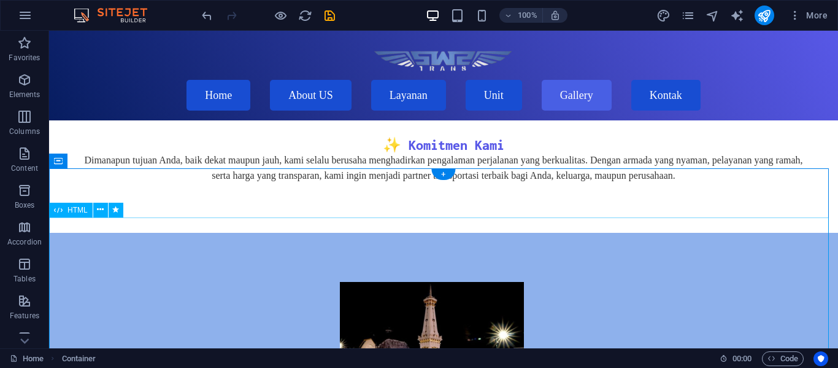
scroll to position [3341, 0]
click at [441, 177] on div "+" at bounding box center [443, 174] width 24 height 11
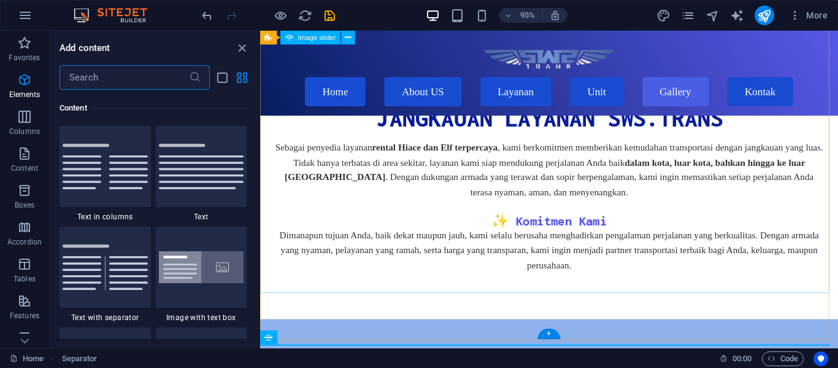
scroll to position [2248, 0]
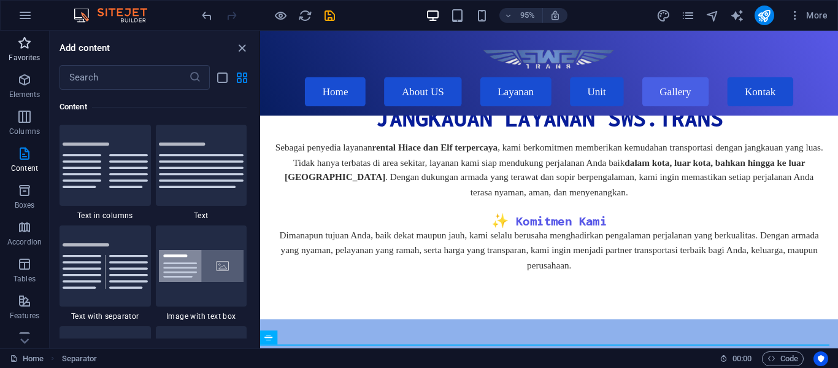
click at [31, 44] on icon "button" at bounding box center [24, 43] width 15 height 15
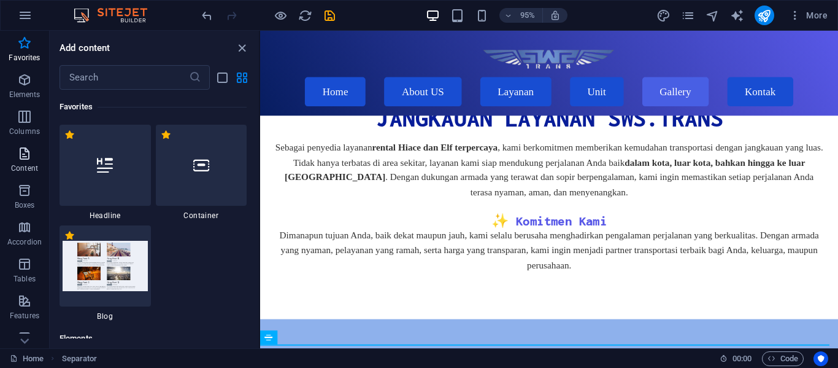
scroll to position [235, 0]
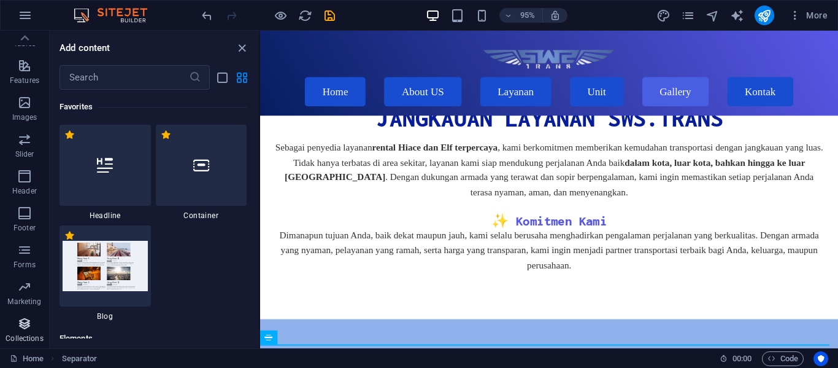
click at [18, 342] on p "Collections" at bounding box center [24, 338] width 37 height 10
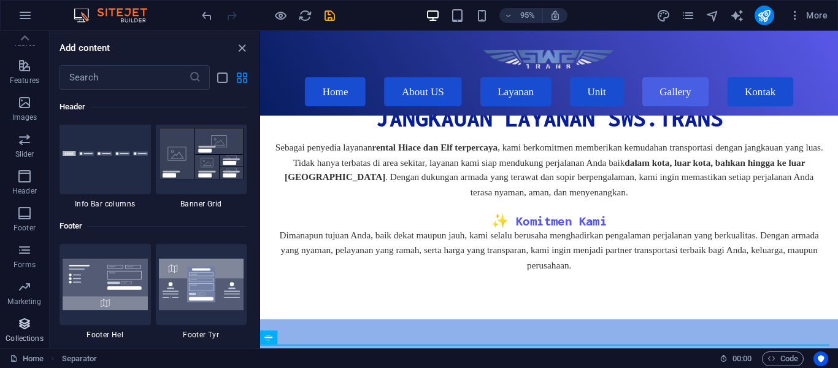
scroll to position [11335, 0]
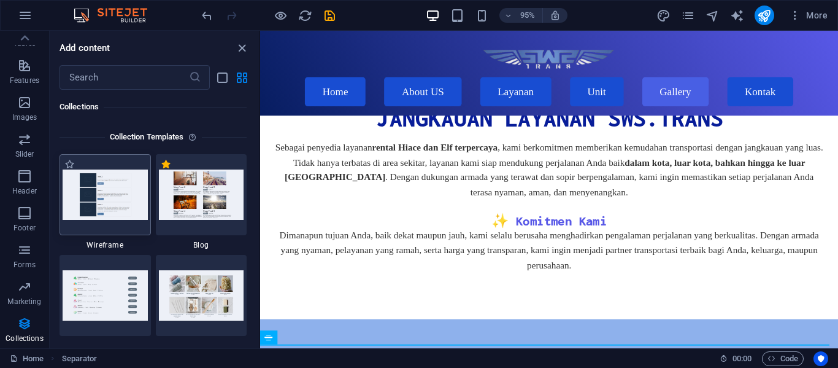
click at [114, 211] on img at bounding box center [105, 194] width 85 height 50
click at [68, 165] on label "1 Star" at bounding box center [69, 164] width 10 height 10
click at [64, 171] on input "1 Star" at bounding box center [64, 171] width 1 height 1
radio input "true"
click at [126, 191] on img at bounding box center [105, 194] width 85 height 50
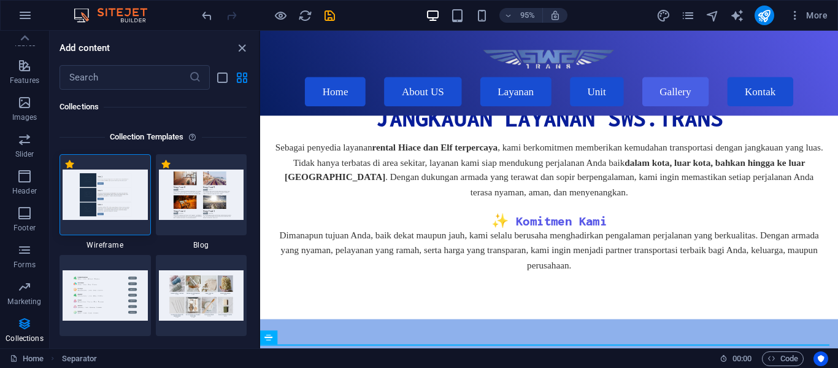
click at [126, 191] on img at bounding box center [105, 194] width 85 height 50
drag, startPoint x: 126, startPoint y: 191, endPoint x: 126, endPoint y: 199, distance: 8.0
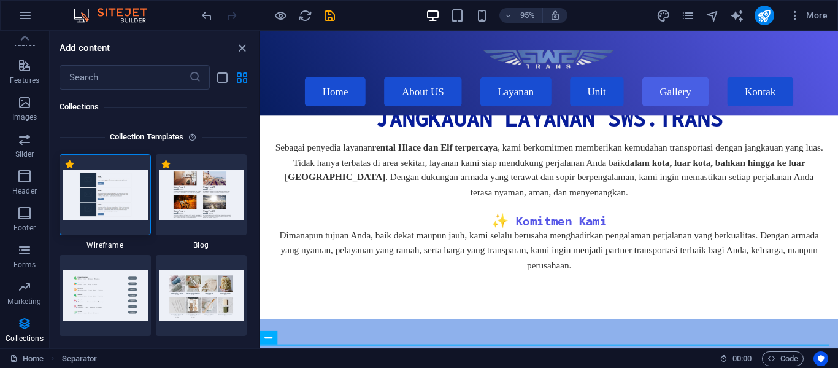
click at [126, 199] on img at bounding box center [105, 194] width 85 height 50
click at [128, 210] on img at bounding box center [105, 194] width 85 height 50
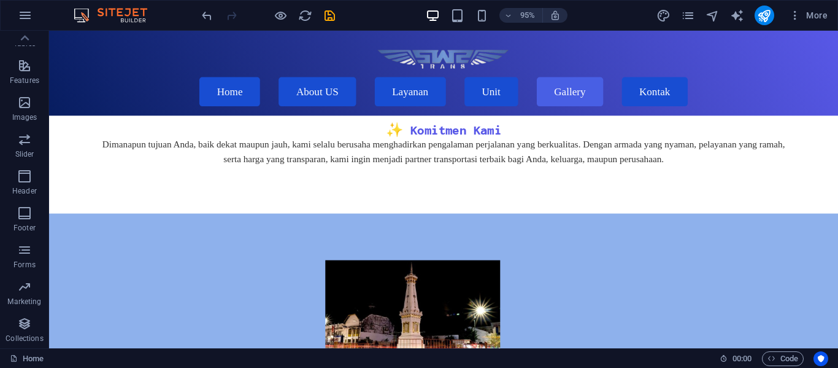
scroll to position [3142, 0]
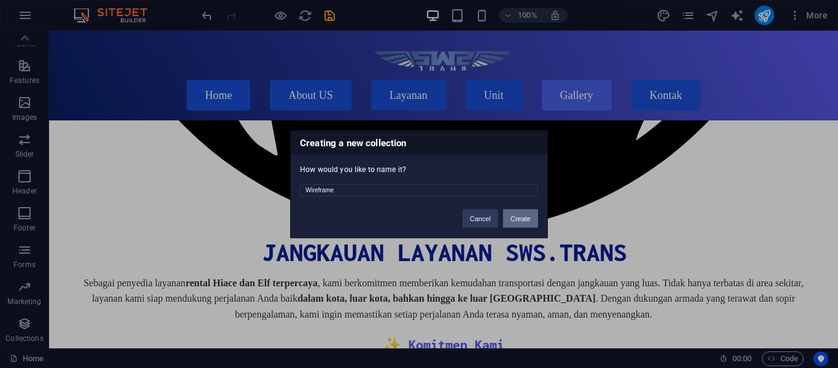
click at [513, 226] on button "Create" at bounding box center [520, 218] width 35 height 18
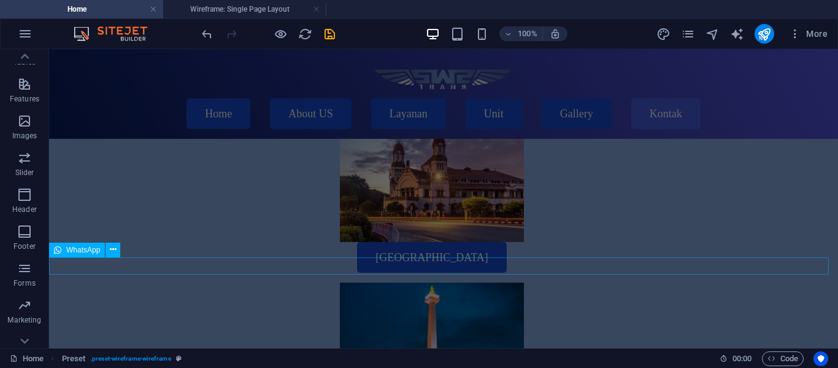
scroll to position [3873, 0]
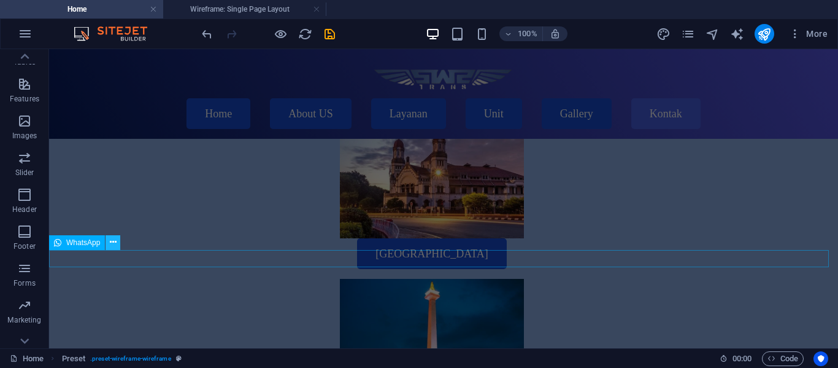
click at [114, 242] on icon at bounding box center [113, 242] width 7 height 13
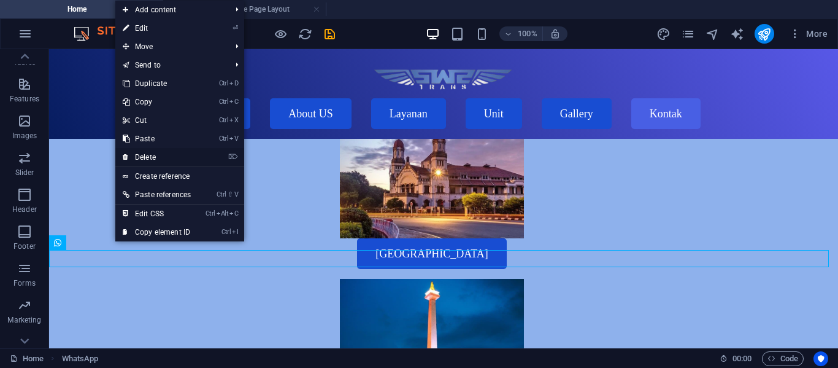
click at [209, 161] on li "⌦ Delete" at bounding box center [179, 157] width 129 height 19
click at [231, 160] on li "⌦ Delete" at bounding box center [179, 157] width 129 height 19
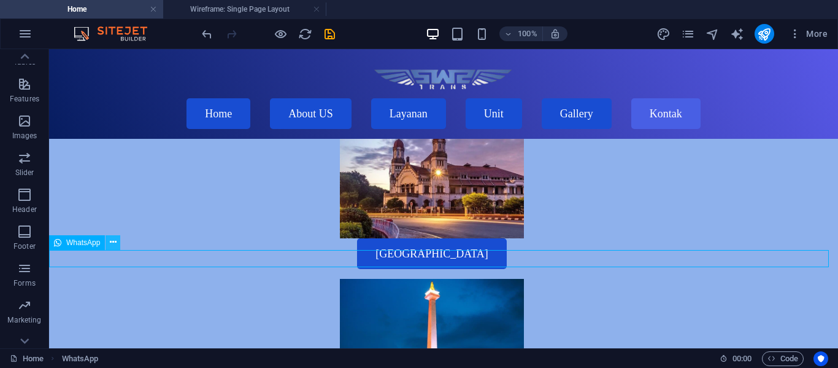
click at [114, 239] on icon at bounding box center [113, 242] width 7 height 13
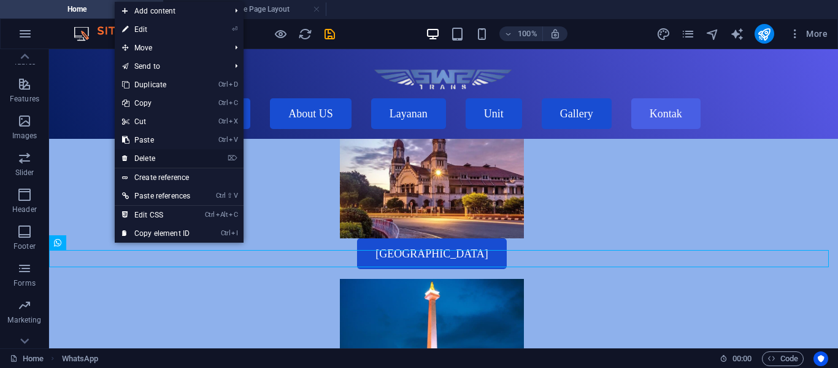
click at [184, 160] on link "⌦ Delete" at bounding box center [156, 158] width 83 height 18
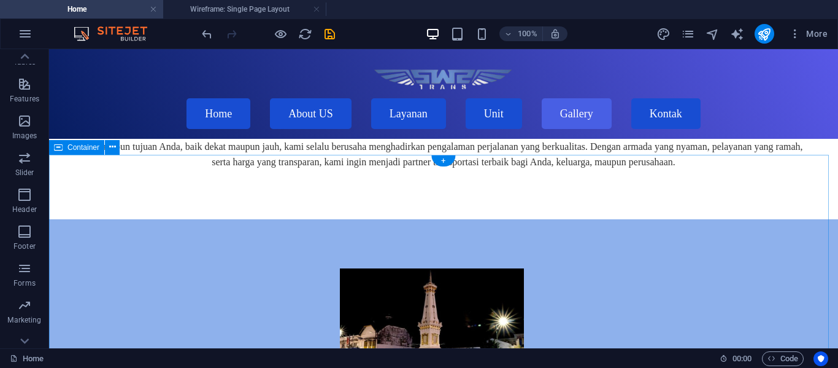
scroll to position [3373, 0]
click at [440, 159] on div "+" at bounding box center [443, 160] width 24 height 11
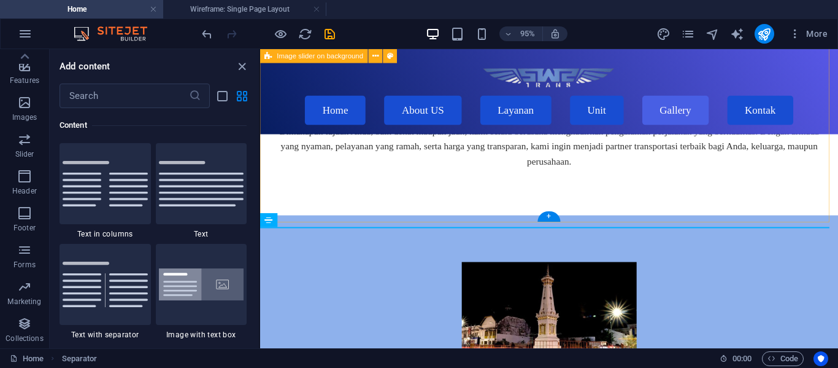
scroll to position [3538, 0]
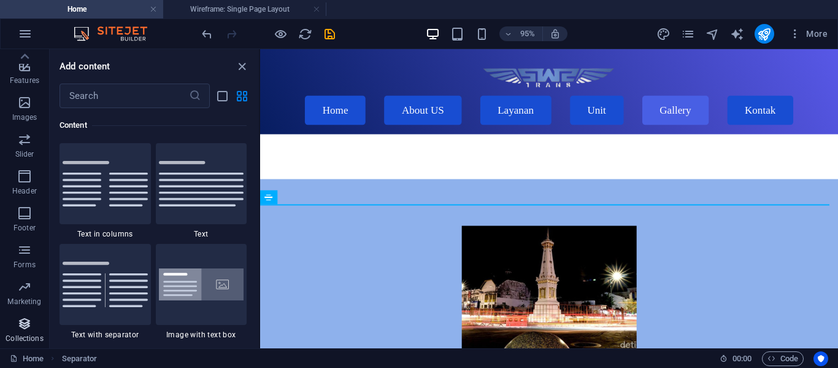
click at [22, 312] on button "Collections" at bounding box center [24, 329] width 49 height 37
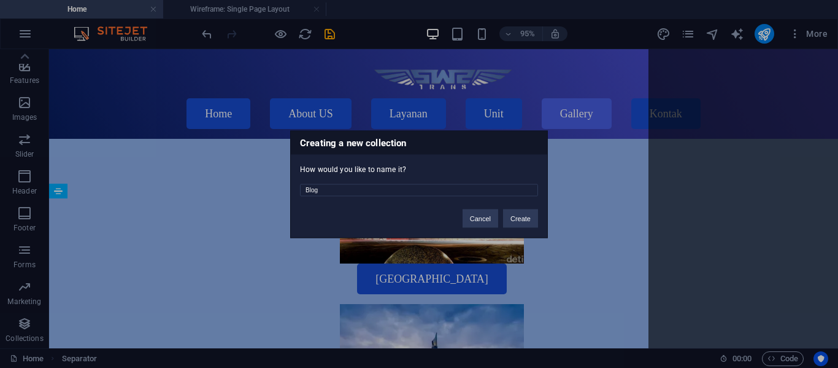
scroll to position [3324, 0]
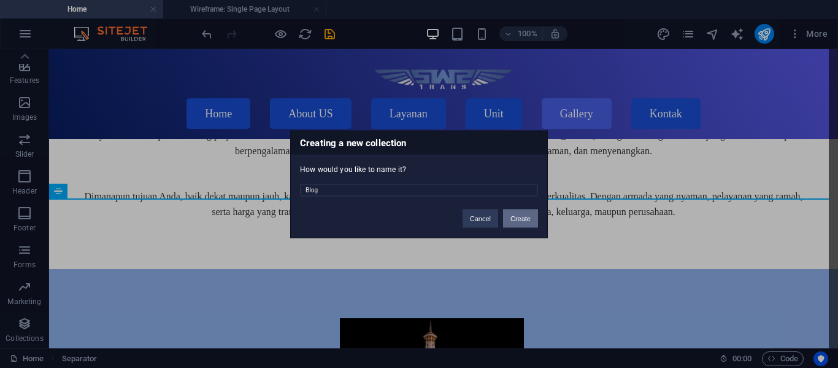
click at [515, 222] on button "Create" at bounding box center [520, 218] width 35 height 18
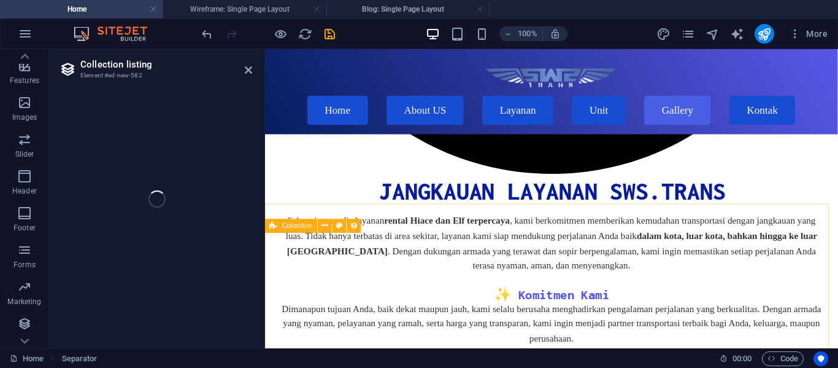
select select
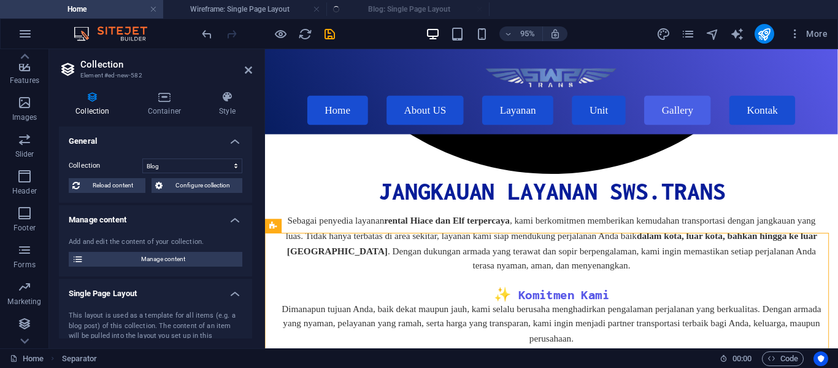
select select "columns.status"
select select "columns.publishing_date"
select select "past"
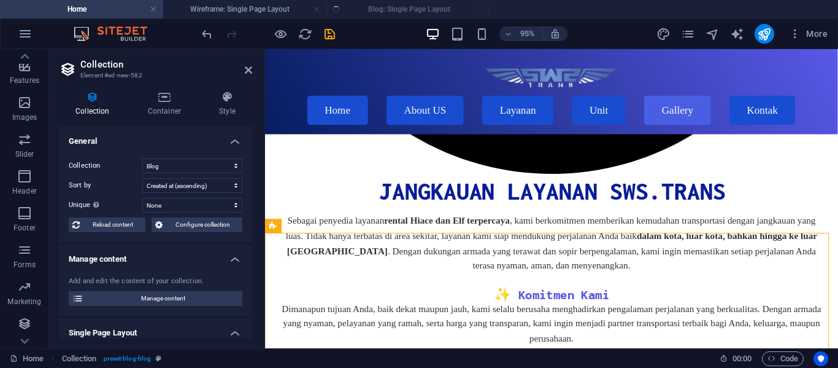
select select "columns.publishing_date_DESC"
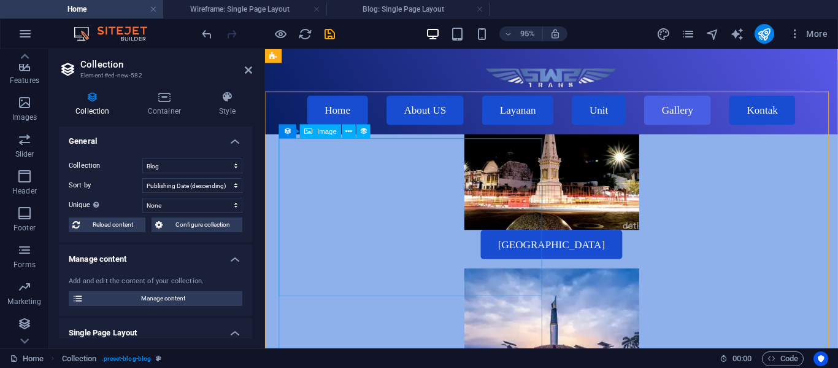
scroll to position [3672, 0]
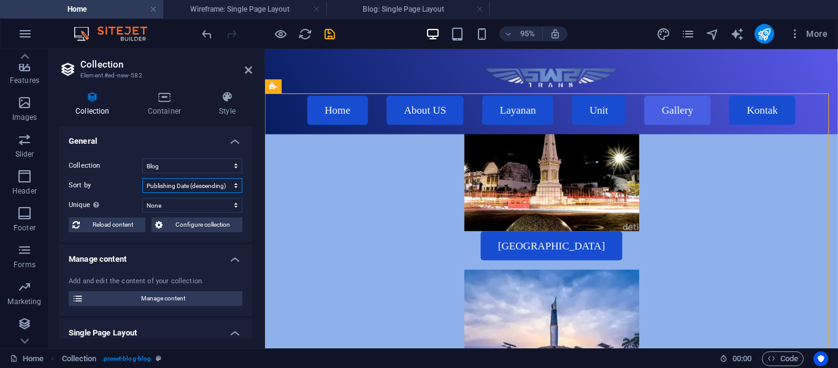
click at [195, 190] on select "Created at (ascending) Created at (descending) Updated at (ascending) Updated a…" at bounding box center [192, 185] width 100 height 15
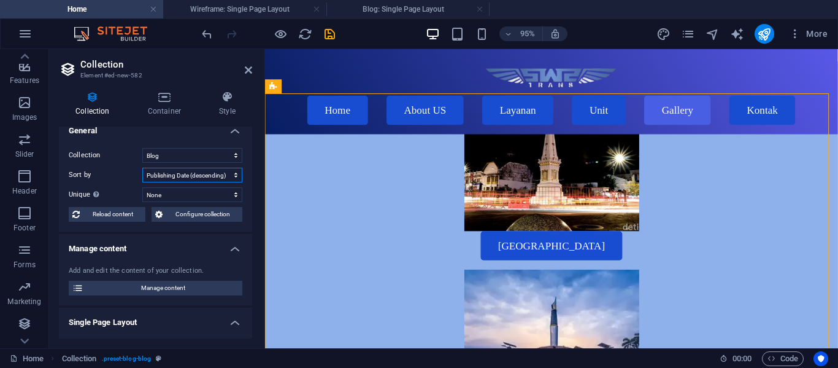
scroll to position [10, 0]
click at [238, 107] on h4 "Style" at bounding box center [228, 104] width 50 height 26
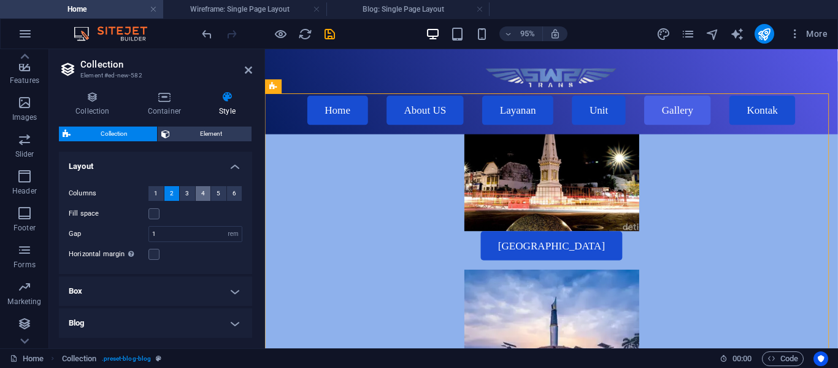
click at [205, 196] on button "4" at bounding box center [203, 193] width 15 height 15
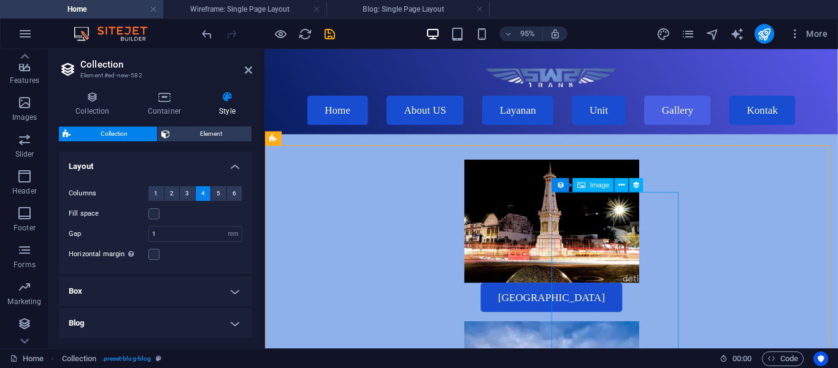
scroll to position [3697, 0]
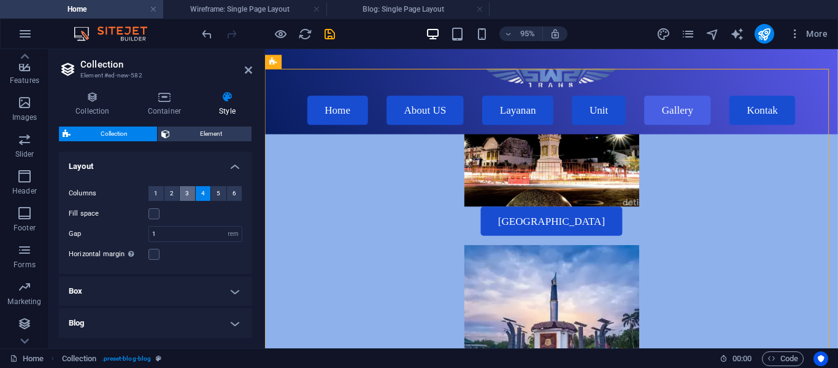
click at [187, 193] on span "3" at bounding box center [187, 193] width 4 height 15
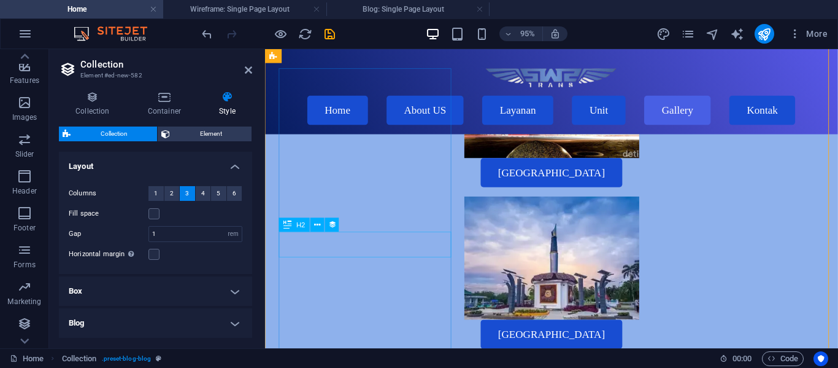
scroll to position [3747, 0]
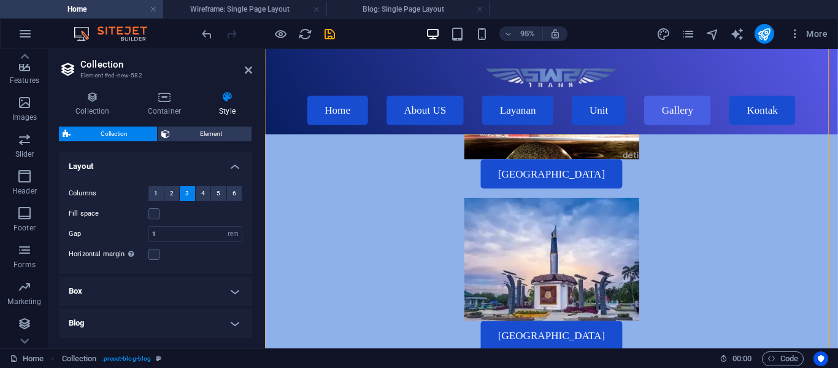
click at [178, 288] on h4 "Box" at bounding box center [155, 290] width 193 height 29
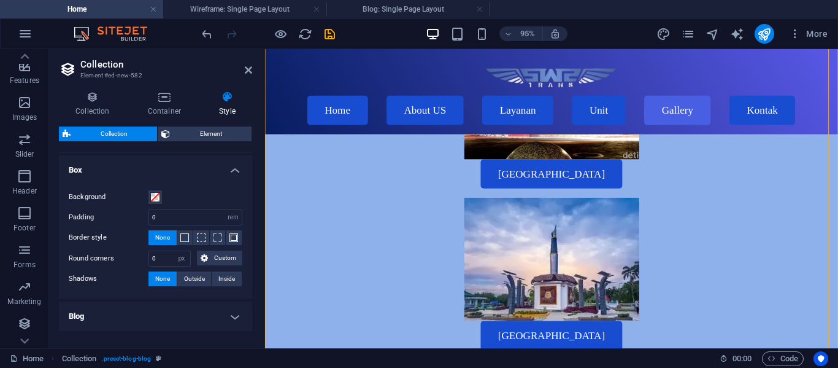
scroll to position [163, 0]
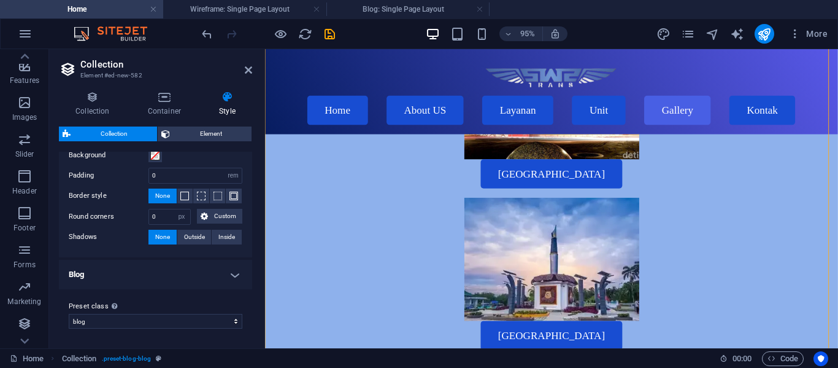
click at [178, 289] on div "Preset class Above chosen variant and settings affect all elements which carry …" at bounding box center [155, 313] width 193 height 49
click at [180, 284] on h4 "Blog" at bounding box center [155, 274] width 193 height 29
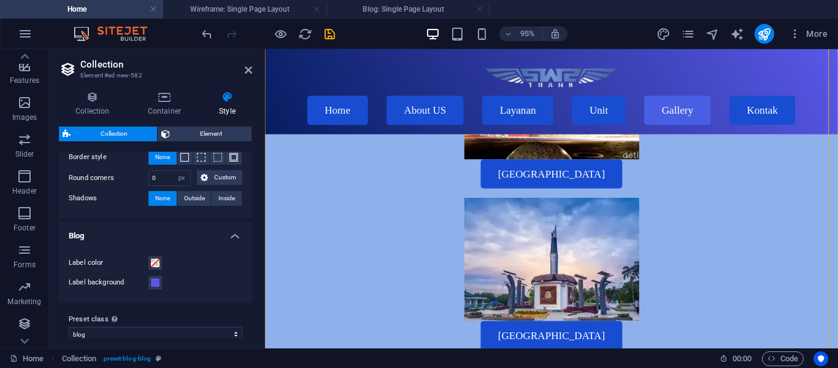
scroll to position [202, 0]
click at [156, 282] on span at bounding box center [155, 282] width 10 height 10
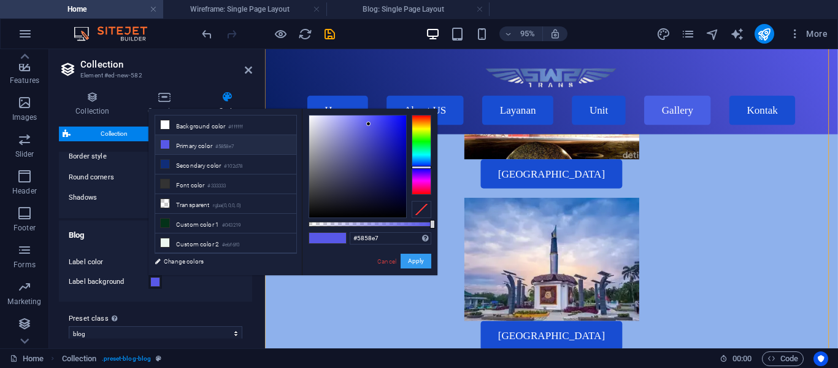
click at [403, 261] on button "Apply" at bounding box center [416, 260] width 31 height 15
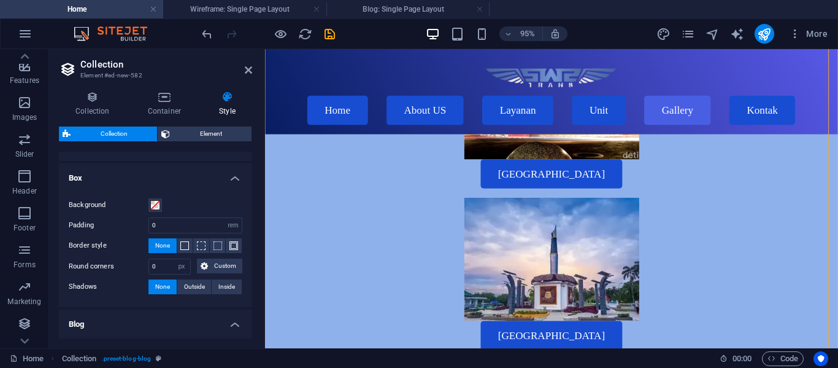
scroll to position [0, 0]
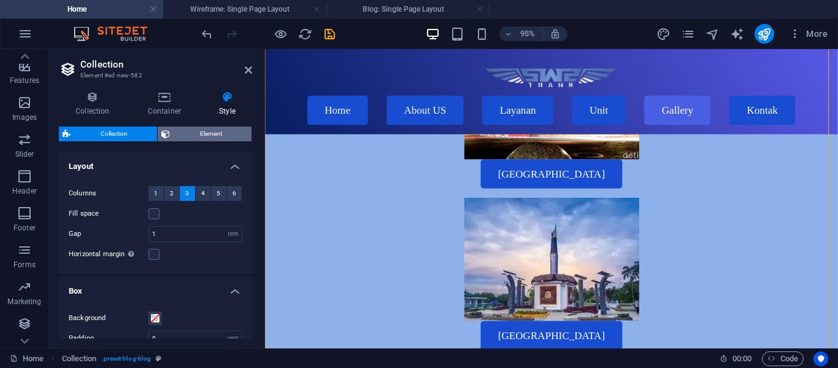
click at [196, 130] on span "Element" at bounding box center [211, 133] width 74 height 15
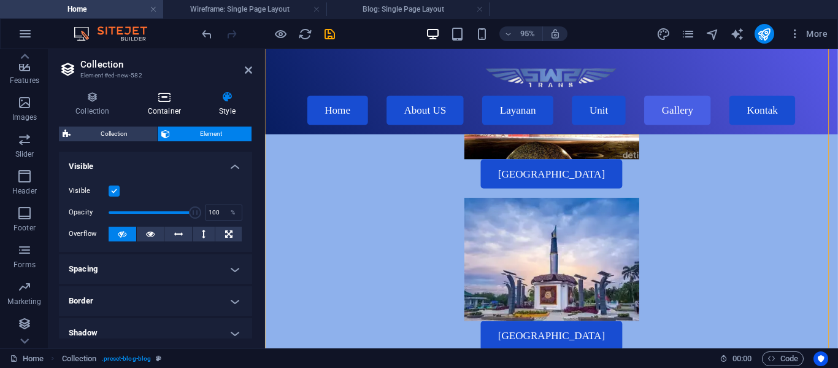
click at [169, 106] on h4 "Container" at bounding box center [166, 104] width 71 height 26
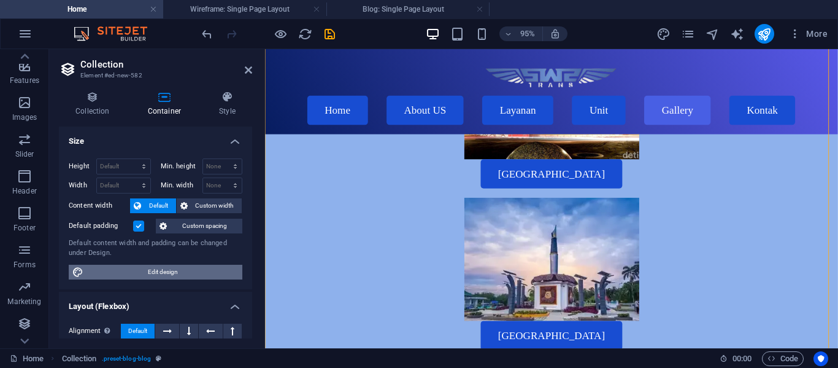
scroll to position [91, 0]
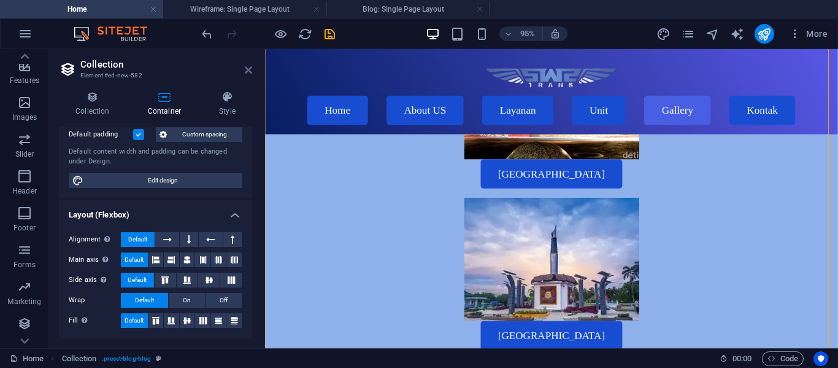
click at [249, 69] on icon at bounding box center [248, 70] width 7 height 10
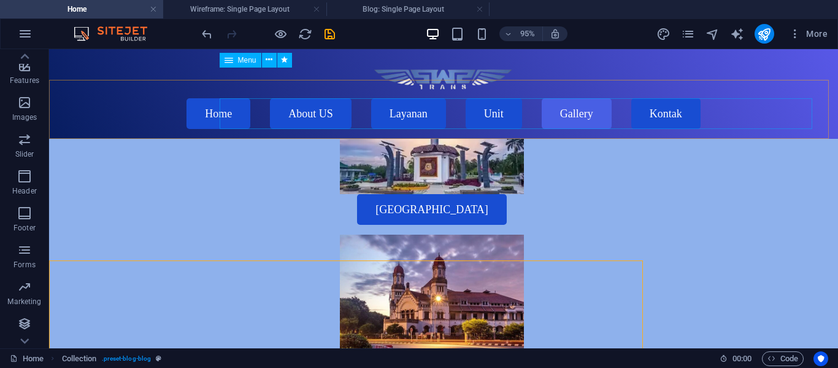
scroll to position [3507, 0]
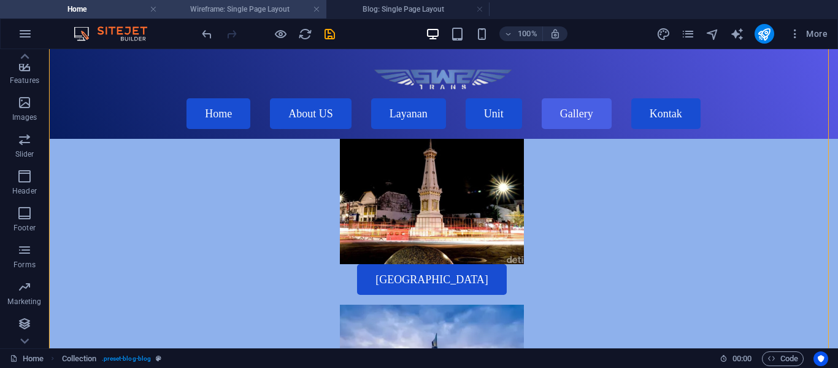
click at [234, 7] on h4 "Wireframe: Single Page Layout" at bounding box center [244, 9] width 163 height 14
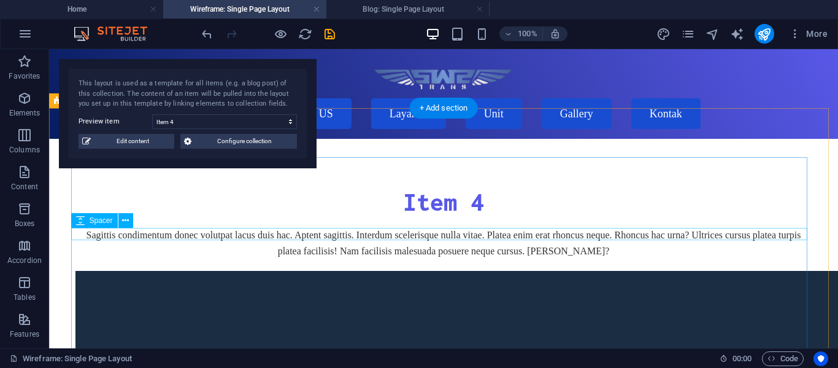
scroll to position [0, 0]
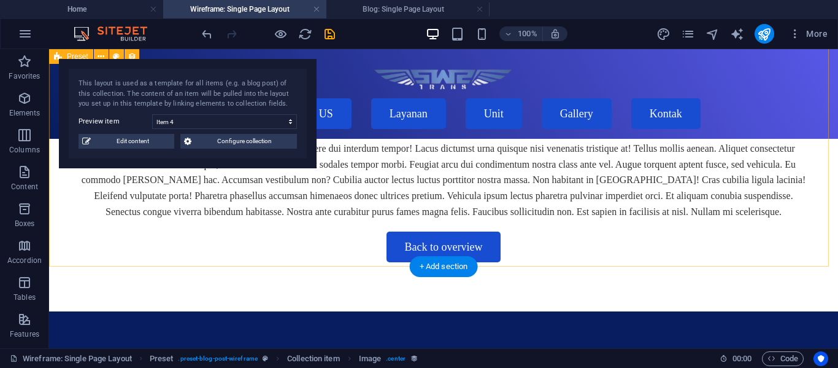
scroll to position [680, 0]
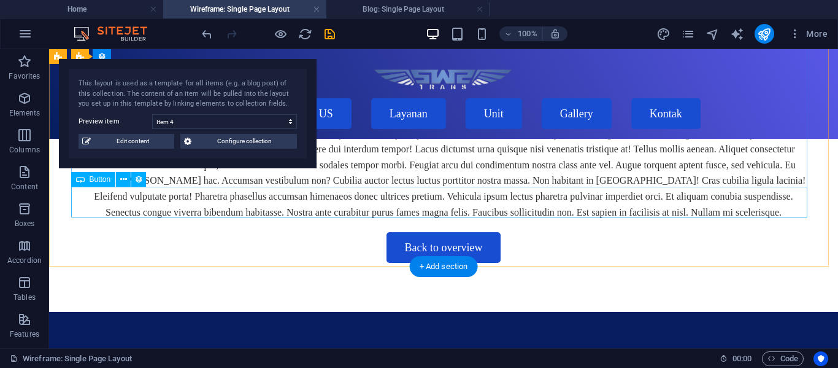
click at [427, 232] on div "Back to overview" at bounding box center [443, 247] width 736 height 31
click at [417, 232] on div "Back to overview" at bounding box center [443, 247] width 736 height 31
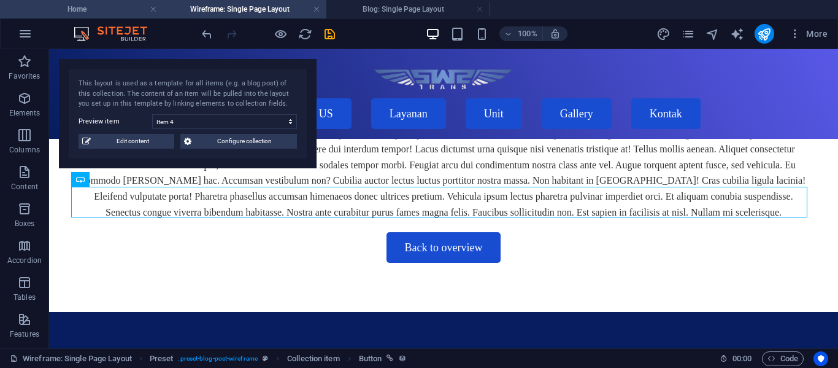
click at [117, 0] on li "Home" at bounding box center [81, 9] width 163 height 18
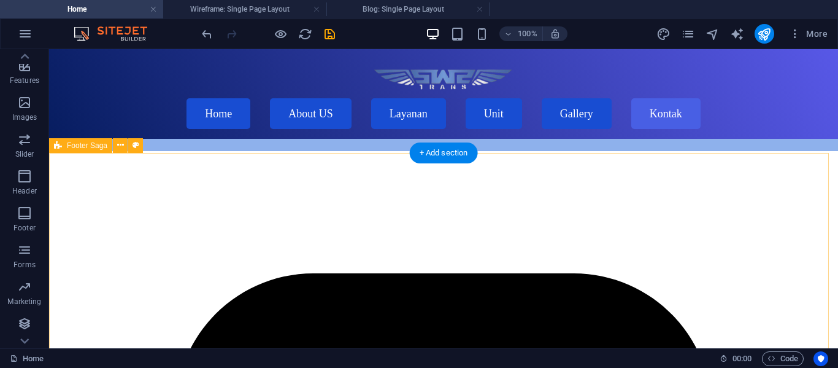
scroll to position [4725, 0]
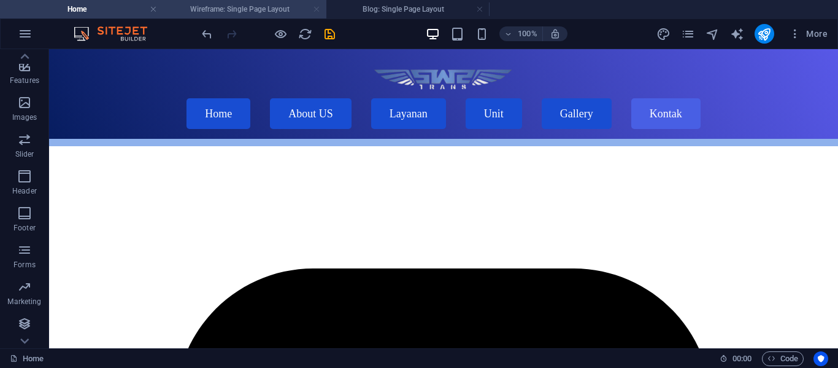
click at [319, 10] on link at bounding box center [316, 10] width 7 height 12
click at [225, 2] on h4 "Blog: Single Page Layout" at bounding box center [244, 9] width 163 height 14
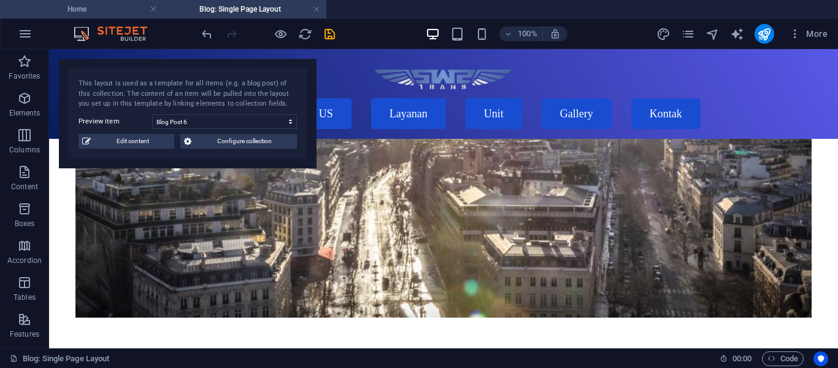
scroll to position [898, 0]
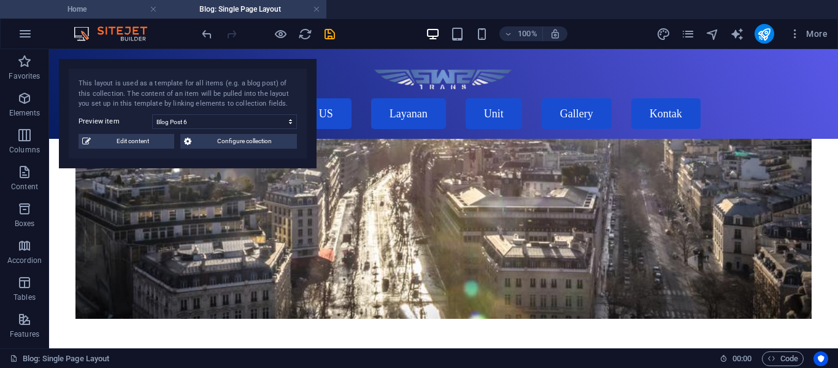
click at [133, 12] on h4 "Home" at bounding box center [81, 9] width 163 height 14
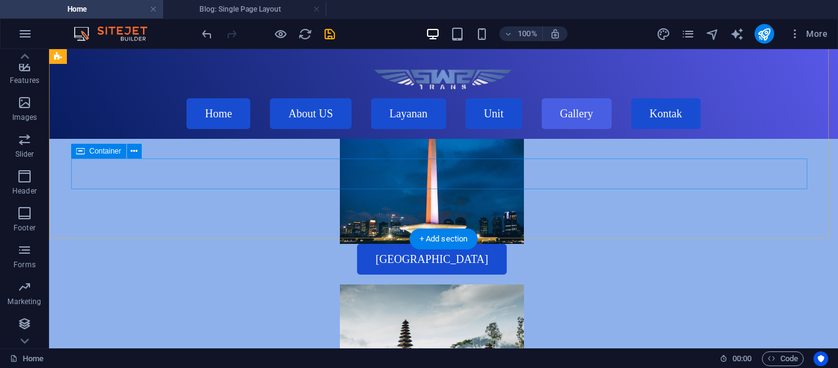
scroll to position [4039, 0]
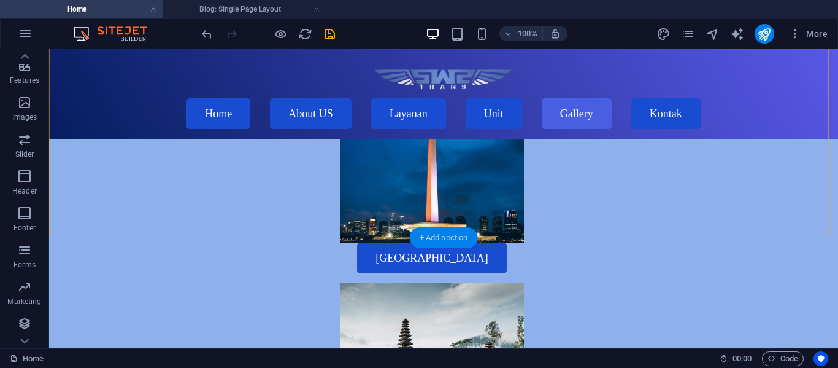
click at [441, 227] on div "+ Add section" at bounding box center [444, 237] width 68 height 21
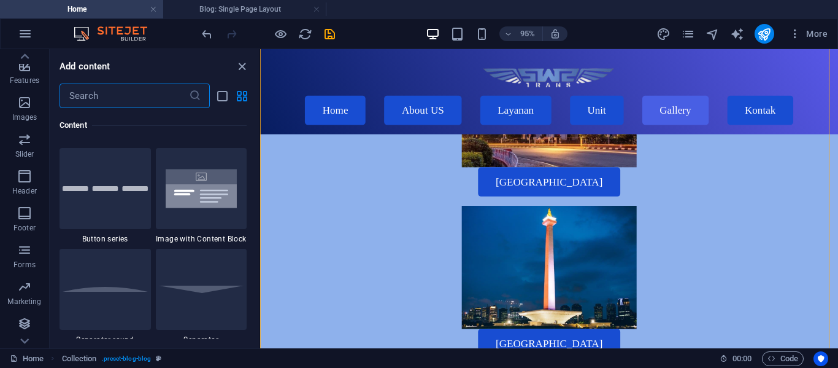
scroll to position [0, 0]
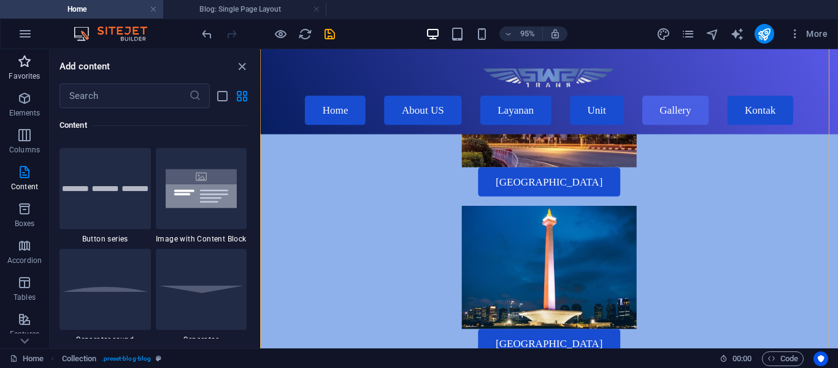
click at [24, 72] on p "Favorites" at bounding box center [24, 76] width 31 height 10
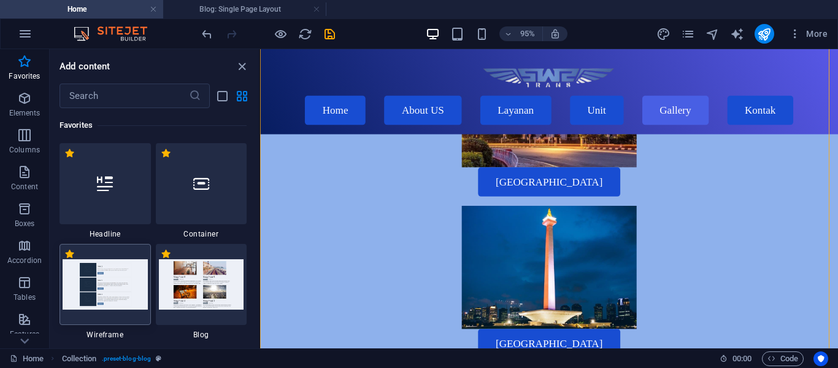
click at [129, 263] on img at bounding box center [105, 284] width 85 height 50
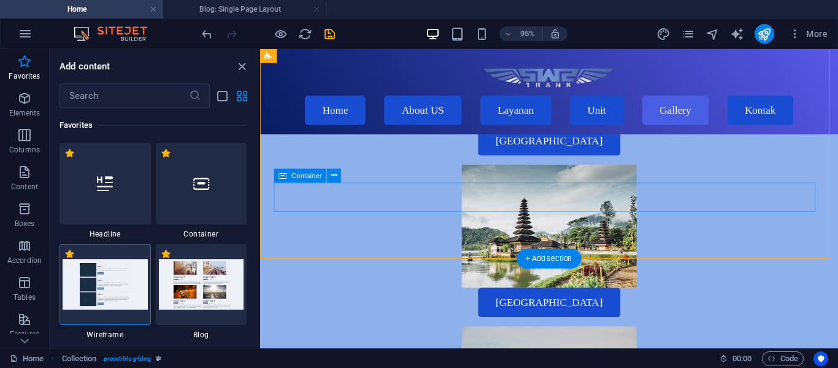
scroll to position [4282, 0]
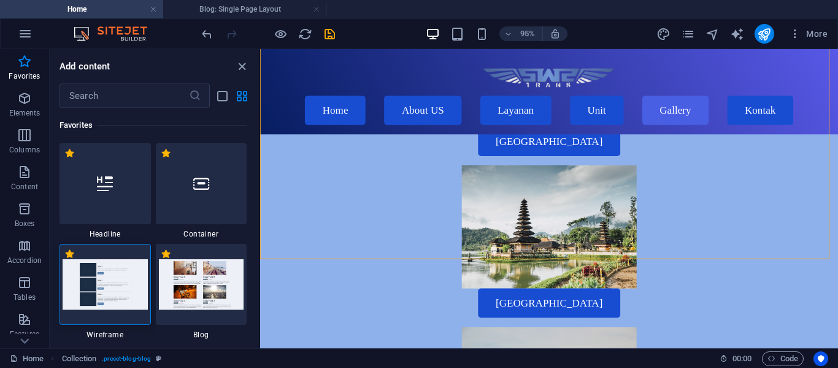
click at [110, 272] on img at bounding box center [105, 284] width 85 height 50
click at [240, 71] on icon "close panel" at bounding box center [242, 67] width 14 height 14
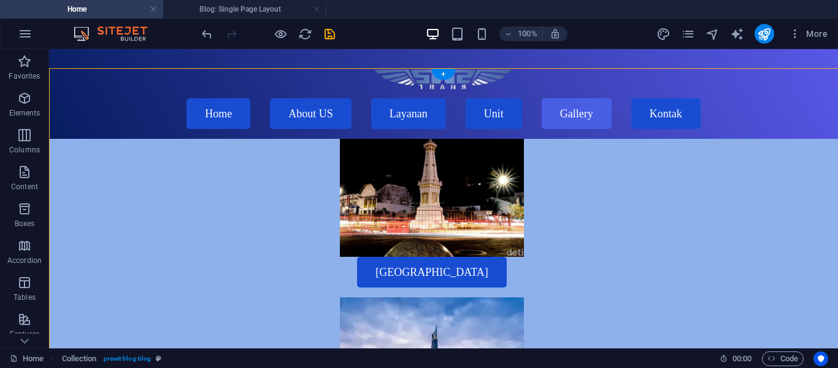
scroll to position [3487, 0]
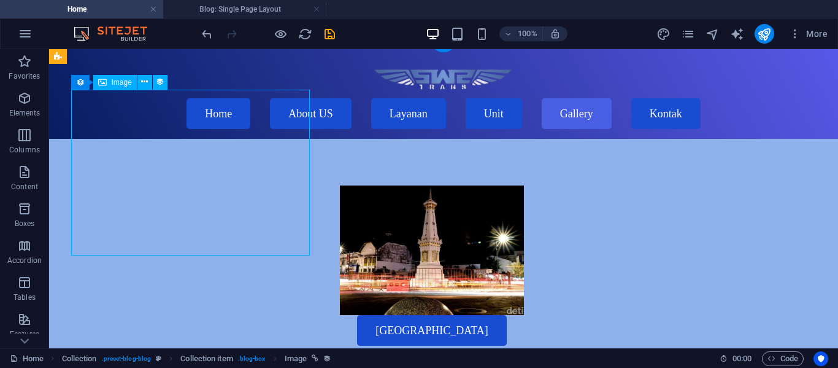
select select "px"
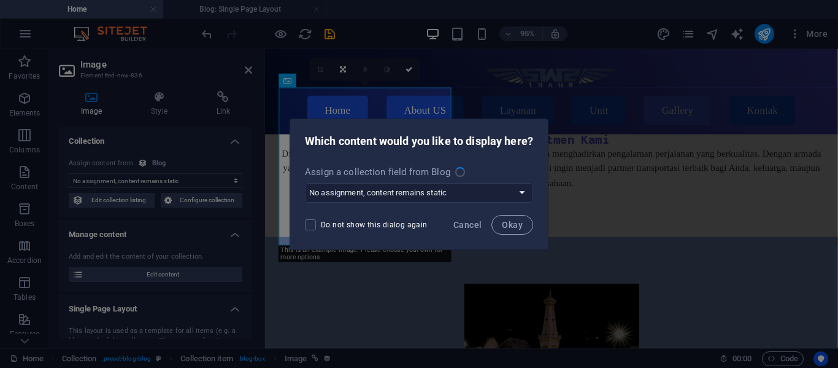
scroll to position [3727, 0]
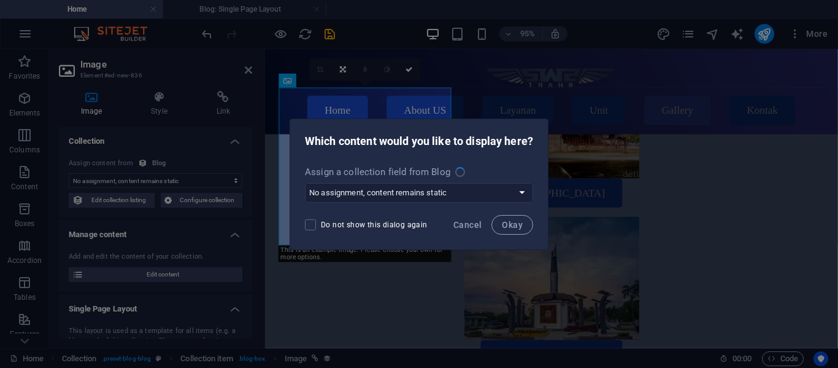
select select "image"
click at [357, 194] on select "No assignment, content remains static Create a new field Created at (Date) Upda…" at bounding box center [419, 193] width 228 height 20
select select "createNew"
click at [305, 183] on select "No assignment, content remains static Create a new field Created at (Date) Upda…" at bounding box center [419, 193] width 228 height 20
click at [311, 220] on span at bounding box center [310, 224] width 11 height 11
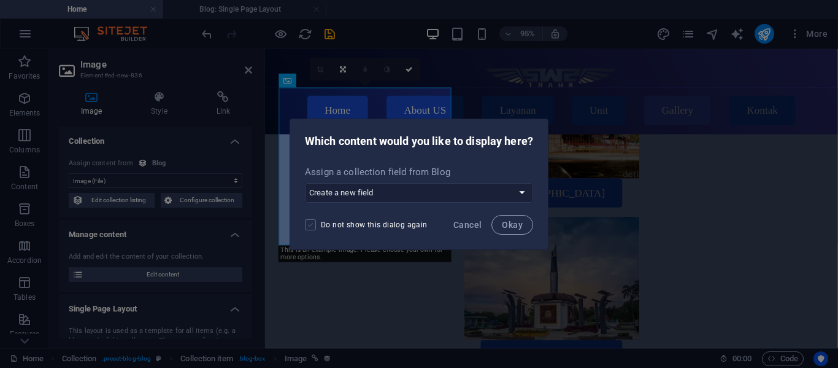
click at [311, 220] on input "Do not show this dialog again" at bounding box center [313, 224] width 16 height 11
checkbox input "true"
click at [508, 223] on span "Okay" at bounding box center [512, 225] width 21 height 10
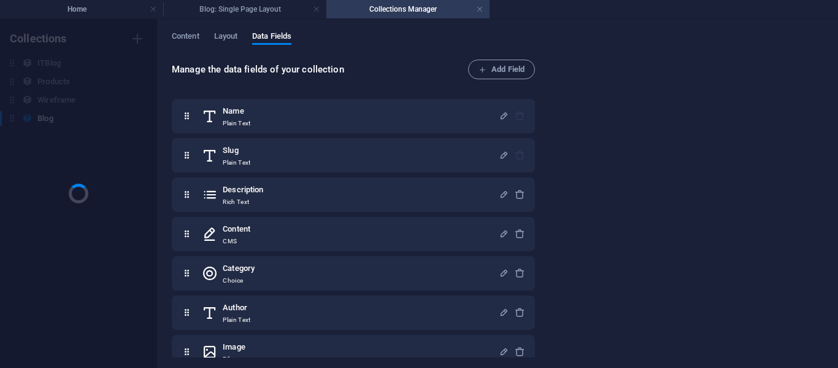
scroll to position [0, 0]
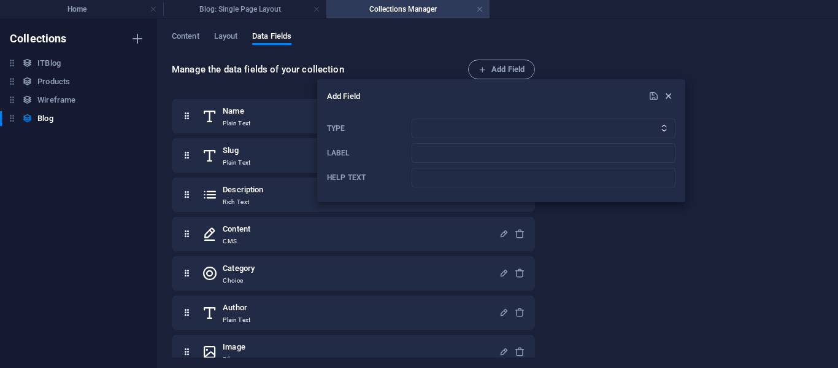
click at [671, 98] on icon "button" at bounding box center [668, 96] width 10 height 10
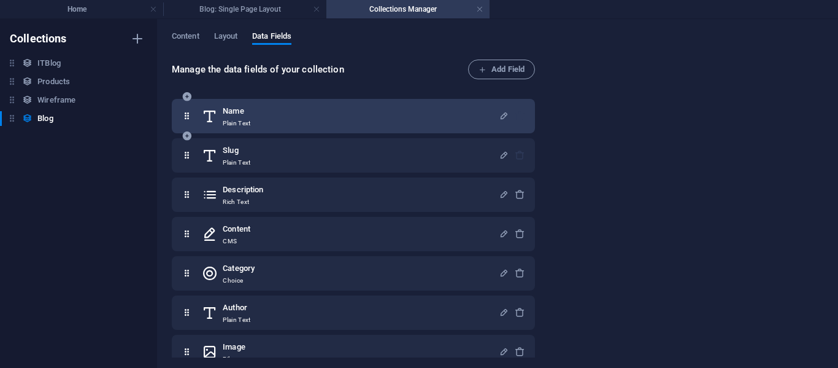
click at [370, 117] on div "Name Plain Text" at bounding box center [350, 116] width 297 height 25
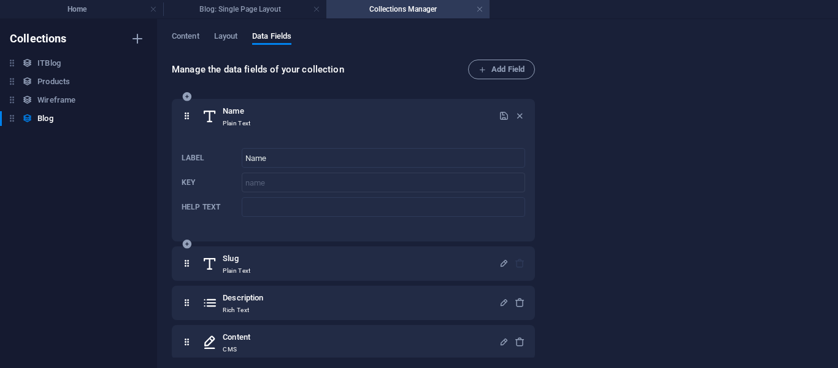
click at [370, 117] on div "Name Plain Text" at bounding box center [350, 116] width 297 height 25
click at [271, 6] on h4 "Blog: Single Page Layout" at bounding box center [244, 9] width 163 height 14
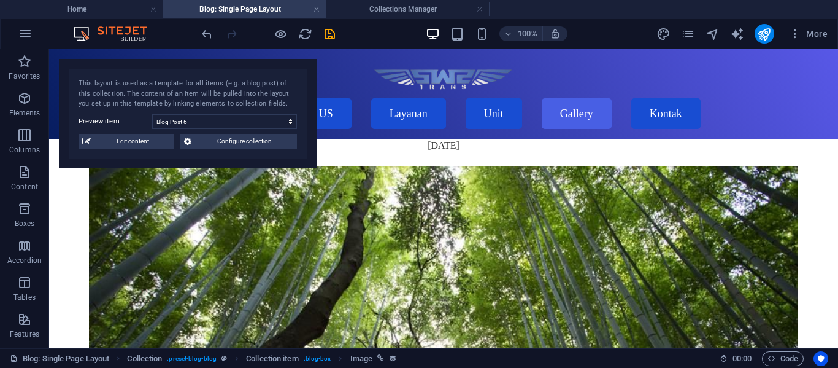
scroll to position [898, 0]
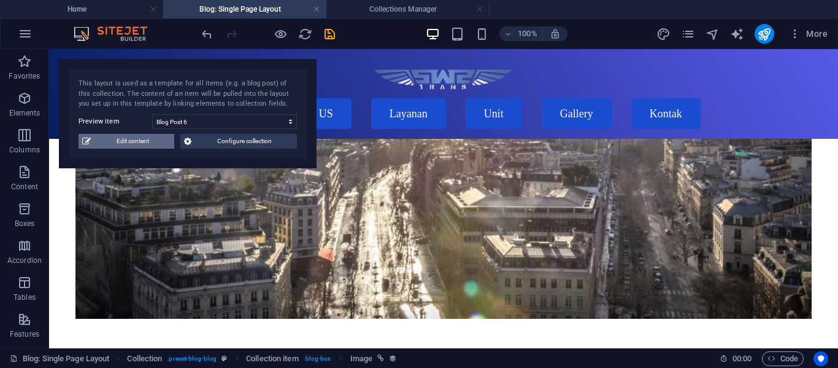
click at [148, 145] on span "Edit content" at bounding box center [133, 141] width 76 height 15
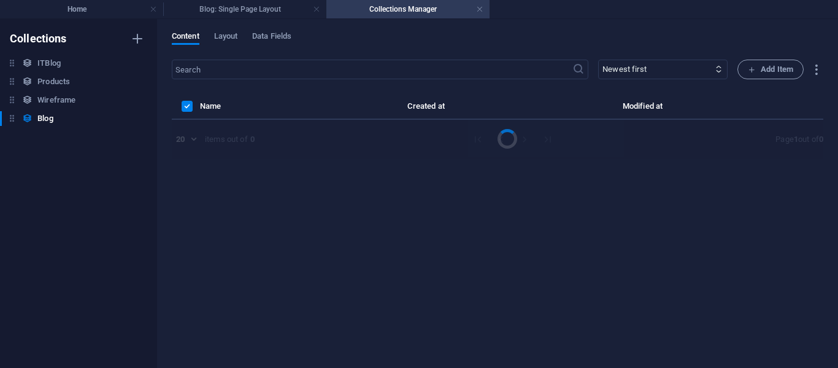
scroll to position [0, 0]
select select "Category 1"
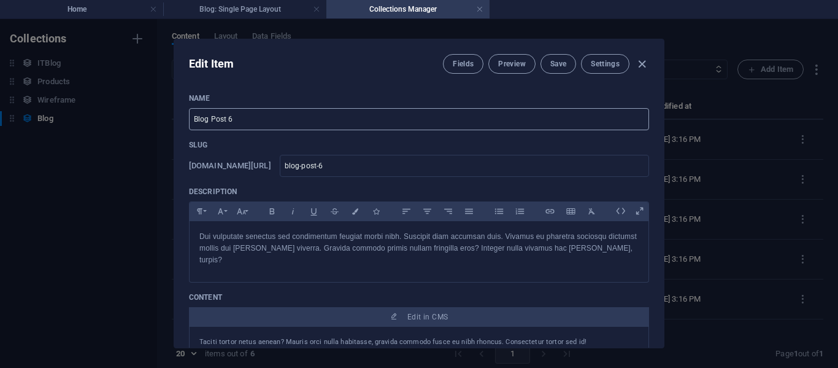
drag, startPoint x: 400, startPoint y: 60, endPoint x: 406, endPoint y: 118, distance: 58.6
click at [406, 118] on div "Edit Item Fields Preview Save Settings Name Blog Post 6 ​ Slug www.example.com/…" at bounding box center [419, 193] width 490 height 308
click at [406, 118] on input "Blog Post 6" at bounding box center [419, 119] width 460 height 22
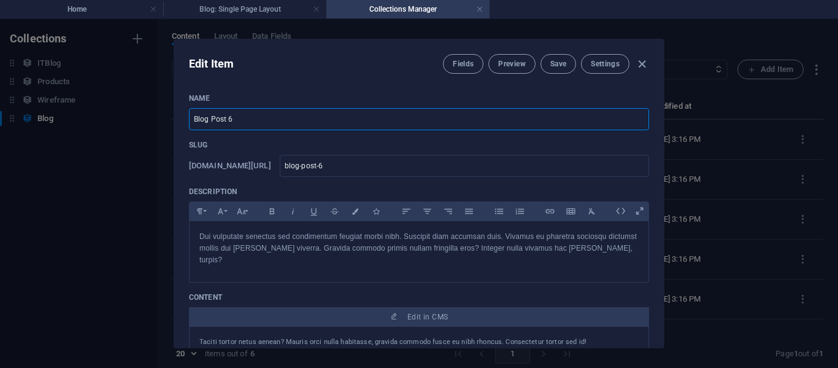
click at [406, 118] on input "Blog Post 6" at bounding box center [419, 119] width 460 height 22
drag, startPoint x: 406, startPoint y: 118, endPoint x: 234, endPoint y: 123, distance: 171.9
click at [234, 123] on input "Blog Post 6" at bounding box center [419, 119] width 460 height 22
drag, startPoint x: 234, startPoint y: 123, endPoint x: 365, endPoint y: 112, distance: 131.2
click at [365, 112] on input "Blog Post 6" at bounding box center [419, 119] width 460 height 22
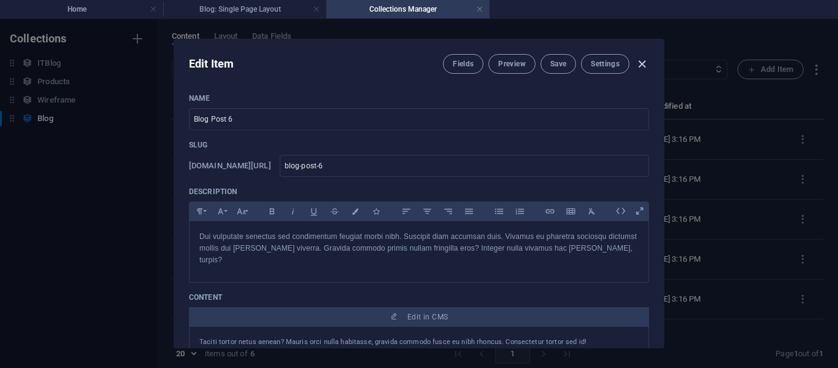
click at [643, 62] on icon "button" at bounding box center [642, 64] width 14 height 14
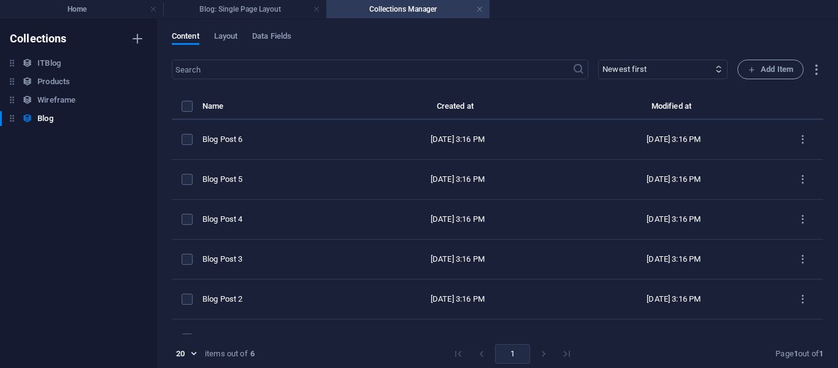
type input "2025-09-03"
type input "blog-post-6"
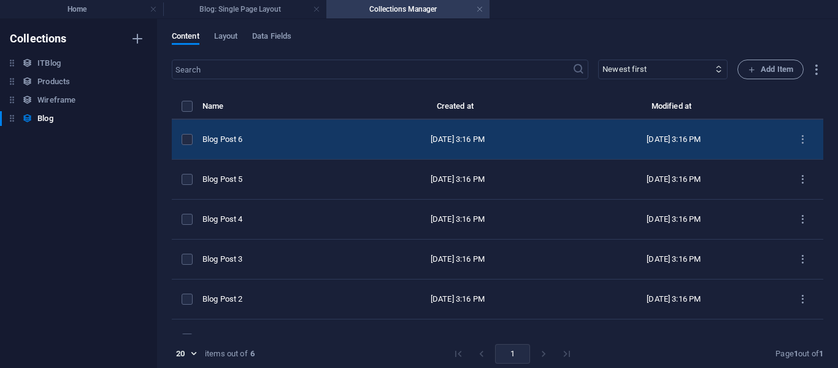
click at [362, 144] on td "Sep 3, 2025 3:16 PM" at bounding box center [458, 140] width 216 height 40
select select "Category 1"
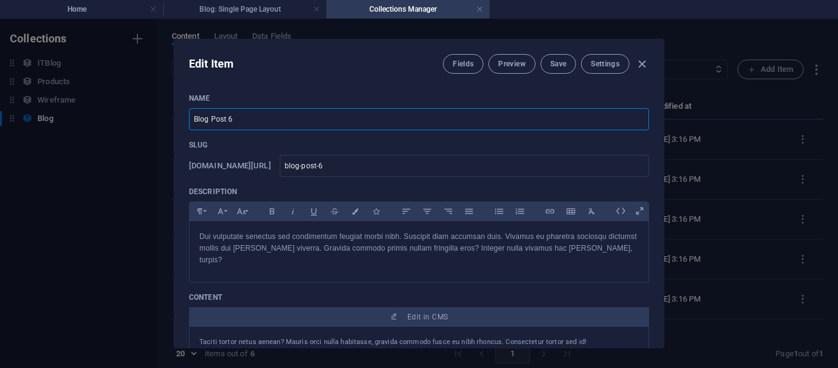
click at [356, 126] on input "Blog Post 6" at bounding box center [419, 119] width 460 height 22
type input "B"
type input "sewa hiace semarang"
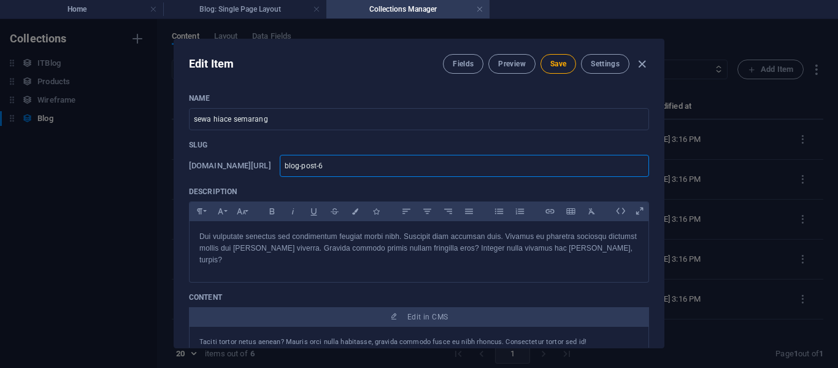
click at [369, 157] on input "blog-post-6" at bounding box center [464, 166] width 369 height 22
drag, startPoint x: 369, startPoint y: 157, endPoint x: 308, endPoint y: 174, distance: 63.1
click at [308, 174] on div "www.example.com/example-page/ blog-post-6 ​" at bounding box center [419, 166] width 460 height 22
type input "w"
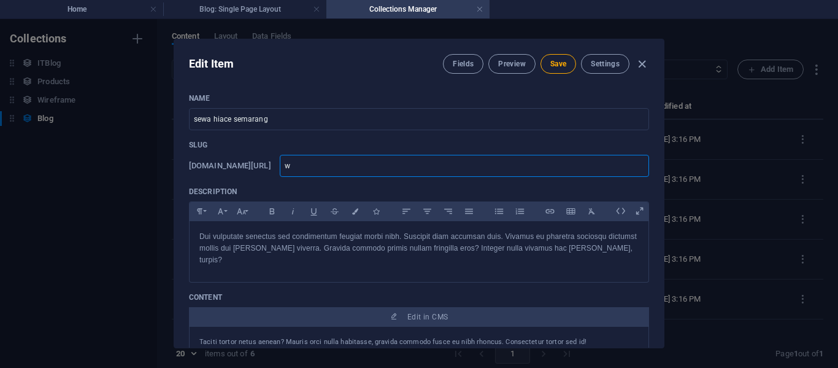
type input "ww"
type input "www"
type input "www."
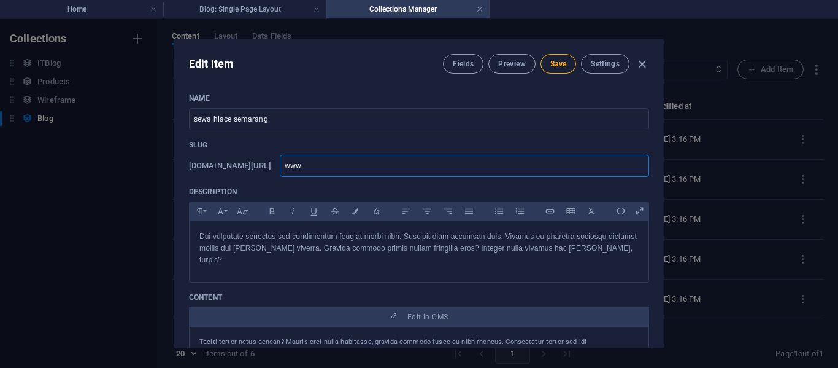
type input "www."
type input "www.s"
type input "www.se"
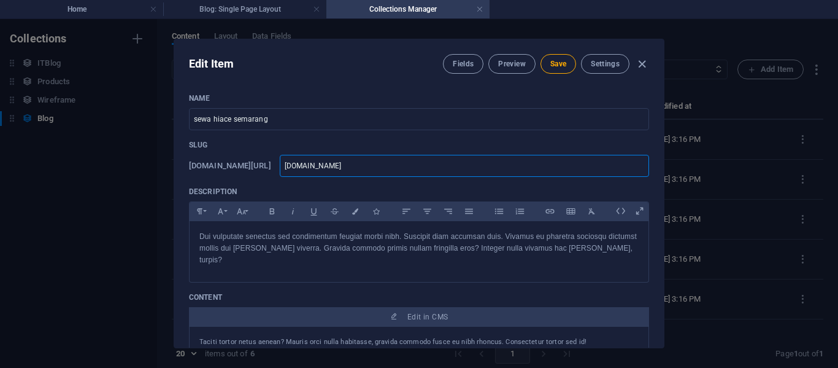
type input "www.sew"
type input "www.sewa"
type input "www.sewah"
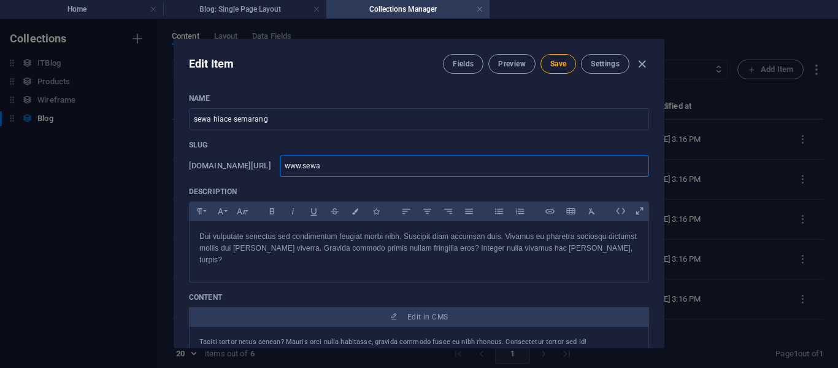
type input "www.sewah"
type input "www.sewahk"
type input "www.sewah"
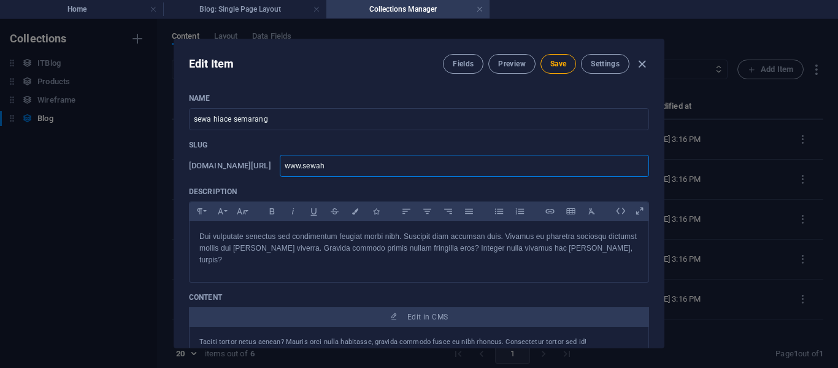
type input "www.sewahi"
type input "www.sewahia"
type input "www.sewahiac"
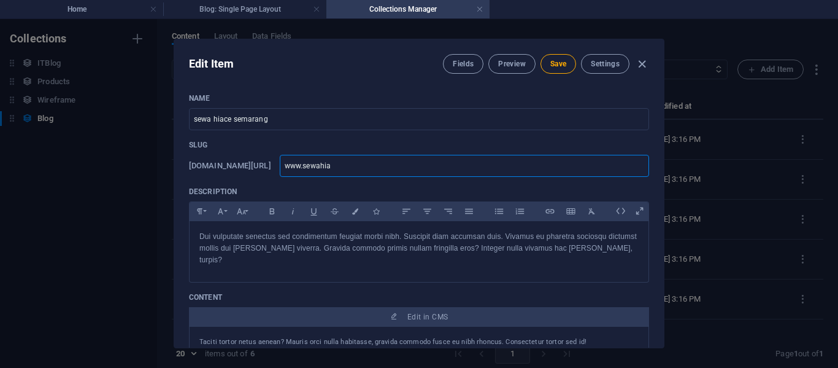
type input "www.sewahiac"
type input "www.sewahiace"
type input "www.sewahiaces"
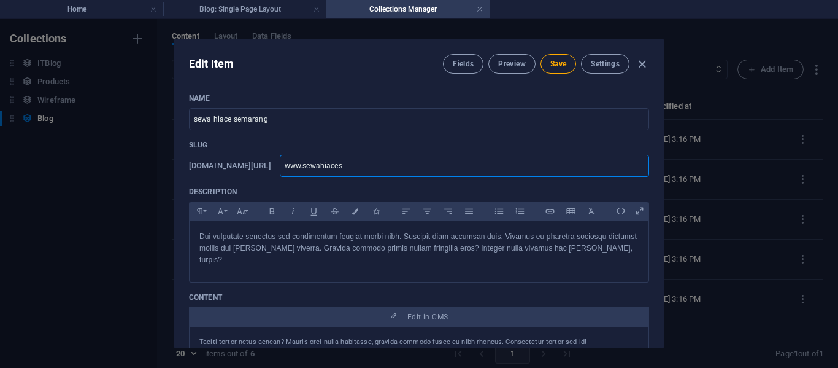
type input "www.sewahiacese"
type input "www.sewahiacesem"
type input "www.sewahiacesema"
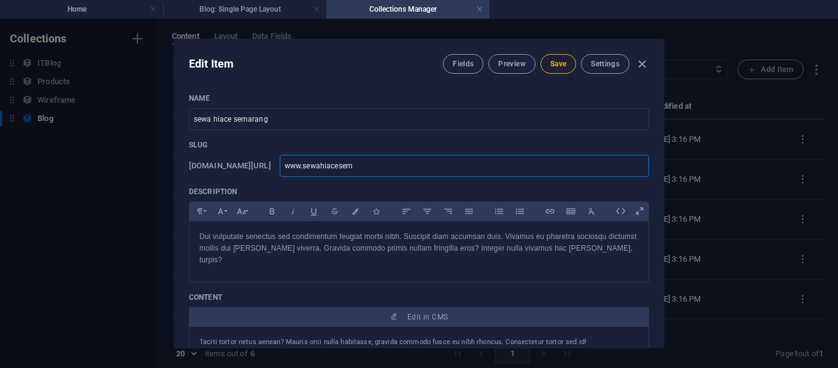
type input "www.sewahiacesema"
type input "www.sewahiacesemar"
type input "www.sewahiacesemara"
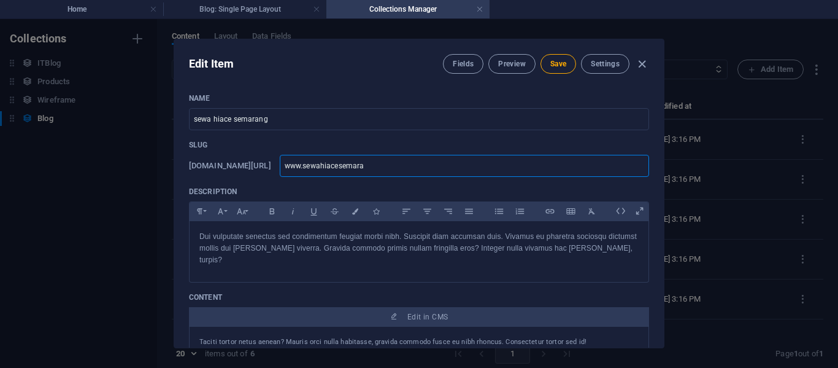
type input "www.sewahiacesemaran"
type input "www.sewahiacesemarang"
type input "www.sewahiacesemarang."
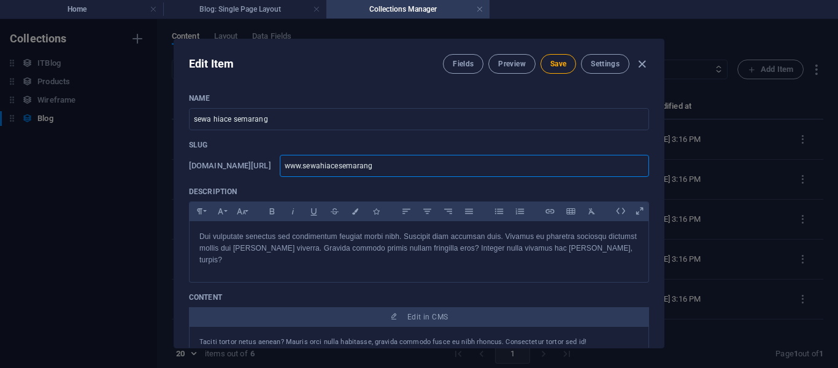
type input "www.sewahiacesemarang."
type input "www.sewahiacesemarang.c"
type input "www.sewahiacesemarang.co"
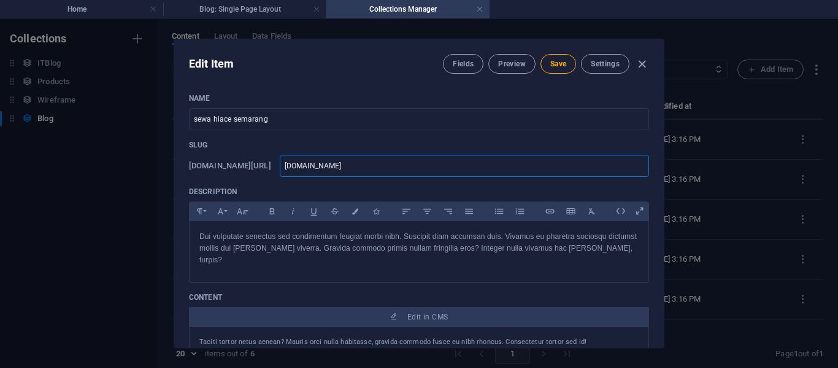
type input "www.sewahiacesemarang.com"
type input "www.sewahiacesemarang.com/"
type input "www.sewahiacesemarang.com/p"
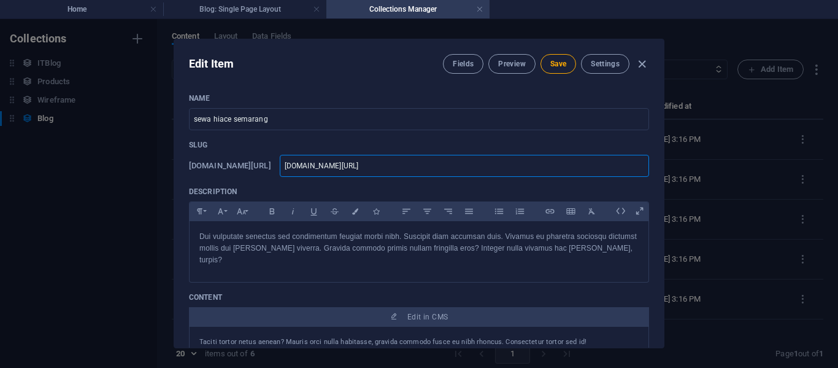
type input "www.sewahiacesemarang.com/p"
type input "www.sewahiacesemarang.com/pa"
type input "www.sewahiacesemarang.com/pag"
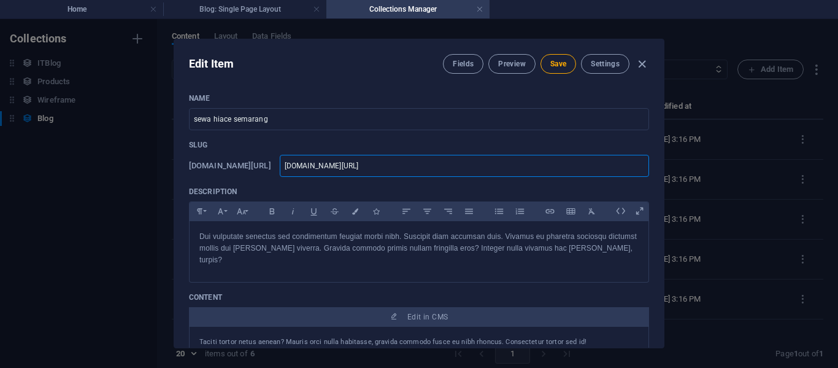
type input "www.sewahiacesemarang.com/page"
type input "www.sewahiacesemarang.com/page/"
type input "www-sewahiacesemarang-com-page"
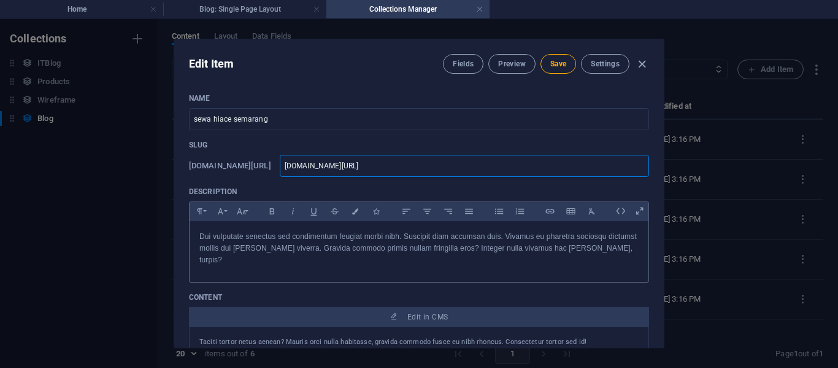
type input "www-sewahiacesemarang-com-page"
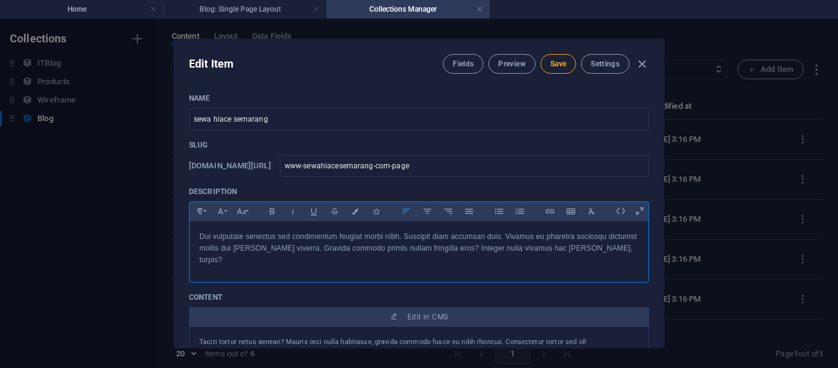
click at [308, 249] on p "Dui vulputate senectus sed condimentum feugiat morbi nibh. Suscipit diam accums…" at bounding box center [418, 249] width 439 height 36
click at [420, 237] on p "Dui vulputate senectus sed condimentum feugiat morbi nibh. Suscipit diam accums…" at bounding box center [418, 249] width 439 height 36
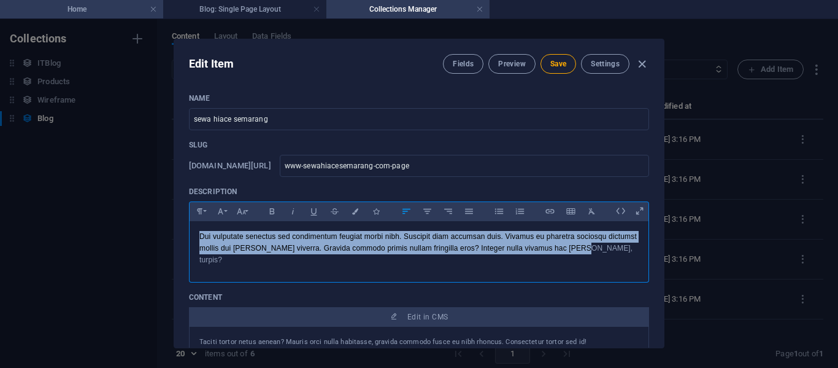
click at [100, 6] on h4 "Home" at bounding box center [81, 9] width 163 height 14
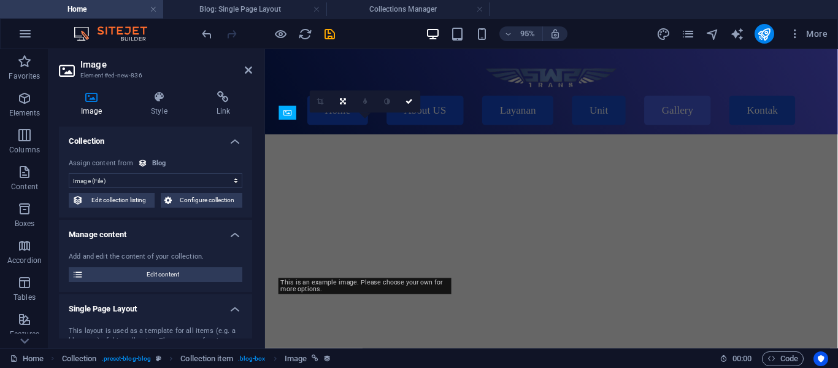
scroll to position [3727, 0]
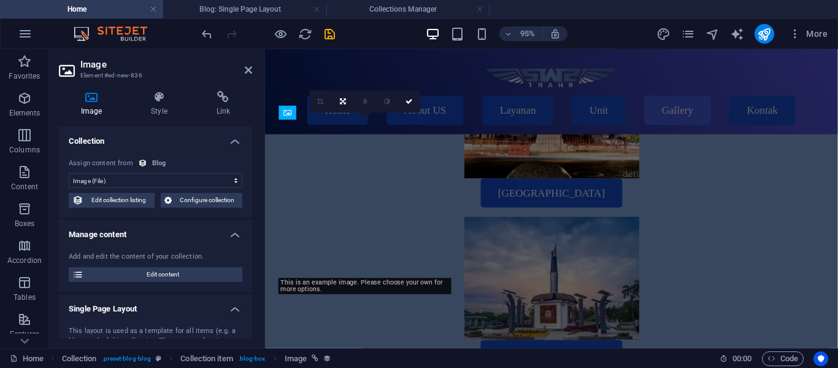
drag, startPoint x: 100, startPoint y: 6, endPoint x: 141, endPoint y: -1, distance: 41.6
click at [100, 6] on h4 "Home" at bounding box center [81, 9] width 163 height 14
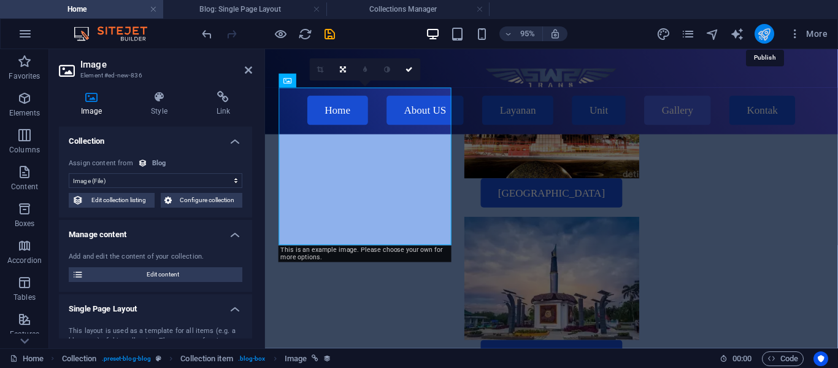
click at [765, 38] on icon "publish" at bounding box center [764, 34] width 14 height 14
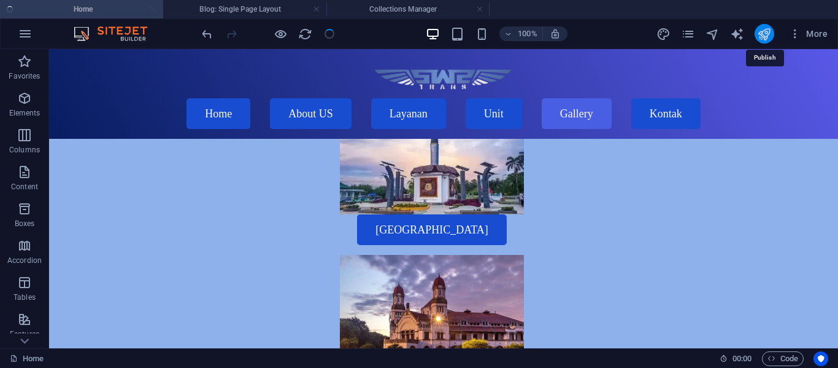
scroll to position [3487, 0]
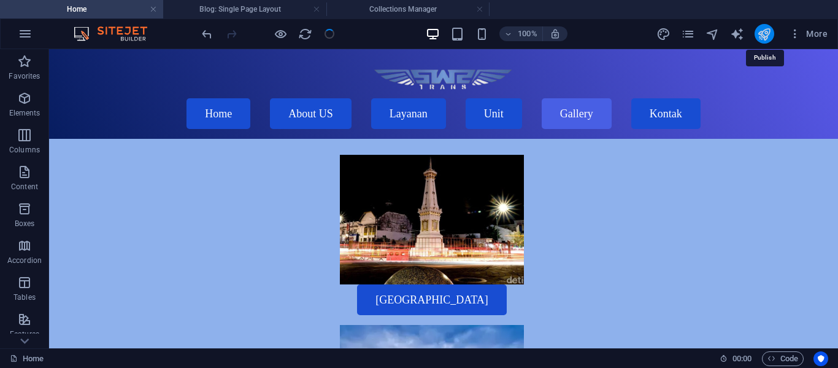
click at [765, 38] on icon "publish" at bounding box center [764, 34] width 14 height 14
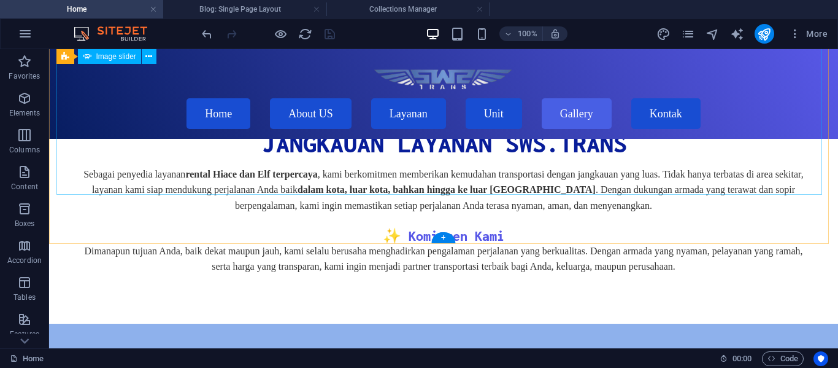
scroll to position [3265, 0]
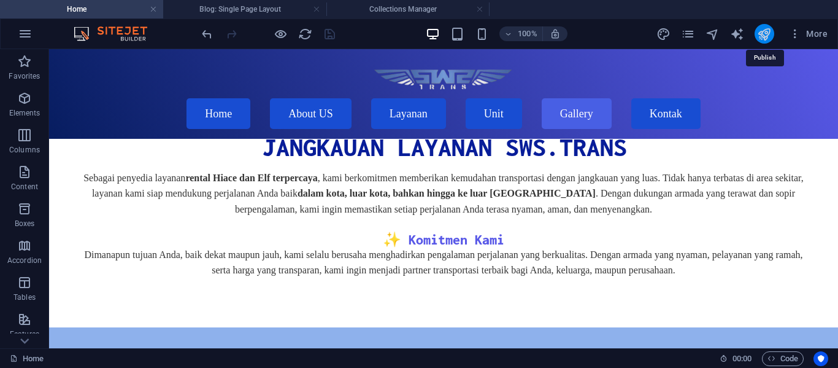
click at [763, 31] on icon "publish" at bounding box center [764, 34] width 14 height 14
